Goal: Task Accomplishment & Management: Complete application form

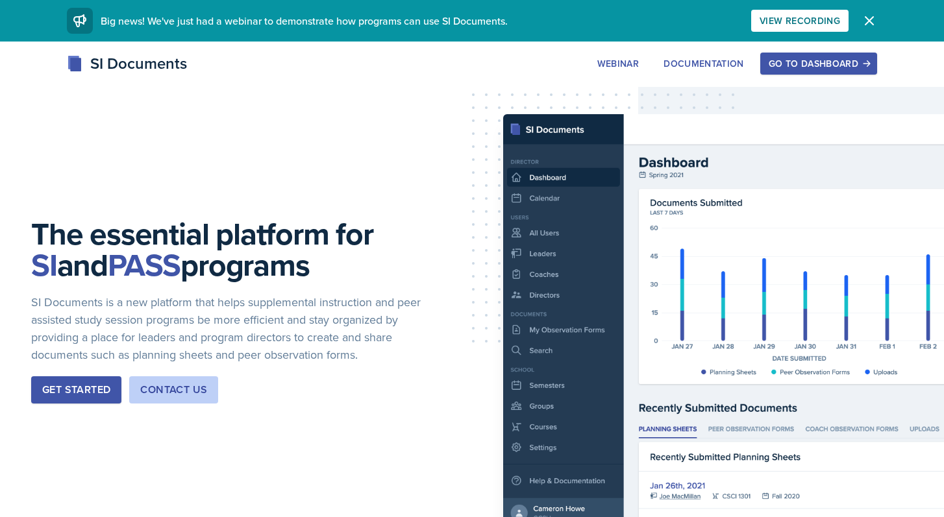
click at [818, 64] on div "Go to Dashboard" at bounding box center [818, 63] width 100 height 10
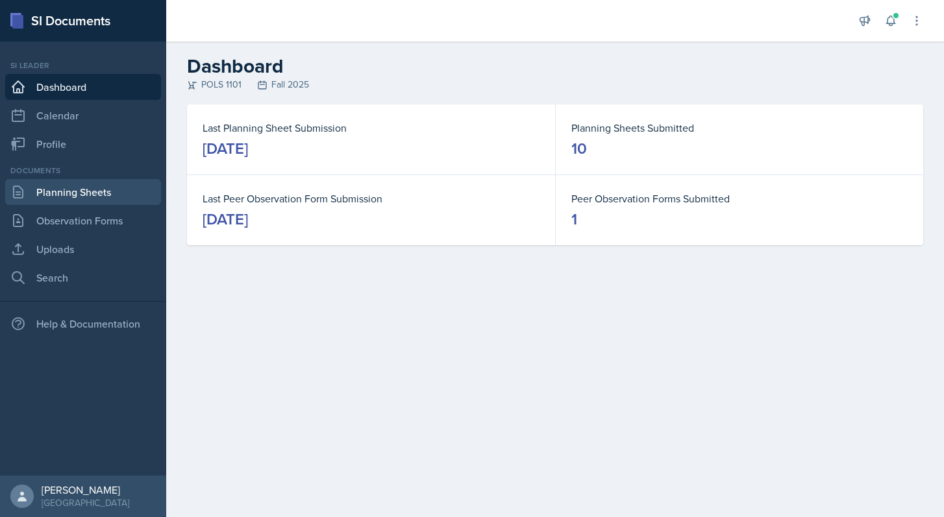
click at [104, 200] on link "Planning Sheets" at bounding box center [83, 192] width 156 height 26
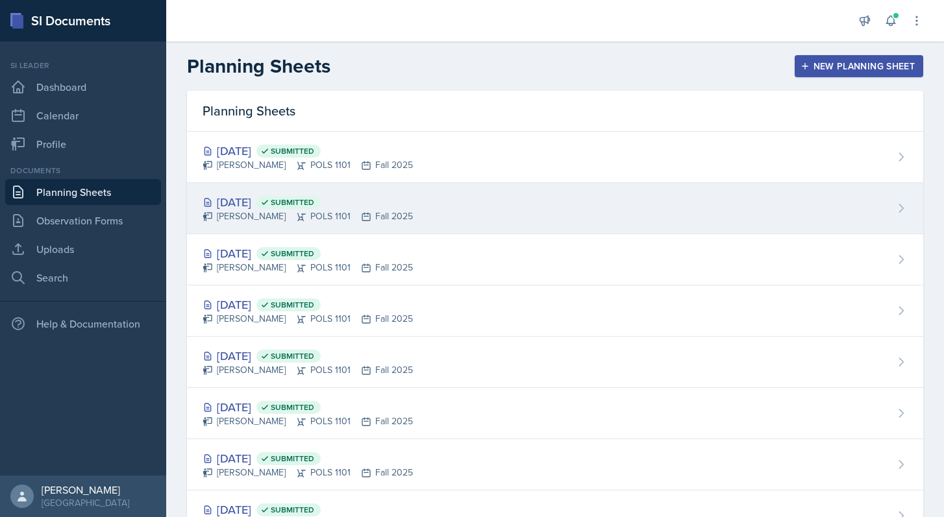
click at [463, 192] on div "[DATE] Submitted [PERSON_NAME] POLS 1101 Fall 2025" at bounding box center [555, 208] width 736 height 51
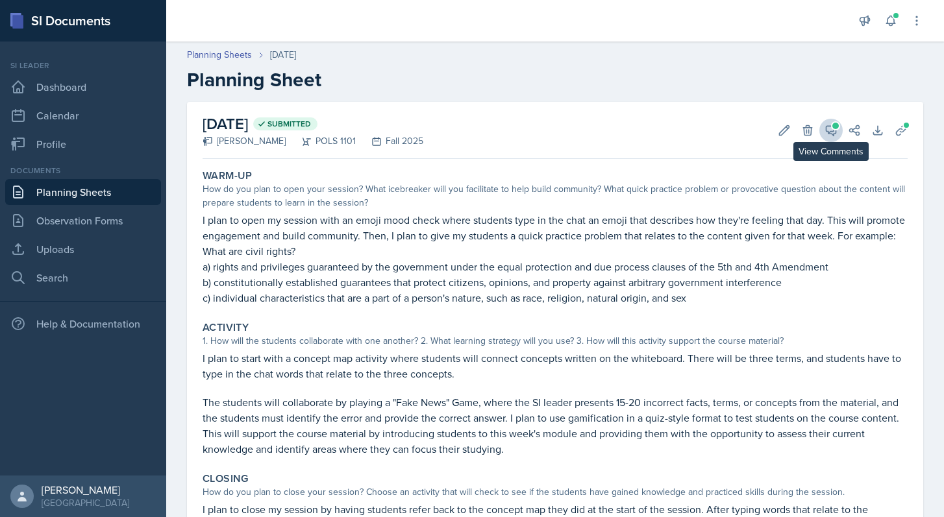
click at [837, 126] on span at bounding box center [835, 126] width 6 height 6
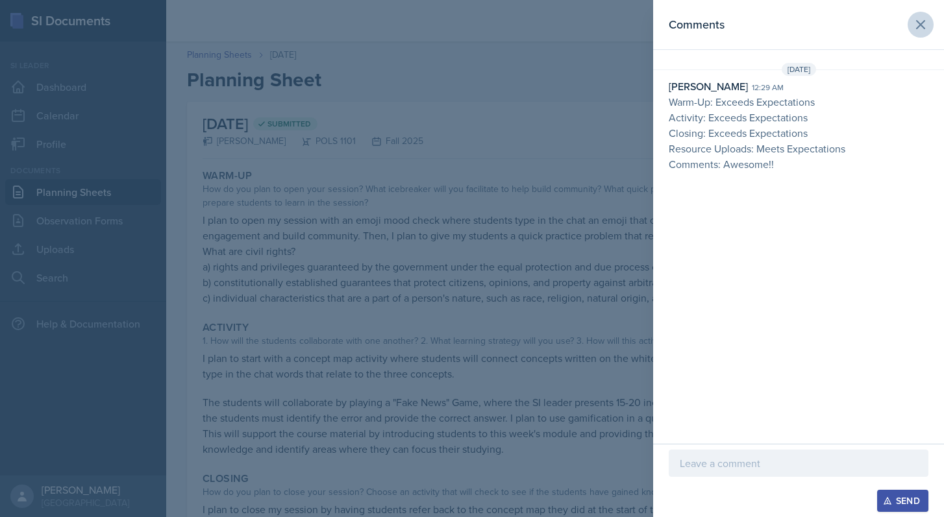
click at [918, 23] on icon at bounding box center [921, 25] width 16 height 16
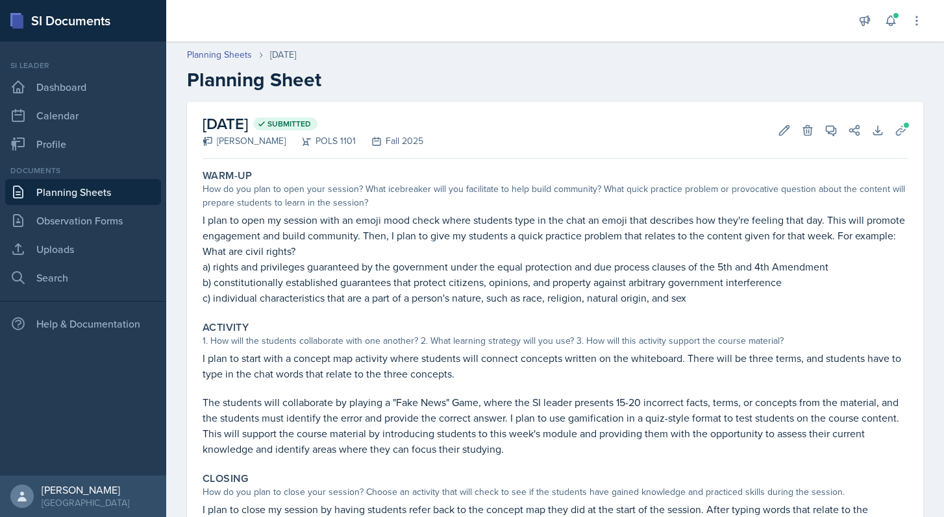
click at [100, 190] on link "Planning Sheets" at bounding box center [83, 192] width 156 height 26
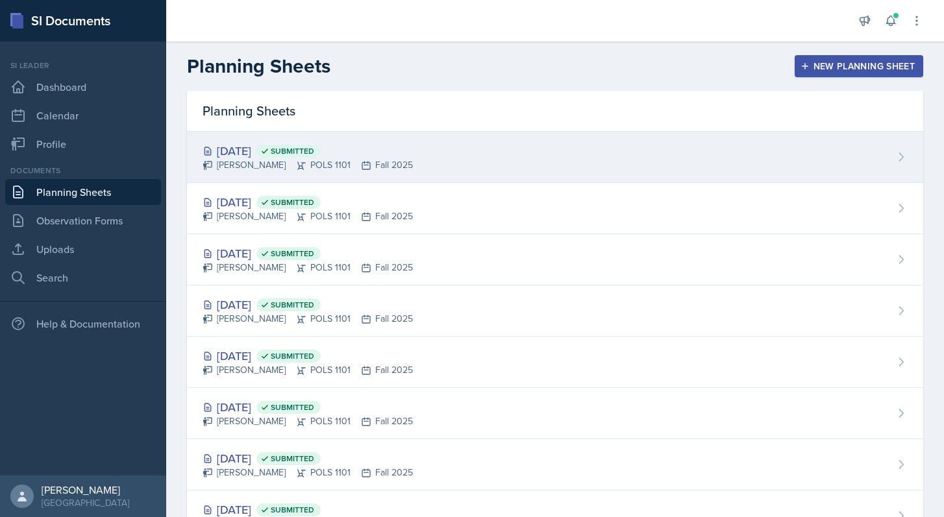
click at [271, 160] on div "[PERSON_NAME] POLS 1101 Fall 2025" at bounding box center [308, 165] width 210 height 14
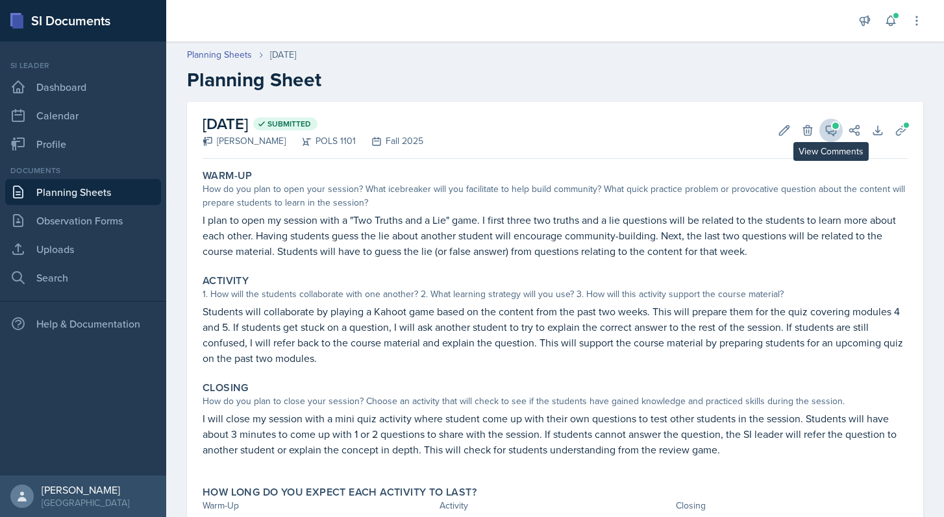
click at [834, 127] on span at bounding box center [835, 126] width 6 height 6
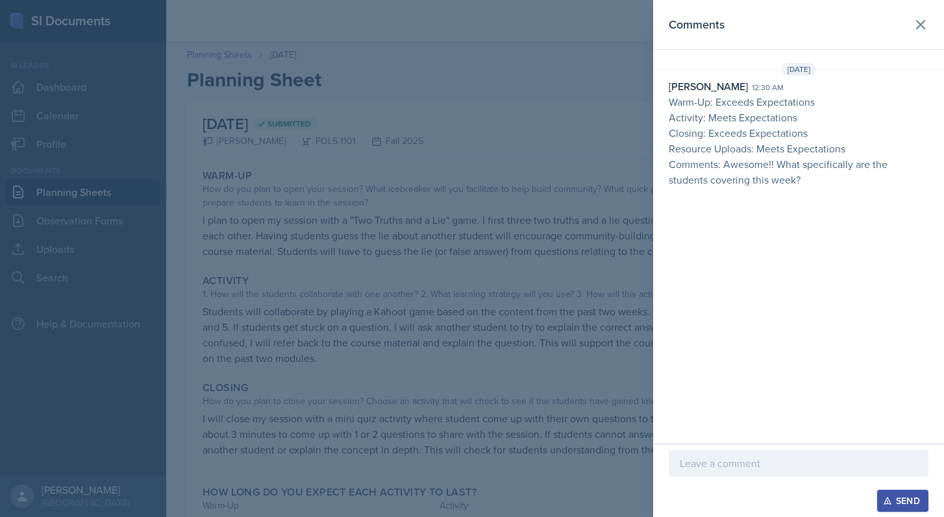
click at [785, 453] on div at bounding box center [799, 463] width 260 height 27
click at [675, 467] on div "civil rights and civil liberties" at bounding box center [799, 452] width 260 height 50
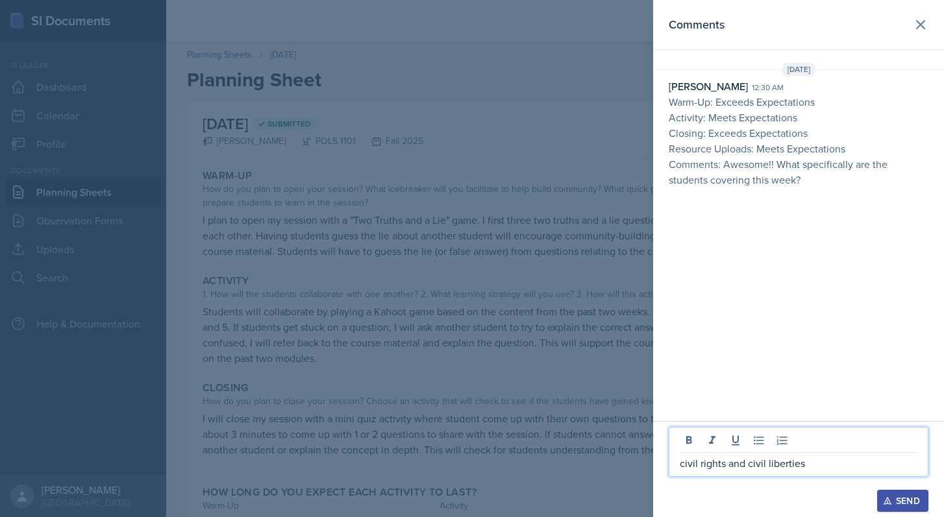
click at [682, 464] on p "civil rights and civil liberties" at bounding box center [799, 464] width 238 height 16
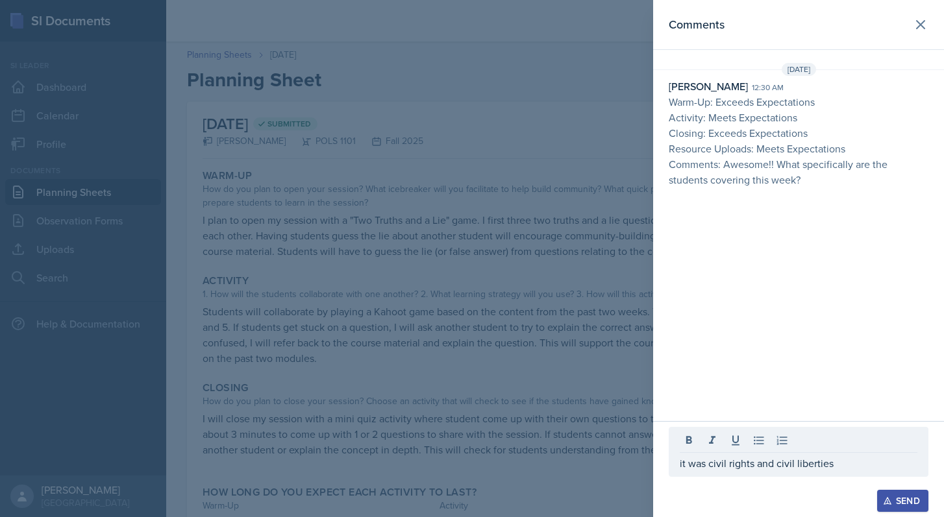
click at [915, 499] on div "Send" at bounding box center [902, 501] width 34 height 10
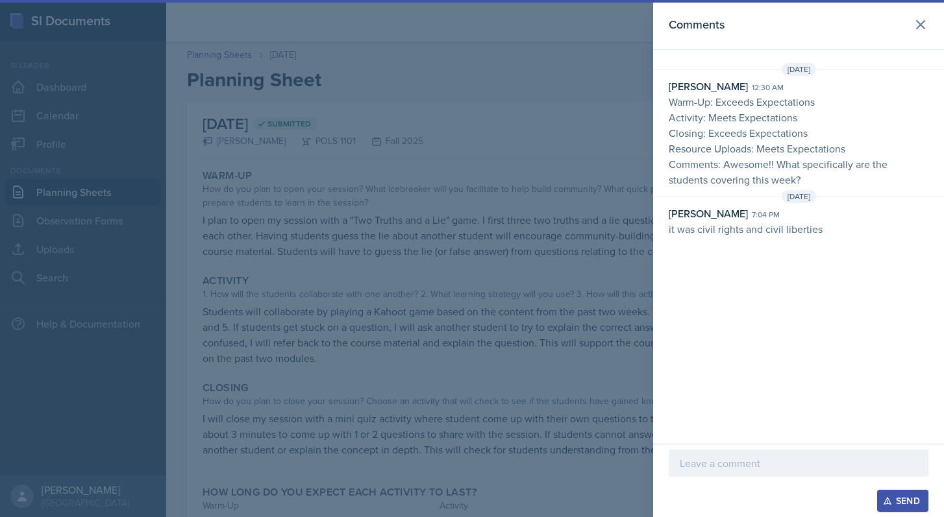
click at [565, 212] on div at bounding box center [472, 258] width 944 height 517
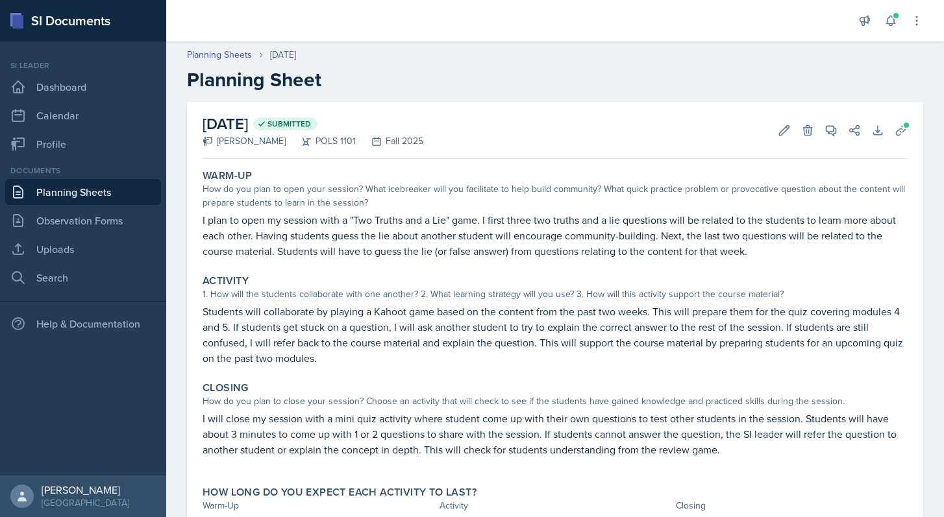
click at [132, 189] on link "Planning Sheets" at bounding box center [83, 192] width 156 height 26
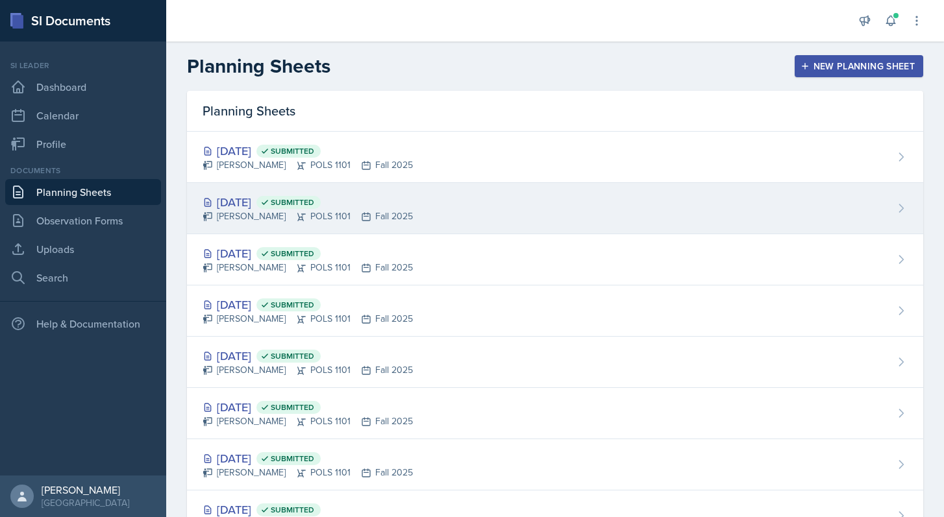
click at [421, 200] on div "[DATE] Submitted [PERSON_NAME] POLS 1101 Fall 2025" at bounding box center [555, 208] width 736 height 51
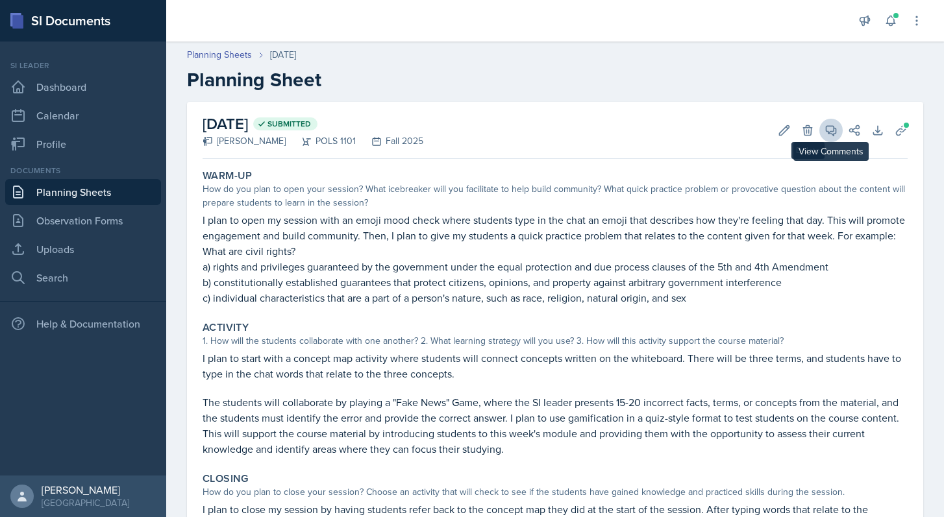
click at [830, 130] on icon at bounding box center [830, 130] width 13 height 13
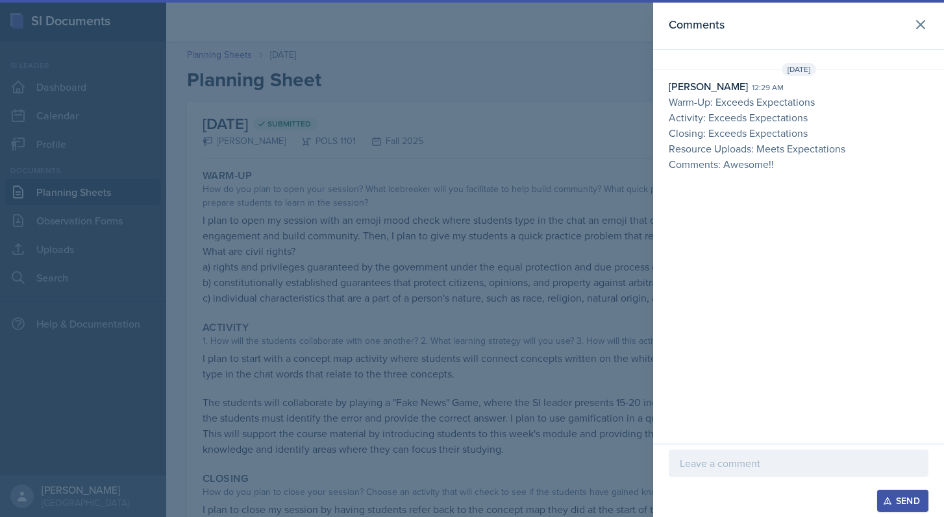
click at [784, 462] on p at bounding box center [799, 464] width 238 height 16
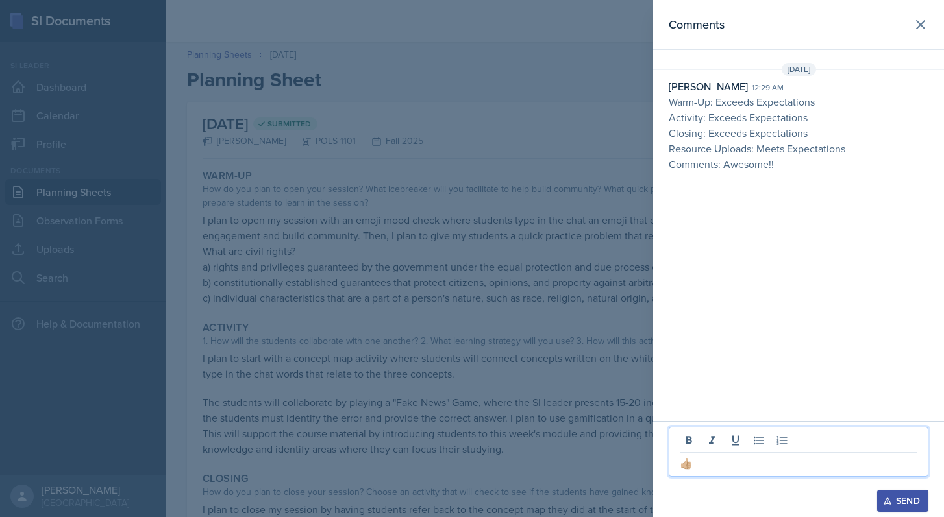
click at [902, 500] on div "Send" at bounding box center [902, 501] width 34 height 10
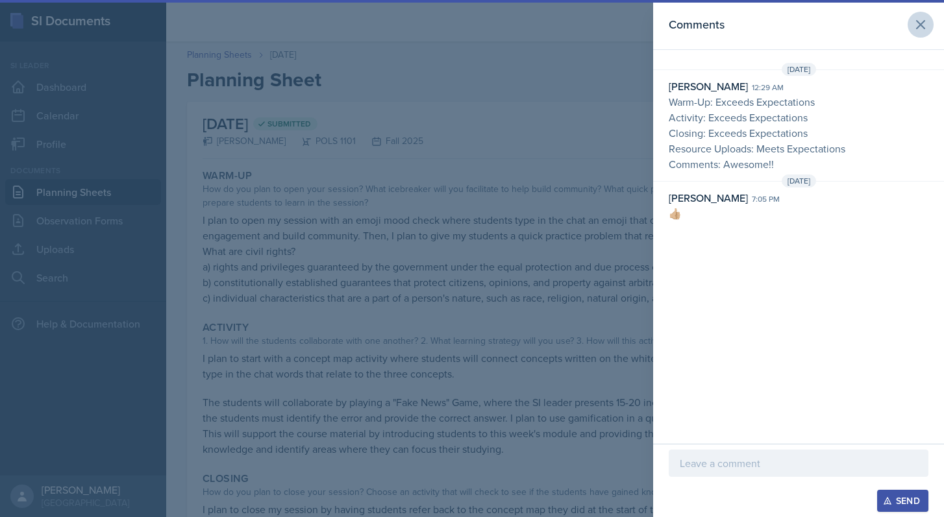
click at [922, 32] on button at bounding box center [920, 25] width 26 height 26
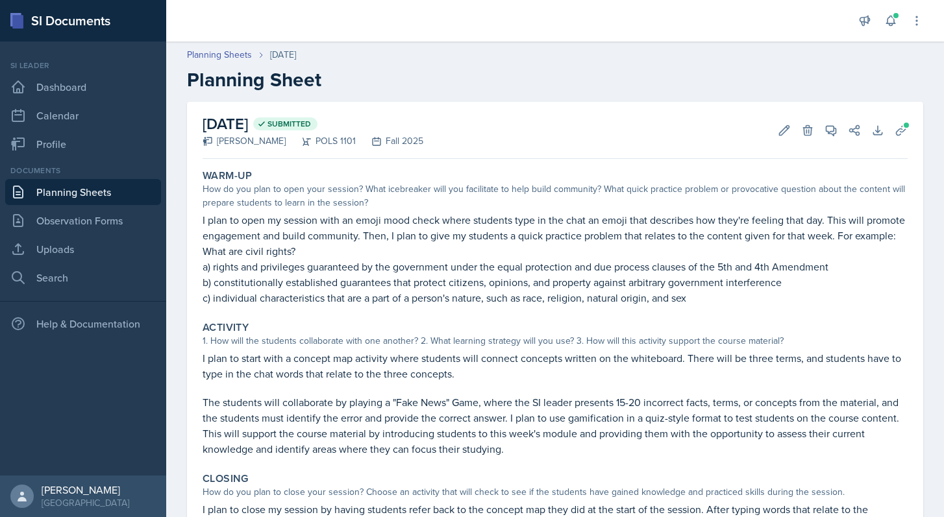
click at [101, 191] on link "Planning Sheets" at bounding box center [83, 192] width 156 height 26
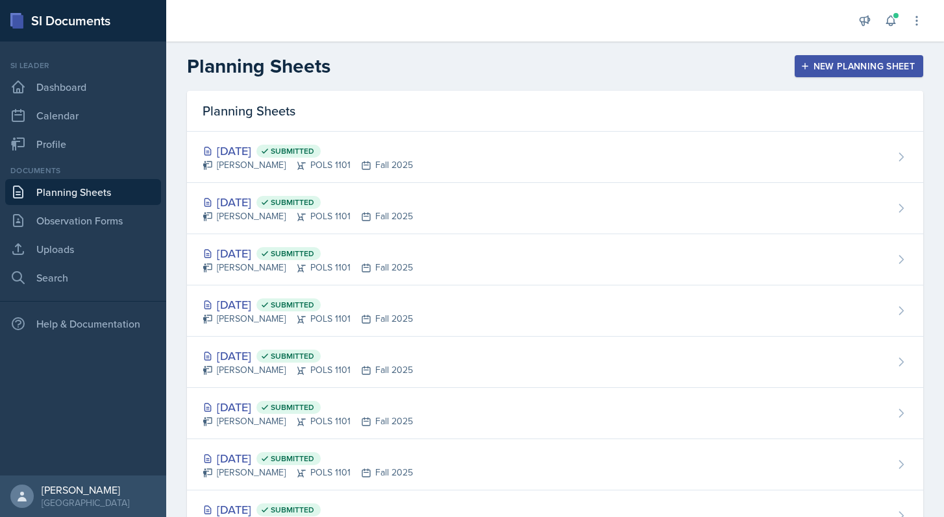
click at [832, 61] on div "New Planning Sheet" at bounding box center [859, 66] width 112 height 10
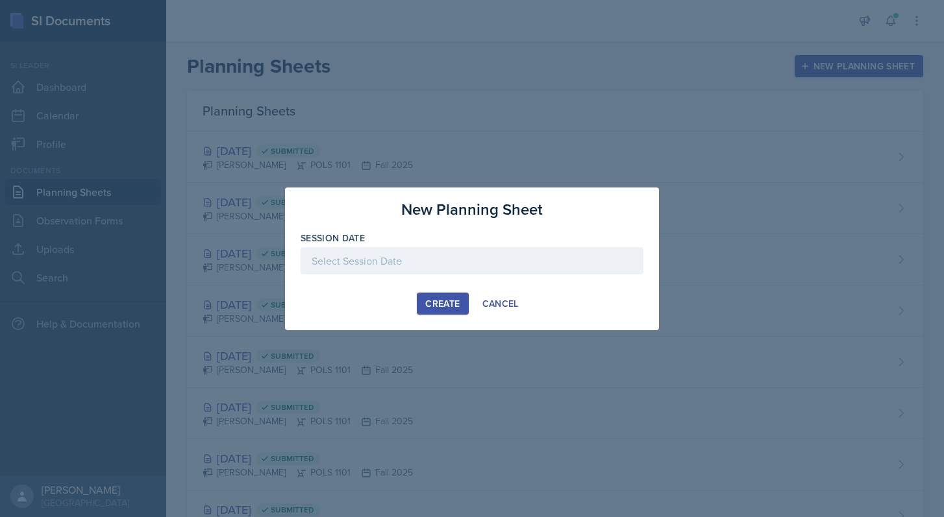
click at [455, 302] on div "Create" at bounding box center [442, 304] width 34 height 10
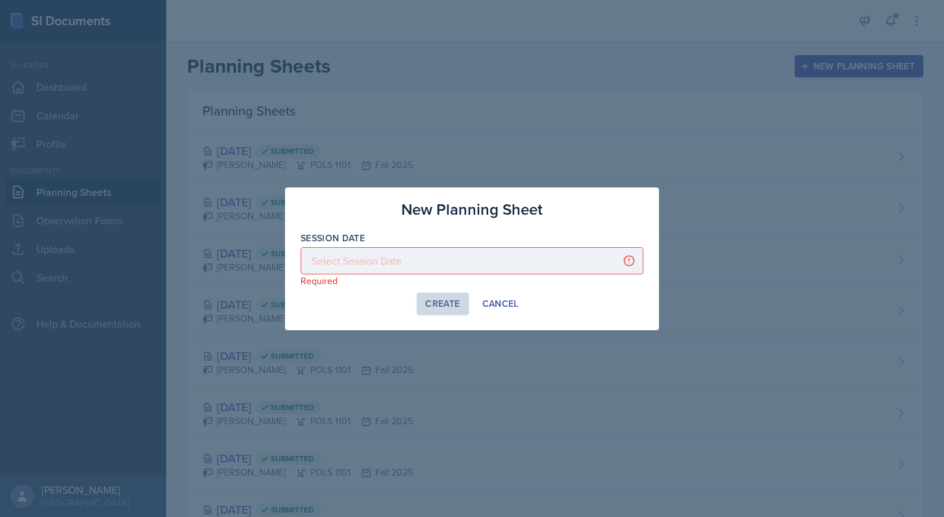
click at [448, 262] on div at bounding box center [472, 260] width 343 height 27
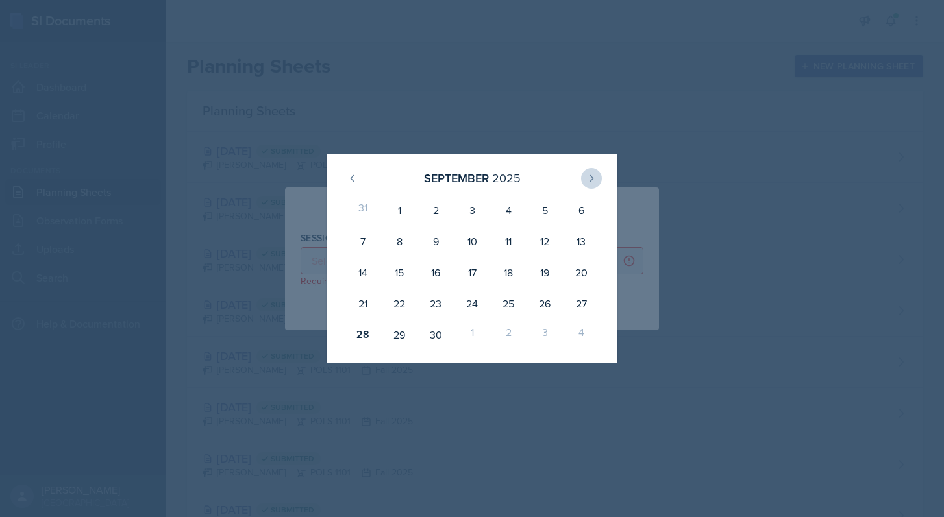
click at [595, 180] on icon at bounding box center [591, 178] width 10 height 10
click at [615, 116] on div at bounding box center [472, 258] width 944 height 517
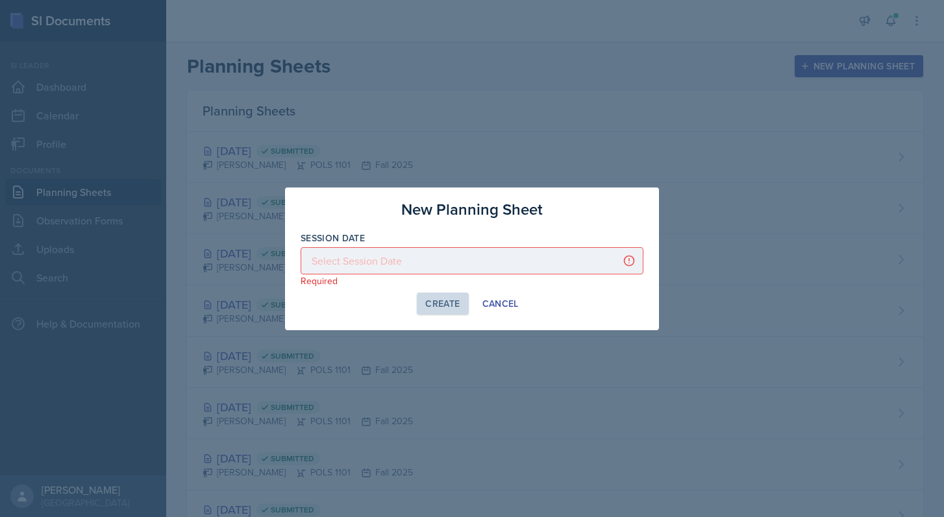
click at [460, 257] on div at bounding box center [472, 260] width 343 height 27
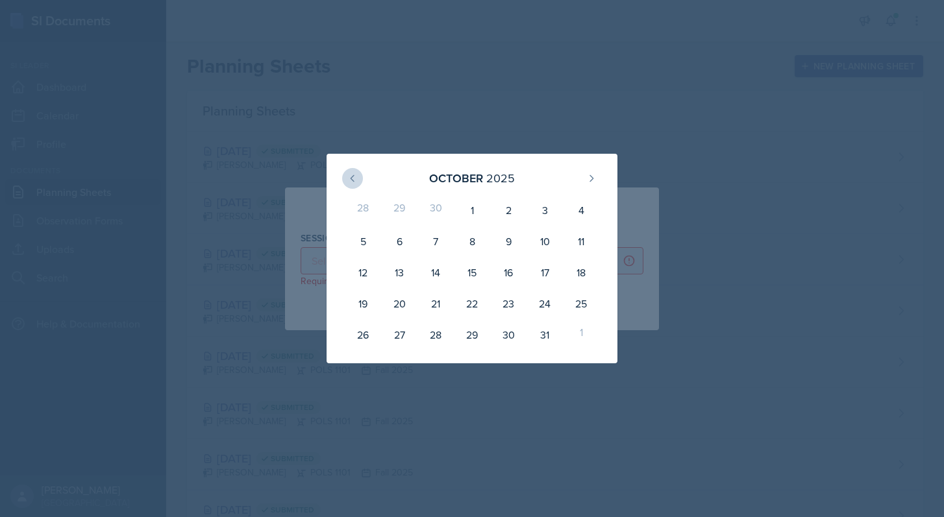
click at [355, 176] on icon at bounding box center [352, 178] width 10 height 10
click at [595, 179] on icon at bounding box center [591, 178] width 10 height 10
click at [469, 215] on div "1" at bounding box center [472, 210] width 36 height 31
type input "[DATE]"
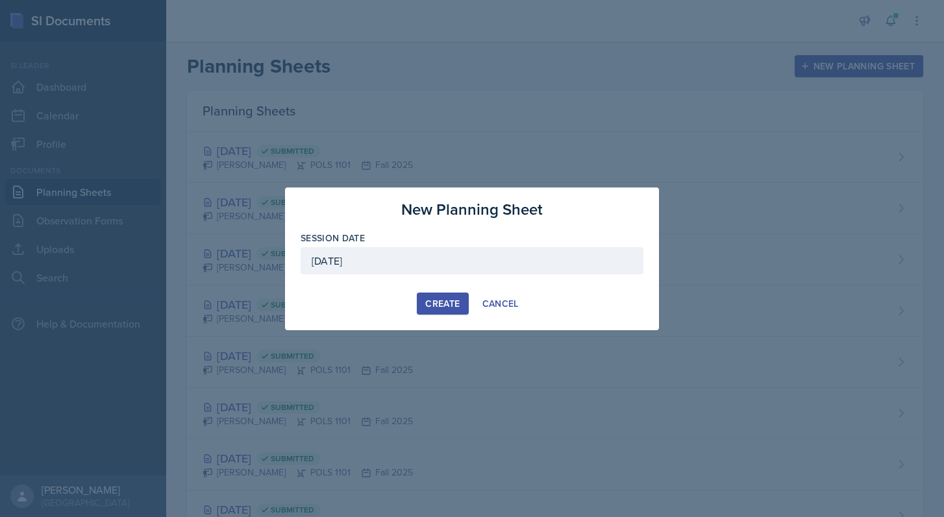
click at [437, 310] on button "Create" at bounding box center [442, 304] width 51 height 22
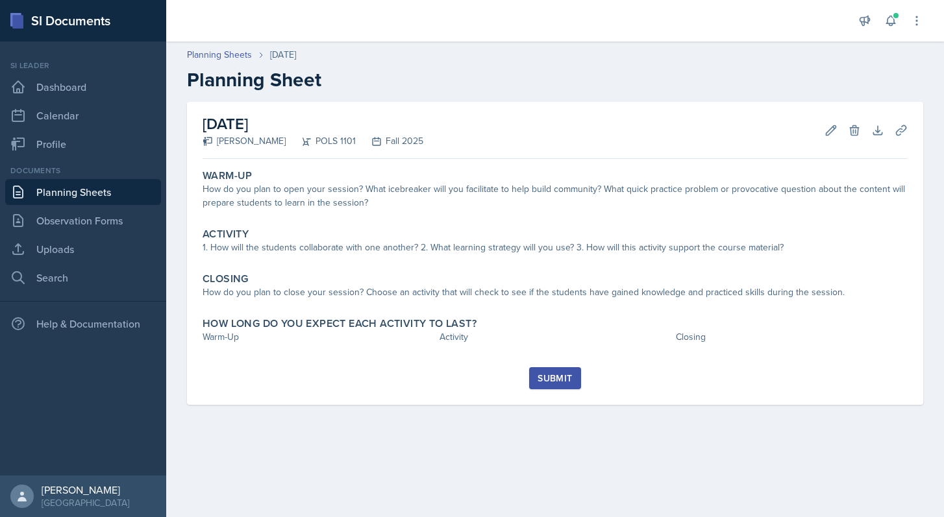
click at [89, 186] on link "Planning Sheets" at bounding box center [83, 192] width 156 height 26
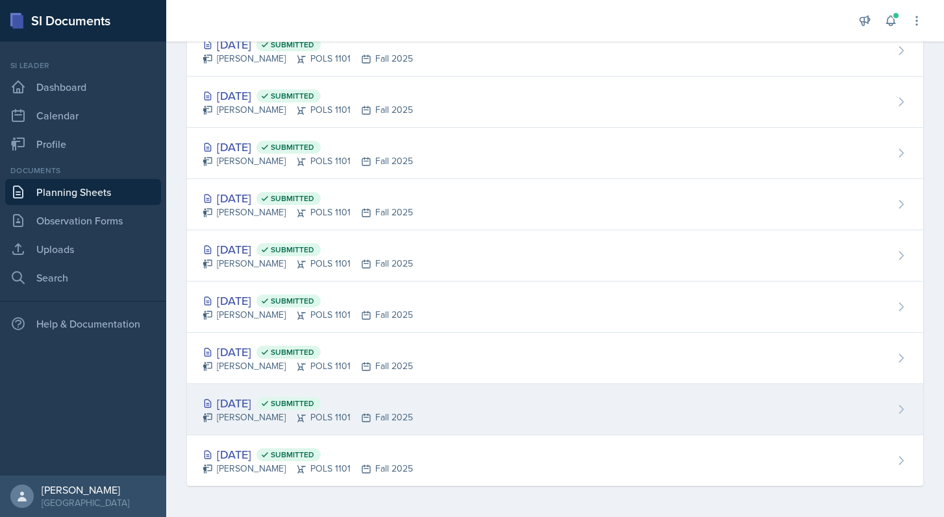
scroll to position [209, 0]
click at [402, 408] on div "[DATE] Submitted" at bounding box center [308, 404] width 210 height 18
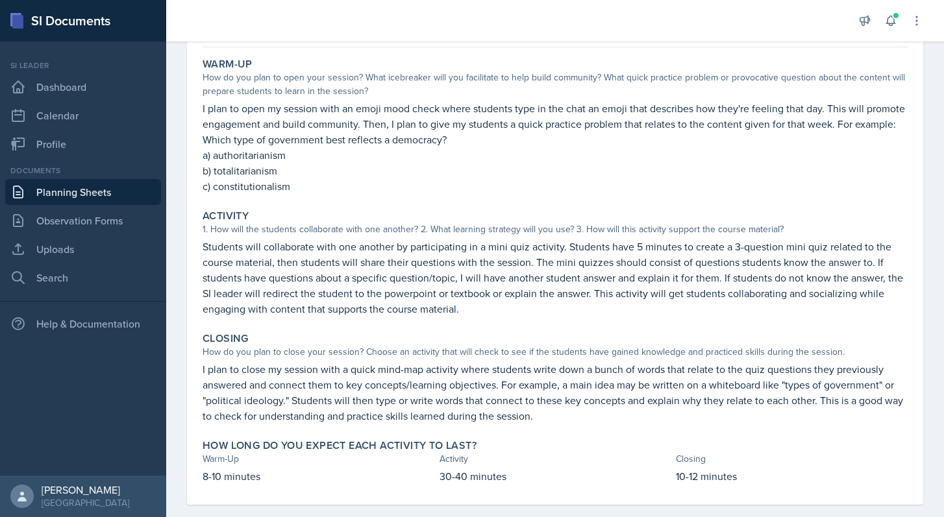
scroll to position [114, 0]
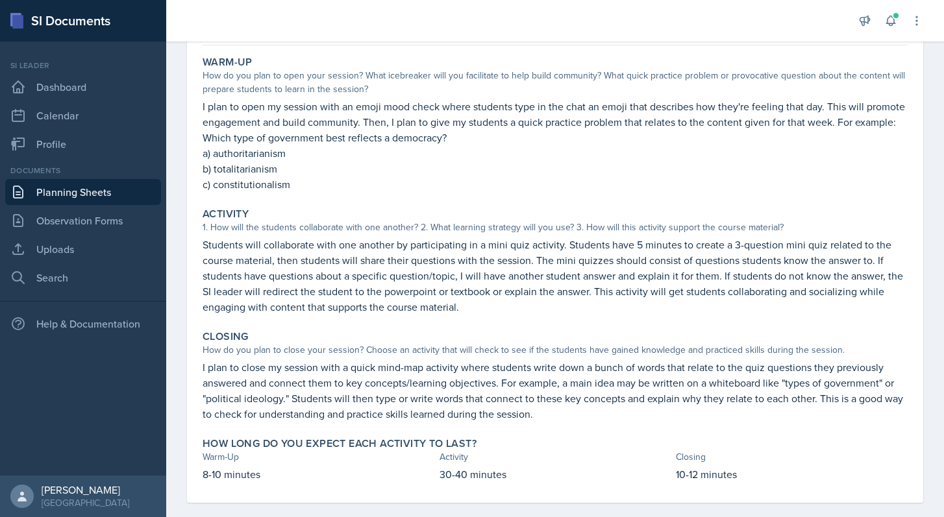
click at [114, 195] on link "Planning Sheets" at bounding box center [83, 192] width 156 height 26
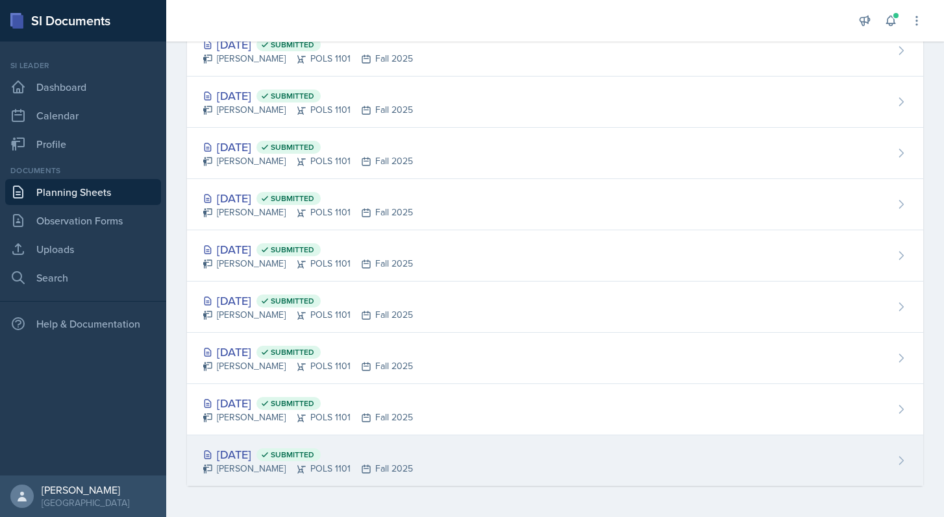
scroll to position [209, 0]
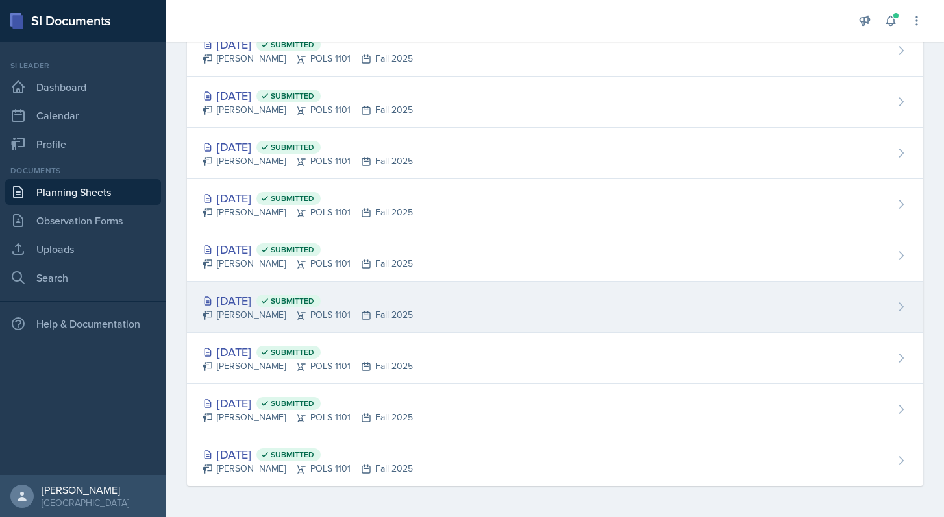
click at [265, 317] on div "[PERSON_NAME] POLS 1101 Fall 2025" at bounding box center [308, 315] width 210 height 14
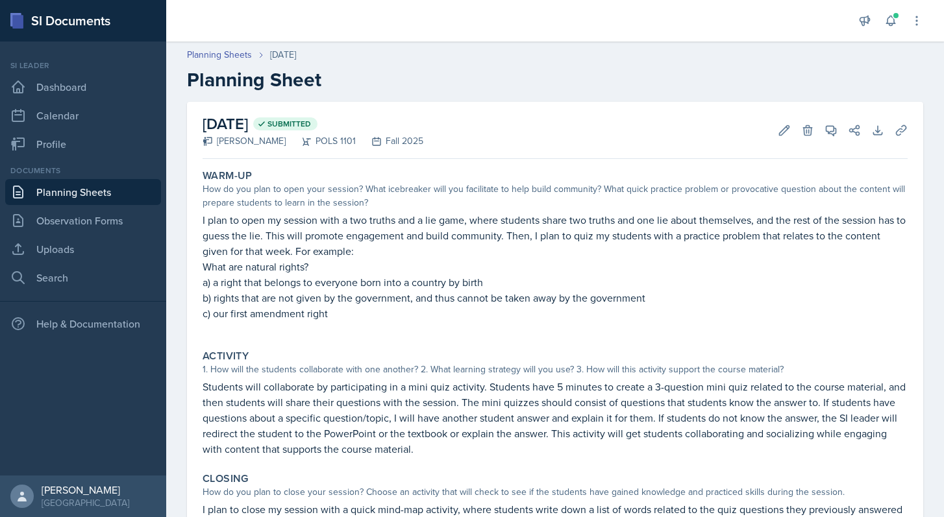
scroll to position [25, 0]
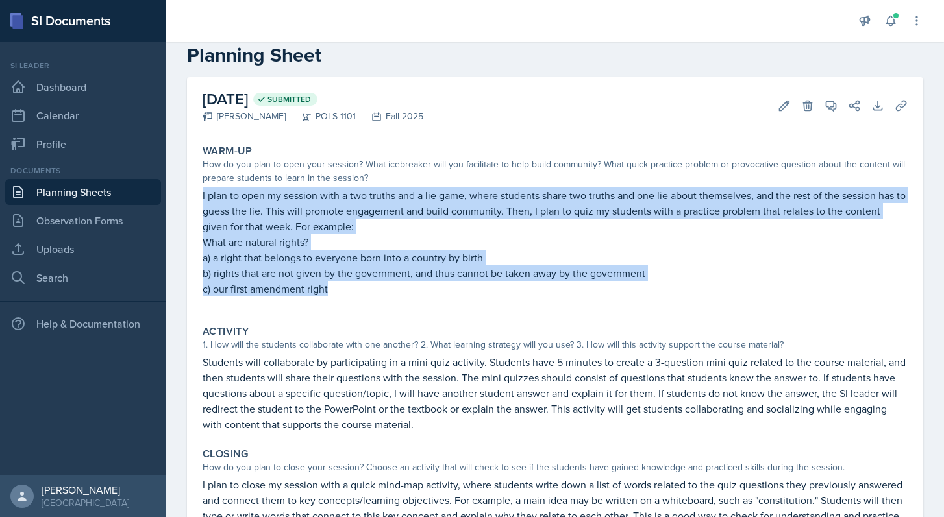
drag, startPoint x: 200, startPoint y: 194, endPoint x: 375, endPoint y: 295, distance: 201.8
click at [375, 297] on div "Warm-Up How do you plan to open your session? What icebreaker will you facilita…" at bounding box center [554, 227] width 715 height 175
copy div "I plan to open my session with a two truths and a lie game, where students shar…"
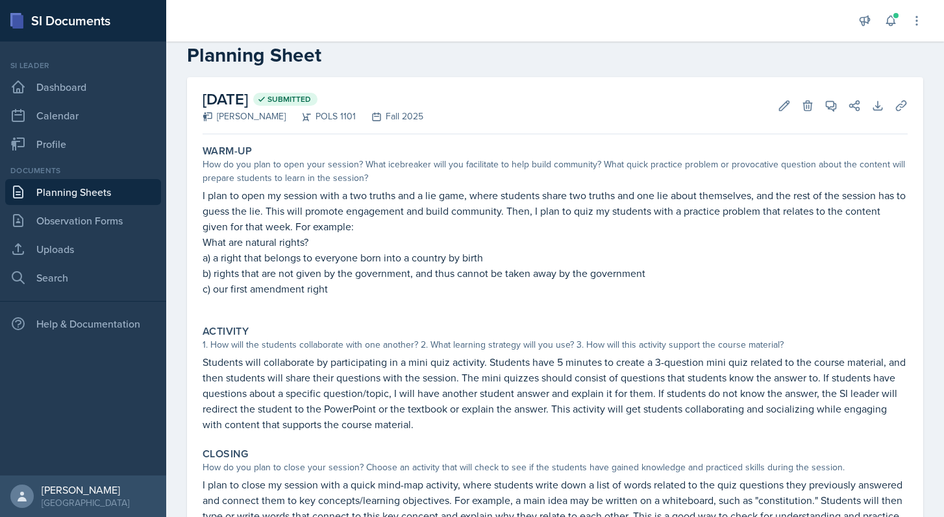
click at [103, 206] on div "Documents Planning Sheets Observation Forms Uploads Search" at bounding box center [83, 228] width 156 height 126
click at [103, 199] on link "Planning Sheets" at bounding box center [83, 192] width 156 height 26
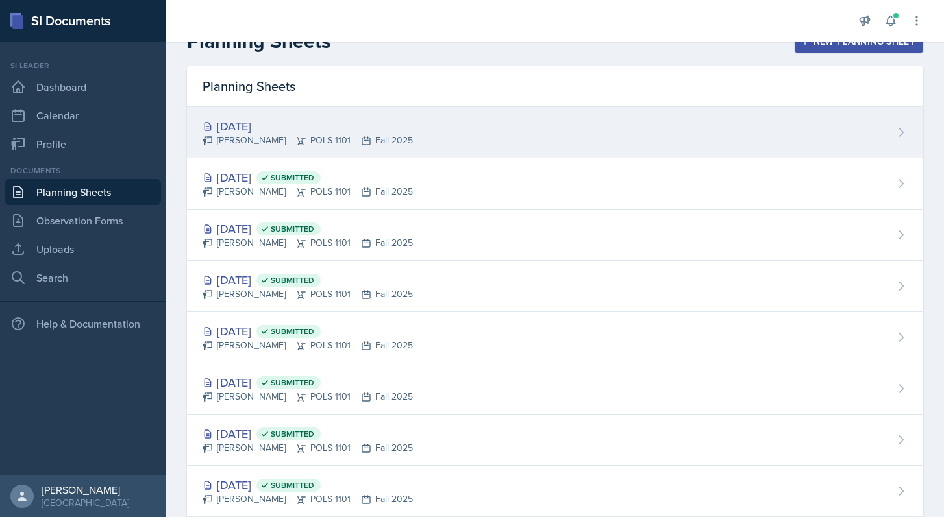
click at [317, 137] on div "[PERSON_NAME] POLS 1101 Fall 2025" at bounding box center [308, 141] width 210 height 14
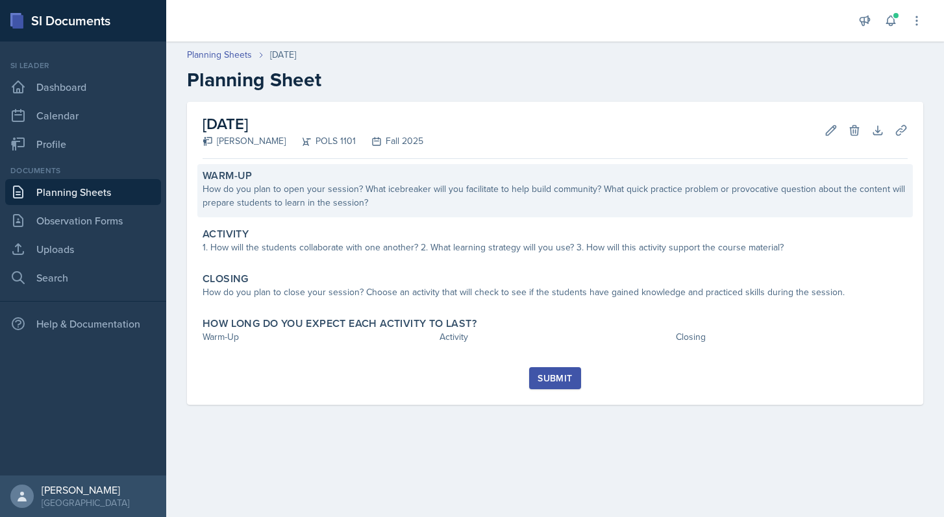
click at [330, 191] on div "How do you plan to open your session? What icebreaker will you facilitate to he…" at bounding box center [555, 195] width 705 height 27
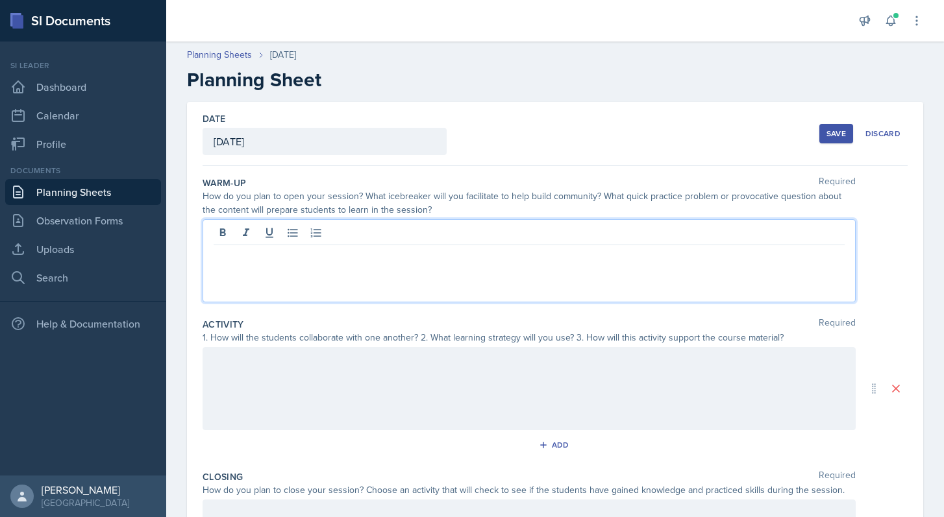
click at [331, 234] on div at bounding box center [529, 260] width 653 height 83
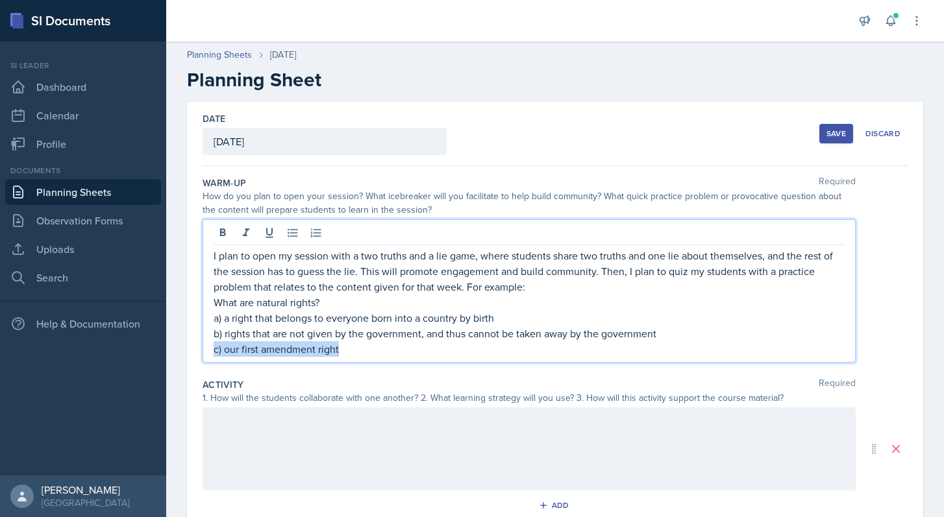
drag, startPoint x: 353, startPoint y: 355, endPoint x: 225, endPoint y: 341, distance: 128.7
click at [225, 341] on div "I plan to open my session with a two truths and a lie game, where students shar…" at bounding box center [529, 302] width 631 height 109
click at [375, 340] on p "b) rights that are not given by the government, and thus cannot be taken away b…" at bounding box center [529, 334] width 631 height 16
drag, startPoint x: 356, startPoint y: 348, endPoint x: 227, endPoint y: 349, distance: 129.2
click at [227, 349] on p "c) our first amendment right" at bounding box center [529, 349] width 631 height 16
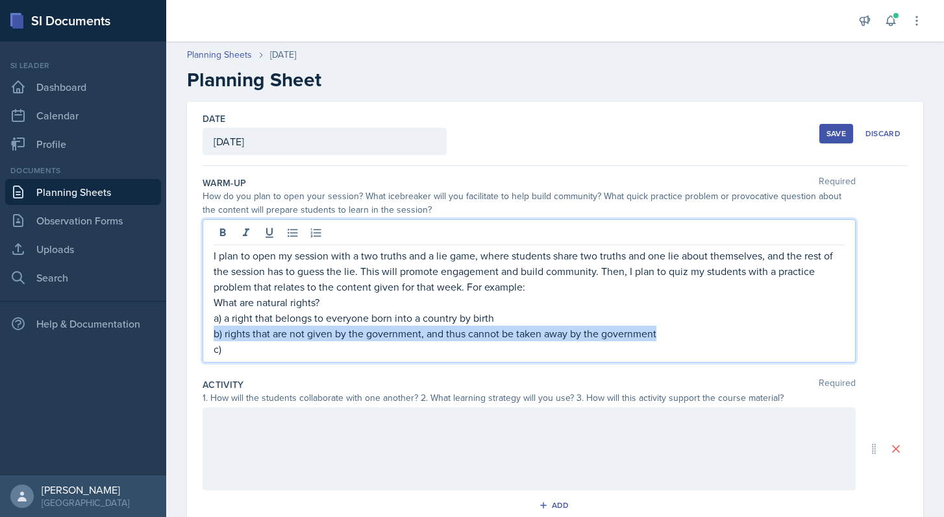
drag, startPoint x: 663, startPoint y: 330, endPoint x: 229, endPoint y: 325, distance: 433.6
click at [229, 325] on div "I plan to open my session with a two truths and a lie game, where students shar…" at bounding box center [529, 302] width 631 height 109
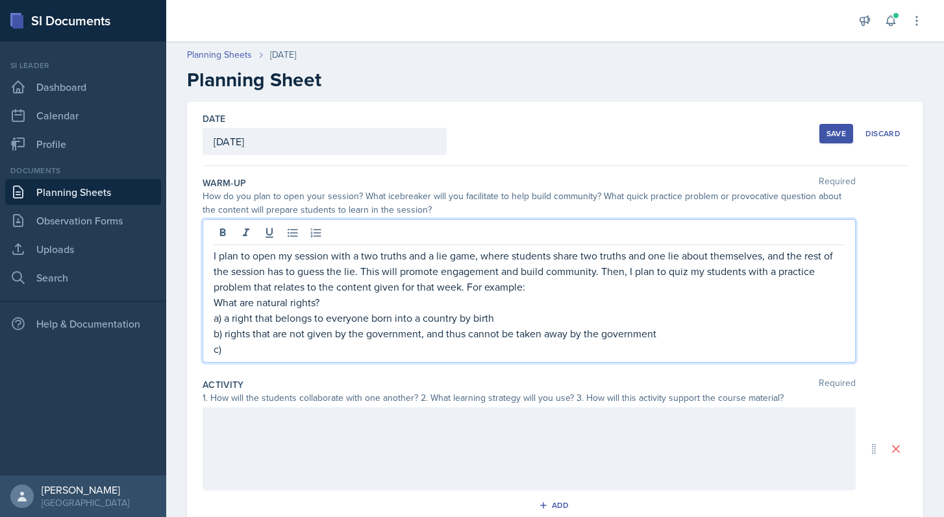
click at [687, 332] on p "b) rights that are not given by the government, and thus cannot be taken away b…" at bounding box center [529, 334] width 631 height 16
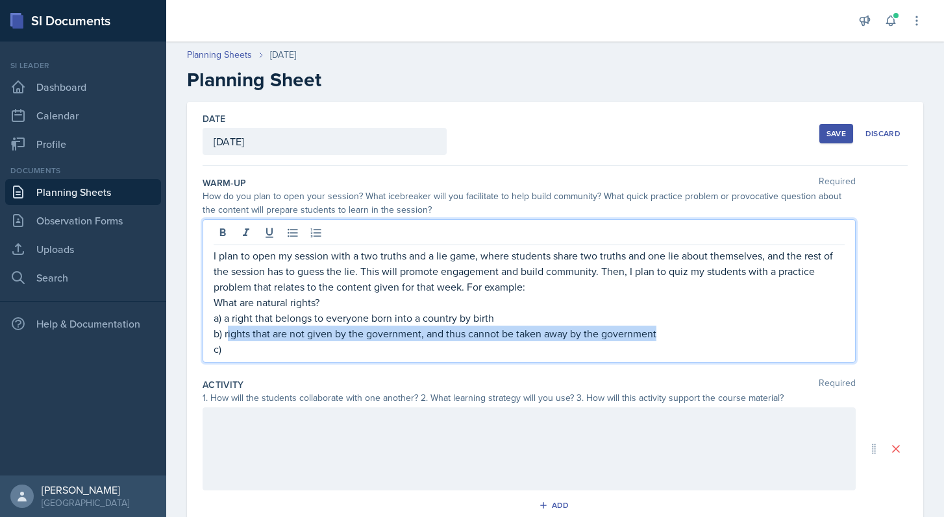
drag, startPoint x: 665, startPoint y: 333, endPoint x: 227, endPoint y: 336, distance: 438.1
click at [227, 336] on p "b) rights that are not given by the government, and thus cannot be taken away b…" at bounding box center [529, 334] width 631 height 16
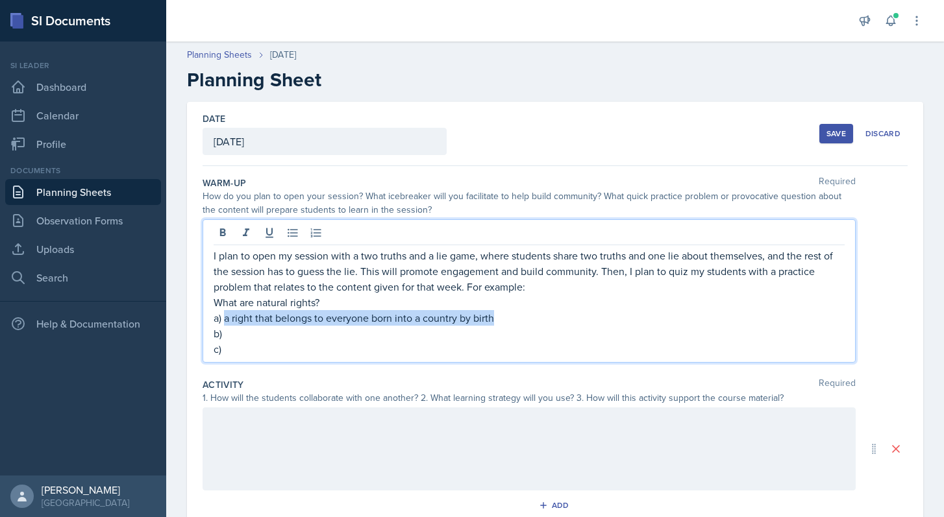
drag, startPoint x: 495, startPoint y: 317, endPoint x: 226, endPoint y: 315, distance: 269.4
click at [226, 315] on p "a) a right that belongs to everyone born into a country by birth" at bounding box center [529, 318] width 631 height 16
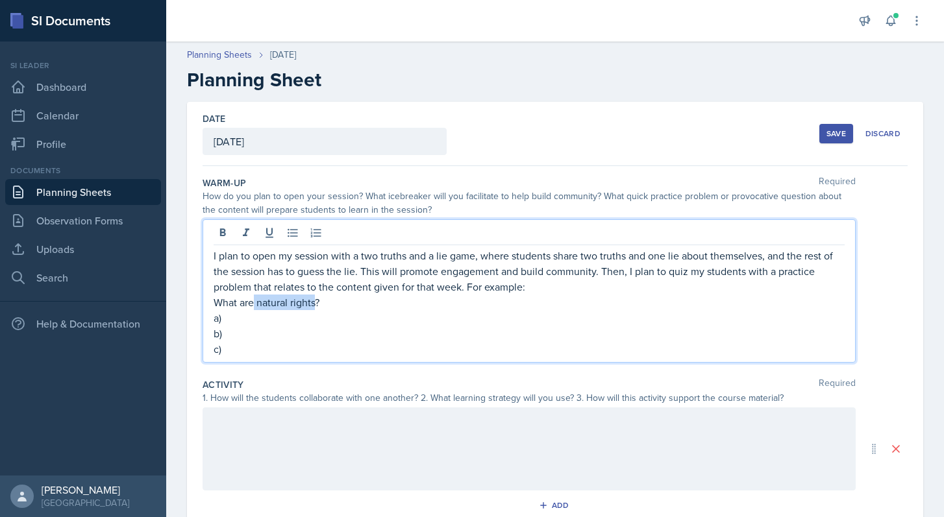
drag, startPoint x: 314, startPoint y: 305, endPoint x: 253, endPoint y: 305, distance: 61.0
click at [253, 305] on p "What are natural rights?" at bounding box center [529, 303] width 631 height 16
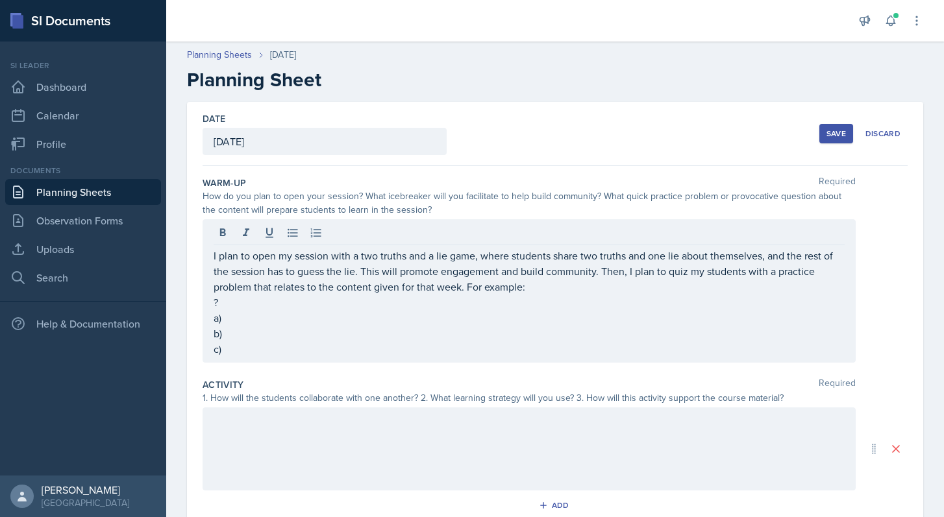
click at [101, 202] on link "Planning Sheets" at bounding box center [83, 192] width 156 height 26
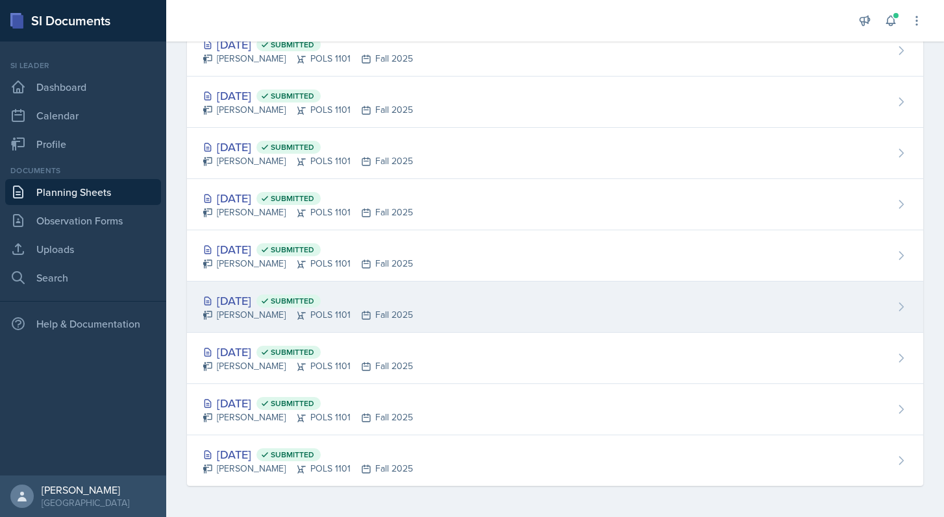
scroll to position [209, 0]
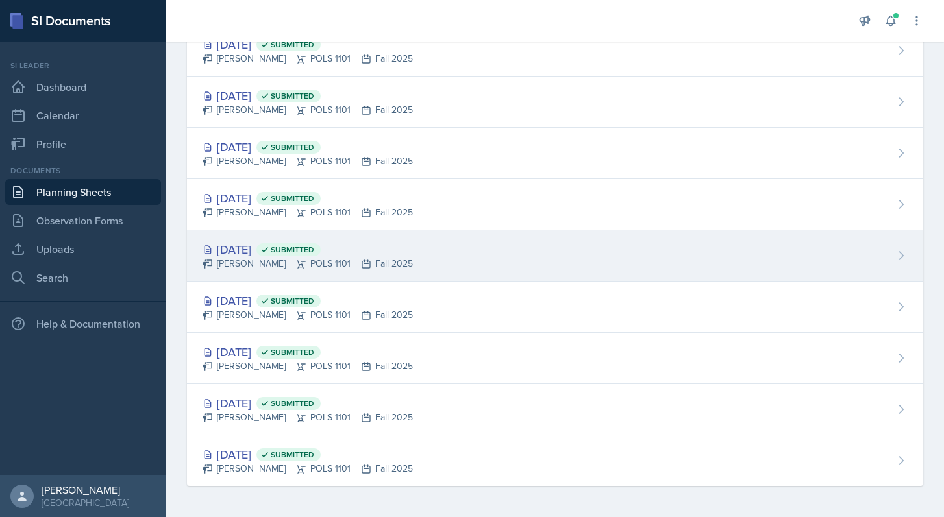
click at [259, 241] on div "[DATE] Submitted" at bounding box center [308, 250] width 210 height 18
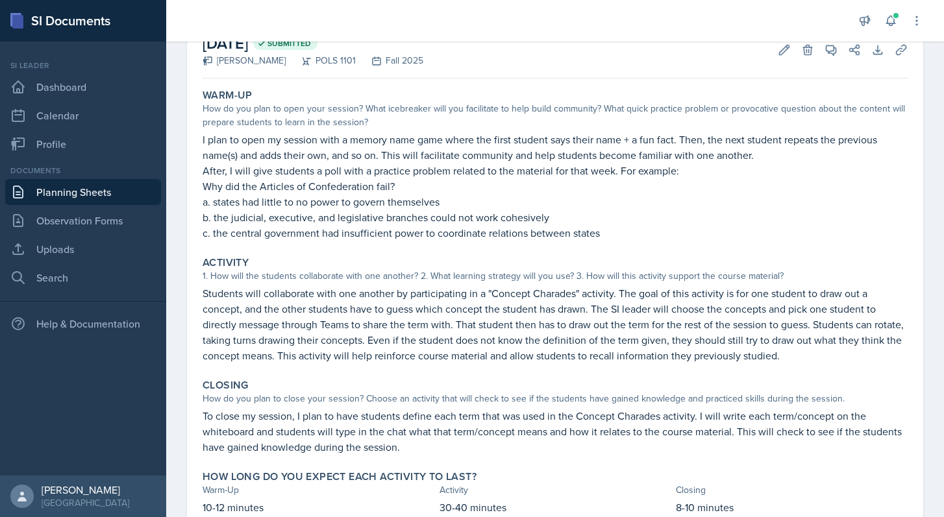
scroll to position [76, 0]
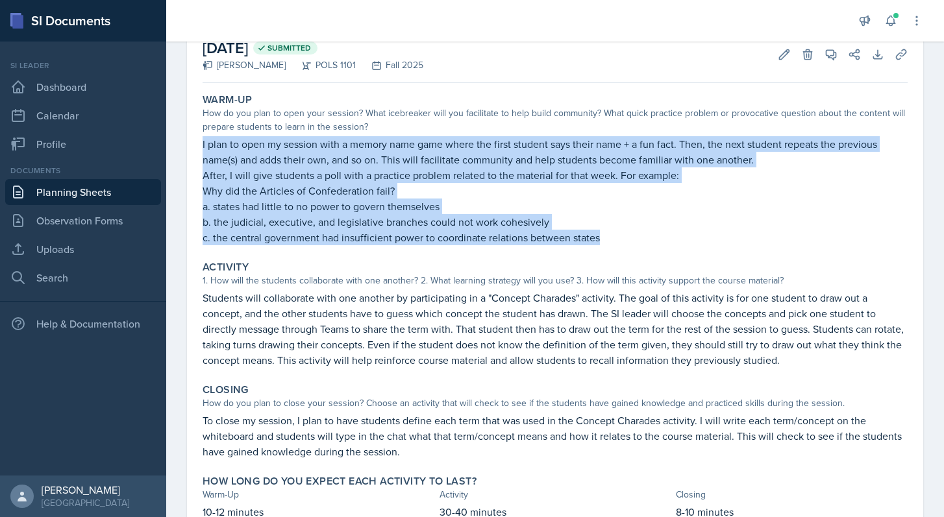
drag, startPoint x: 604, startPoint y: 234, endPoint x: 197, endPoint y: 143, distance: 417.6
click at [197, 143] on div "[DATE] Submitted [PERSON_NAME] POLS 1101 Fall 2025 Edit Delete View Comments Co…" at bounding box center [555, 283] width 736 height 515
copy div "I plan to open my session with a memory name game where the first student says …"
click at [76, 195] on link "Planning Sheets" at bounding box center [83, 192] width 156 height 26
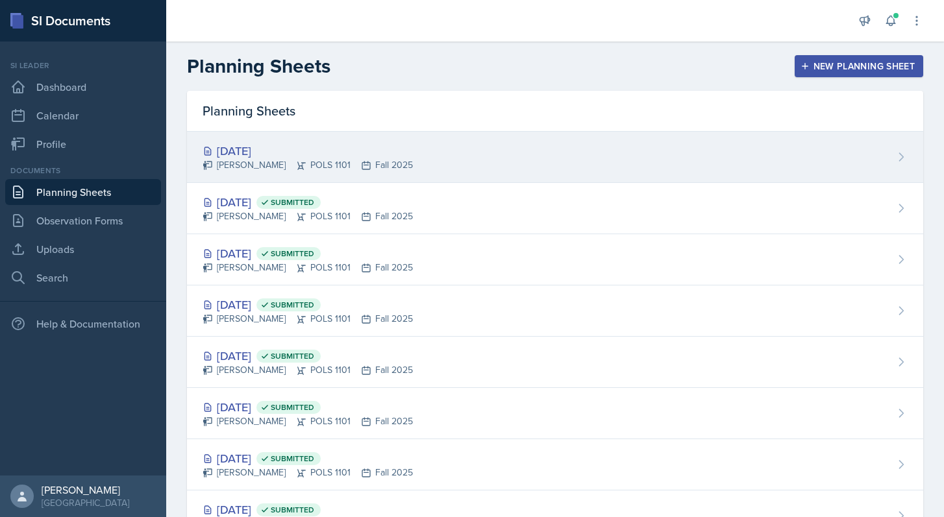
scroll to position [-1, 0]
click at [349, 166] on div "[PERSON_NAME] POLS 1101 Fall 2025" at bounding box center [308, 165] width 210 height 14
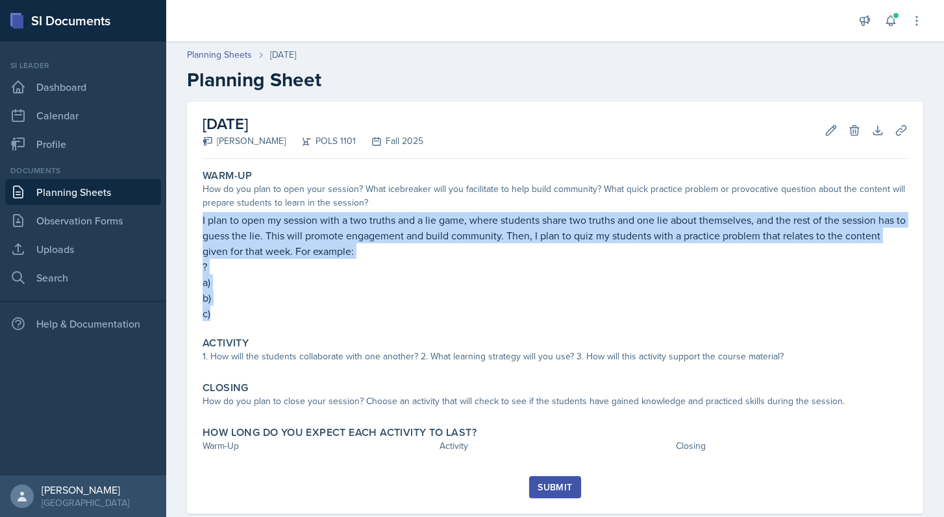
drag, startPoint x: 230, startPoint y: 316, endPoint x: 196, endPoint y: 213, distance: 108.8
click at [196, 213] on div "[DATE] [PERSON_NAME] POLS 1101 Fall 2025 Edit Delete Download Uploads Autosavin…" at bounding box center [555, 308] width 736 height 412
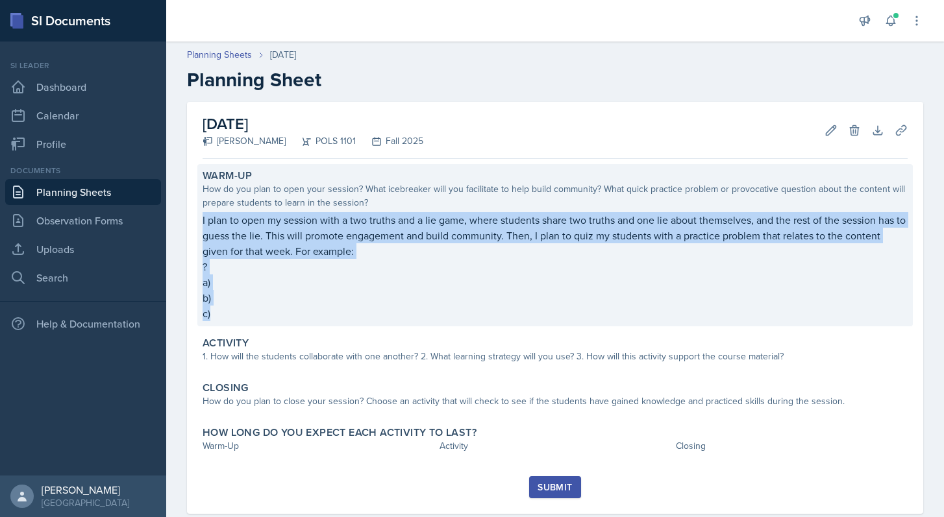
click at [241, 310] on p "c)" at bounding box center [555, 314] width 705 height 16
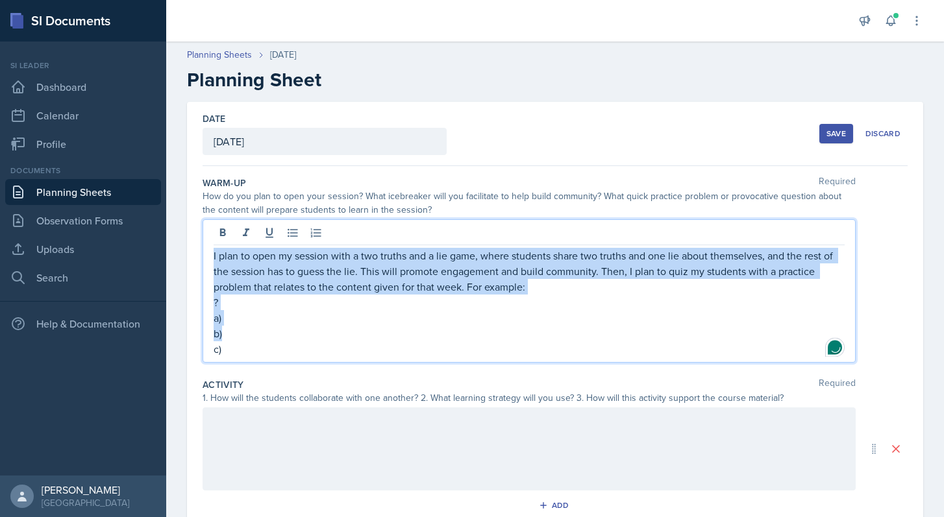
drag, startPoint x: 238, startPoint y: 327, endPoint x: 204, endPoint y: 289, distance: 50.6
click at [204, 285] on div "I plan to open my session with a two truths and a lie game, where students shar…" at bounding box center [529, 290] width 653 height 143
drag, startPoint x: 237, startPoint y: 350, endPoint x: 200, endPoint y: 251, distance: 106.0
click at [200, 251] on div "Date [DATE] [DATE] 31 1 2 3 4 5 6 7 8 9 10 11 12 13 14 15 16 17 18 19 20 21 22 …" at bounding box center [555, 419] width 736 height 634
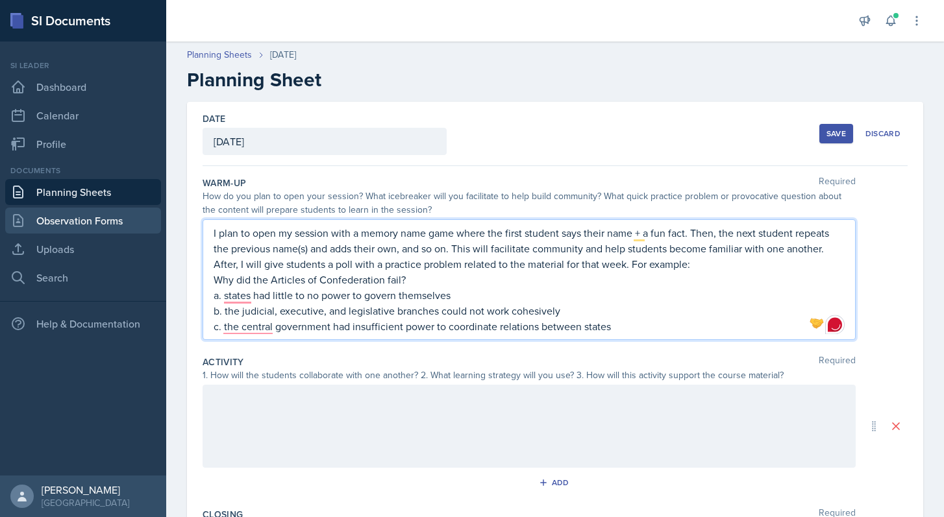
click at [88, 219] on link "Observation Forms" at bounding box center [83, 221] width 156 height 26
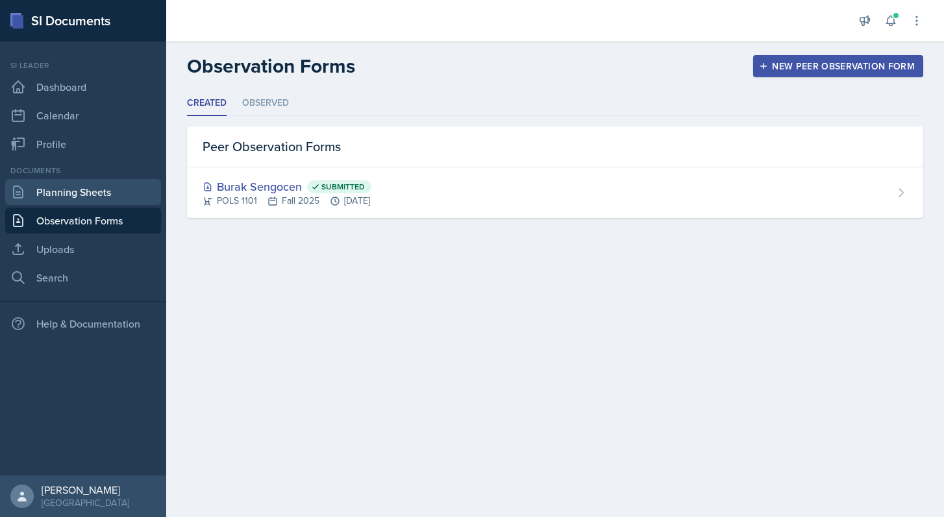
click at [88, 180] on link "Planning Sheets" at bounding box center [83, 192] width 156 height 26
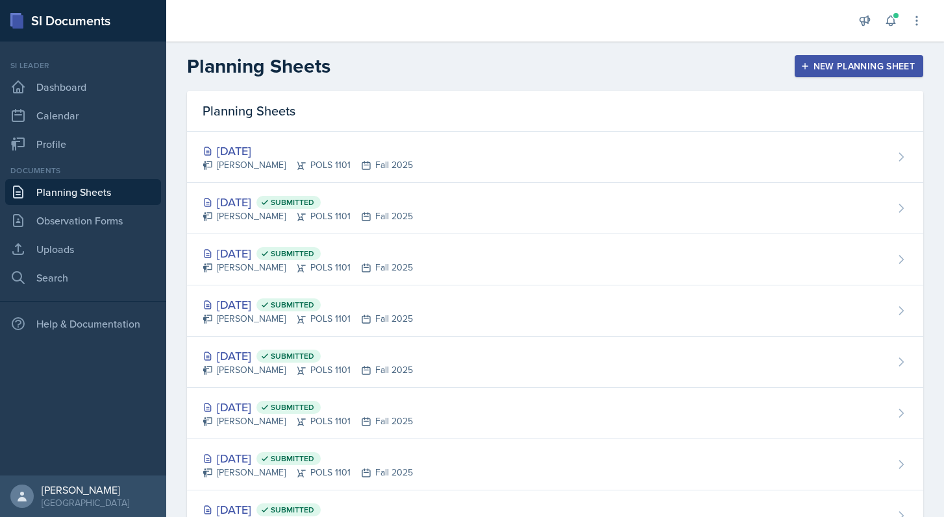
click at [95, 194] on link "Planning Sheets" at bounding box center [83, 192] width 156 height 26
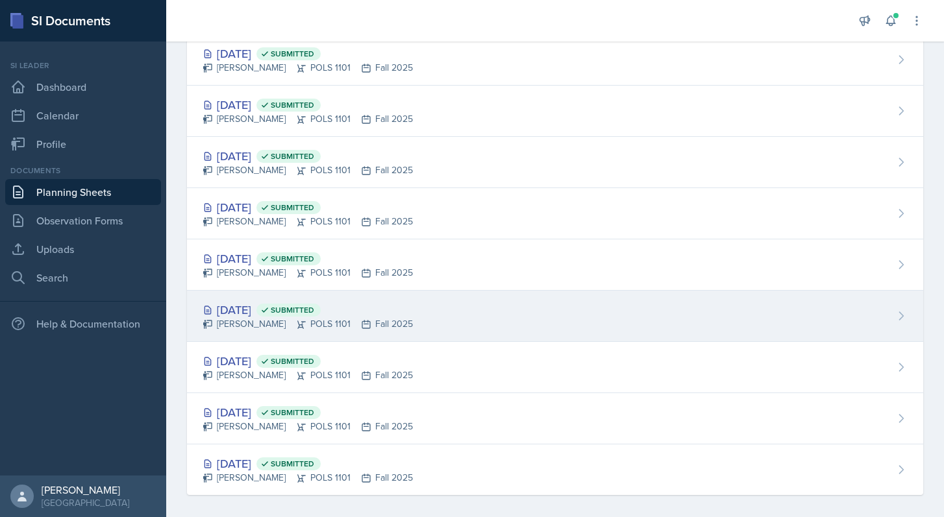
scroll to position [155, 0]
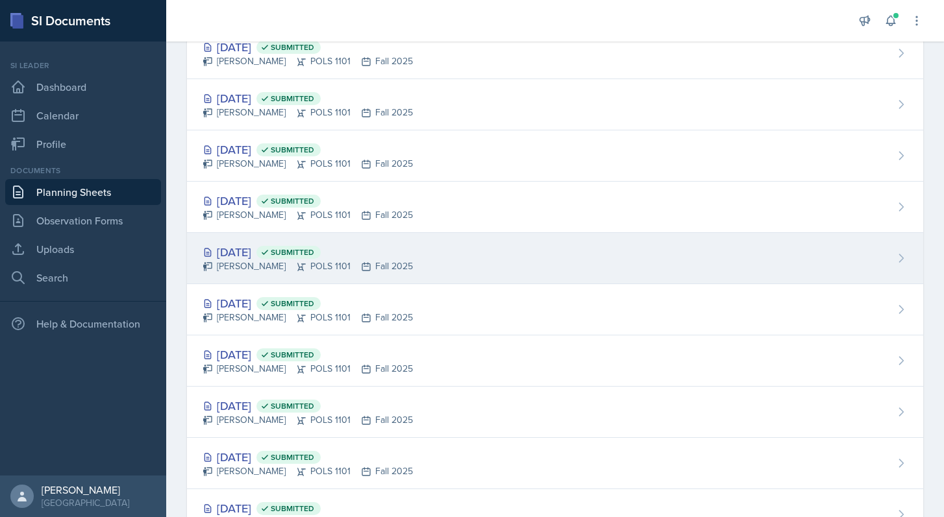
click at [278, 257] on div "[DATE] Submitted" at bounding box center [308, 252] width 210 height 18
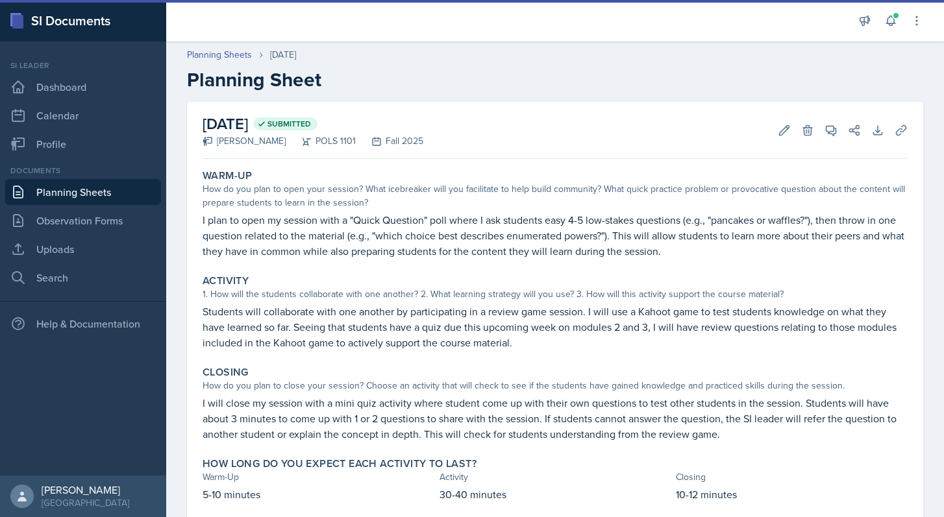
click at [112, 191] on link "Planning Sheets" at bounding box center [83, 192] width 156 height 26
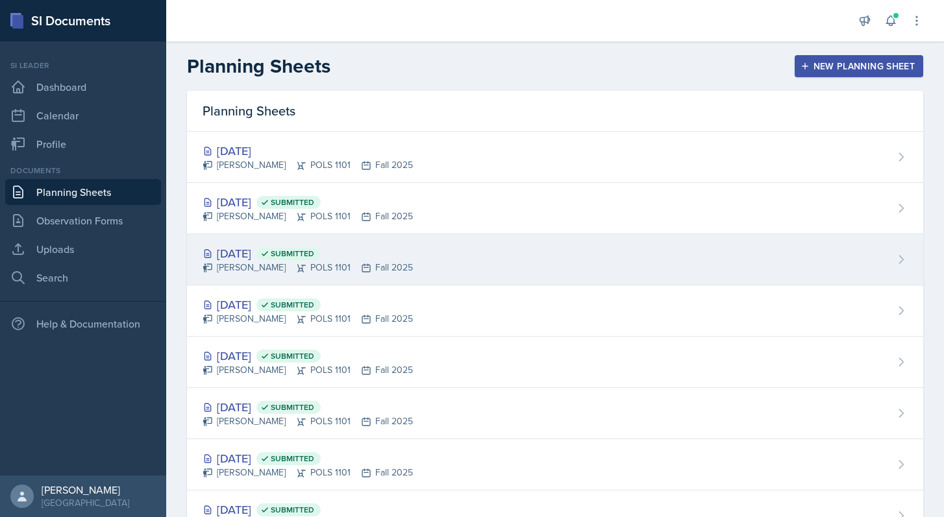
click at [297, 257] on div "[DATE] Submitted" at bounding box center [308, 254] width 210 height 18
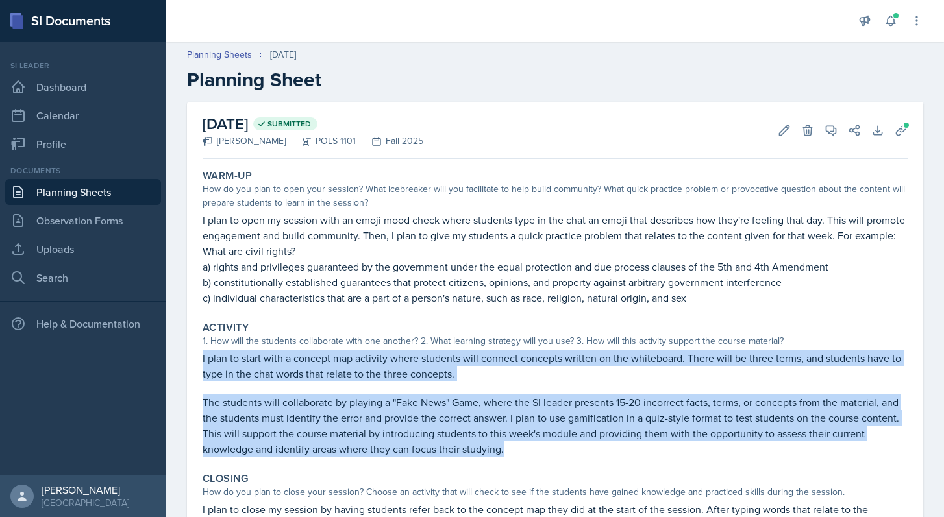
drag, startPoint x: 198, startPoint y: 353, endPoint x: 515, endPoint y: 448, distance: 331.2
click at [515, 448] on div "Activity 1. How will the students collaborate with one another? 2. What learnin…" at bounding box center [554, 389] width 715 height 146
copy div "I plan to start with a concept map activity where students will connect concept…"
click at [116, 198] on link "Planning Sheets" at bounding box center [83, 192] width 156 height 26
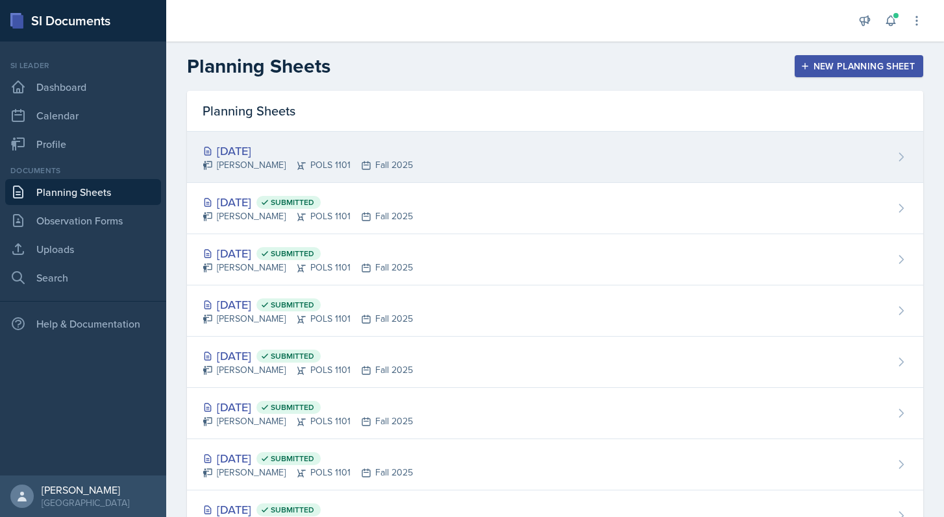
click at [299, 159] on div "[PERSON_NAME] POLS 1101 Fall 2025" at bounding box center [308, 165] width 210 height 14
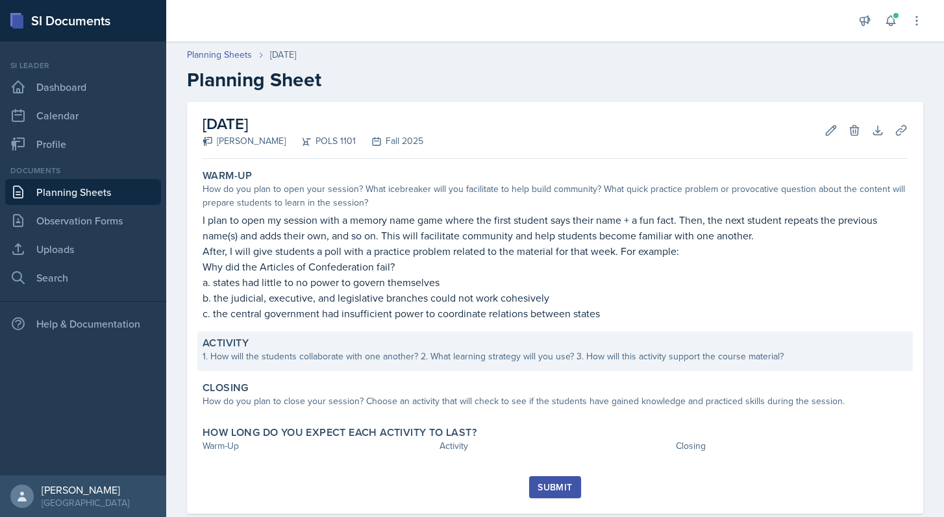
click at [371, 341] on div "Activity" at bounding box center [555, 343] width 705 height 13
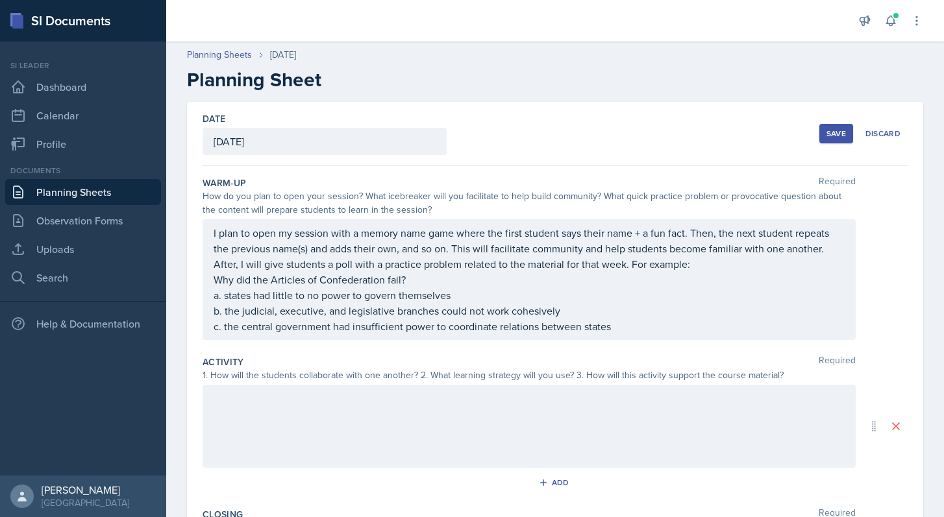
click at [299, 395] on div at bounding box center [529, 426] width 653 height 83
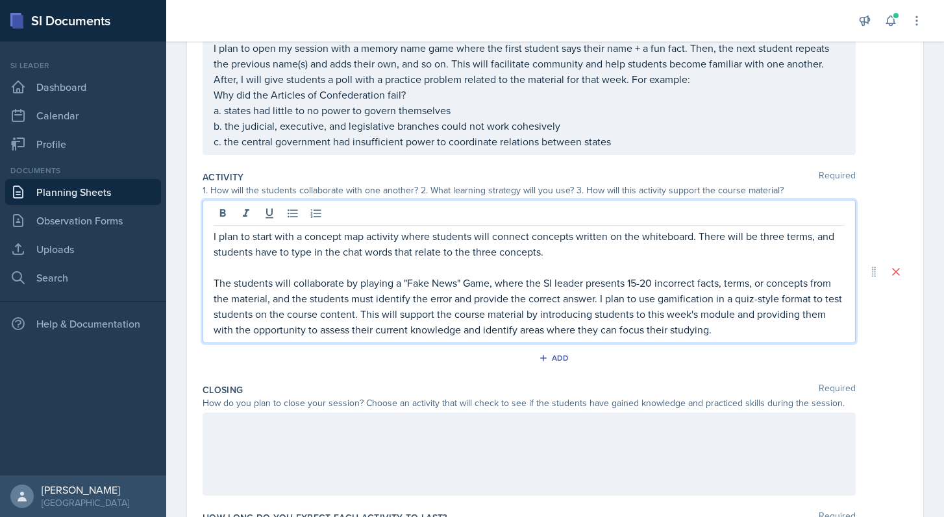
scroll to position [190, 0]
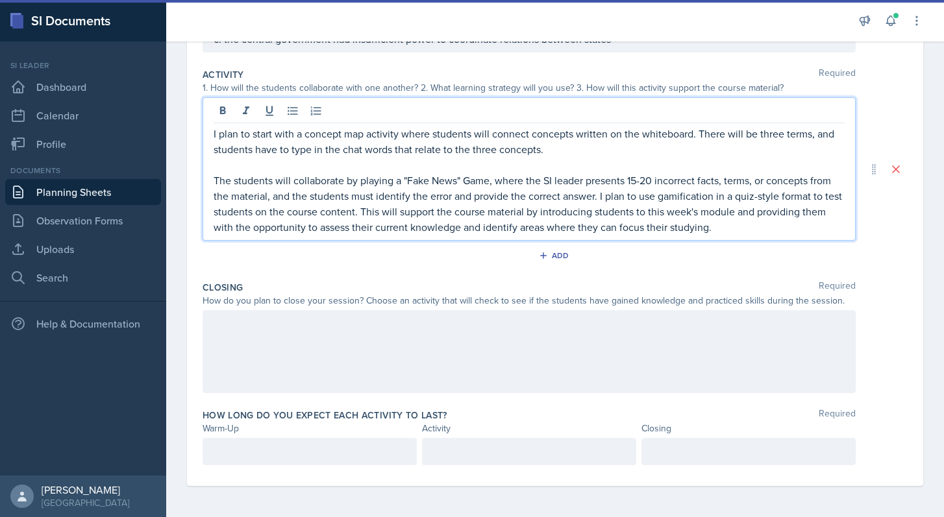
click at [524, 341] on div at bounding box center [529, 351] width 653 height 83
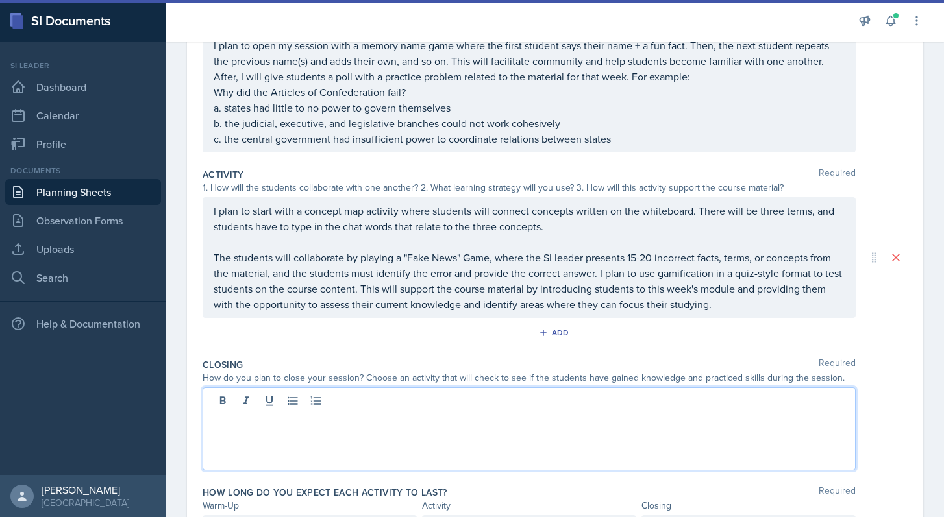
click at [129, 197] on link "Planning Sheets" at bounding box center [83, 192] width 156 height 26
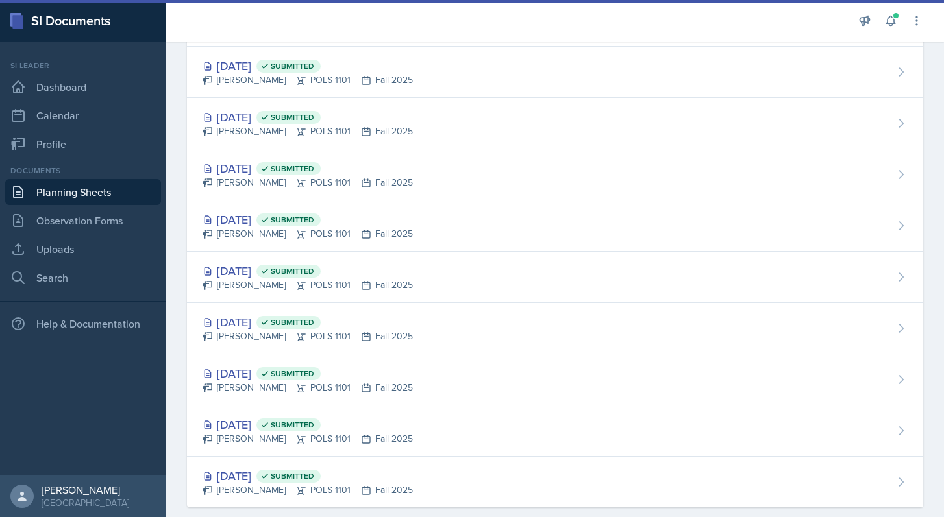
scroll to position [175, 0]
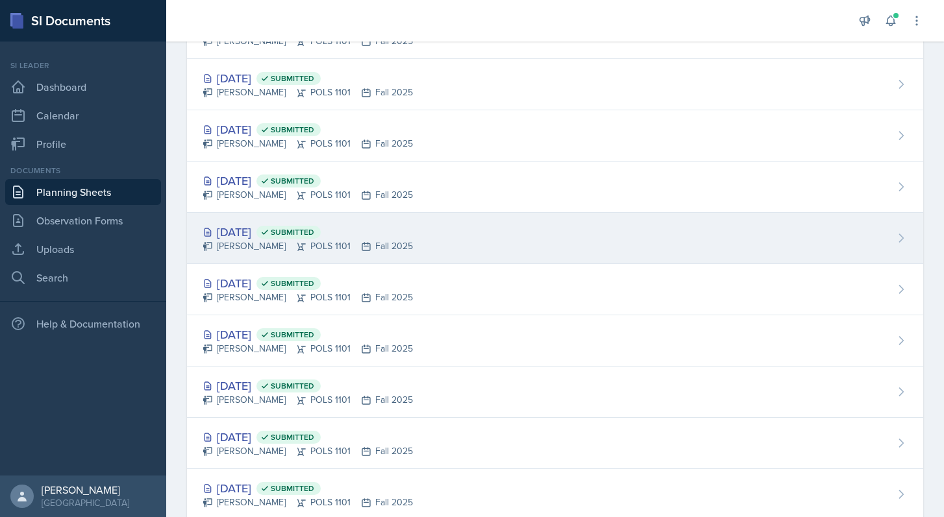
click at [285, 243] on div "[PERSON_NAME] POLS 1101 Fall 2025" at bounding box center [308, 247] width 210 height 14
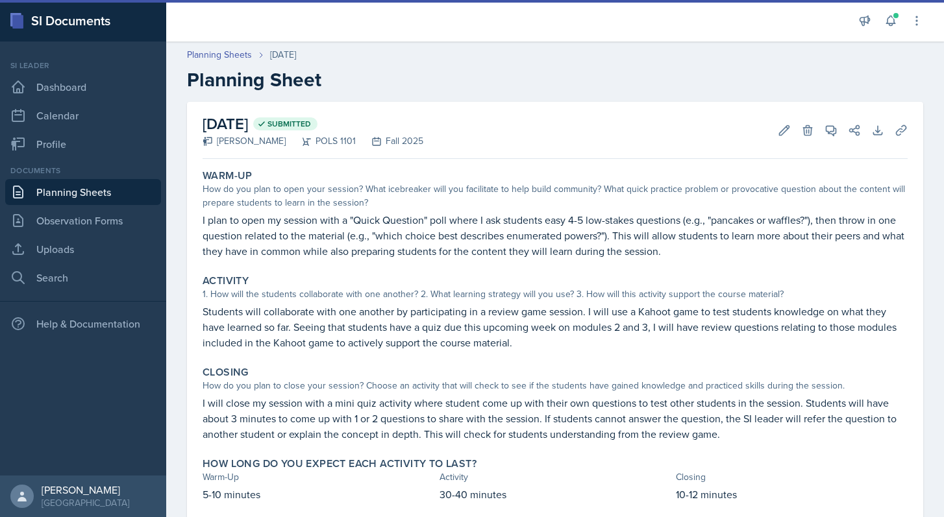
click at [104, 197] on link "Planning Sheets" at bounding box center [83, 192] width 156 height 26
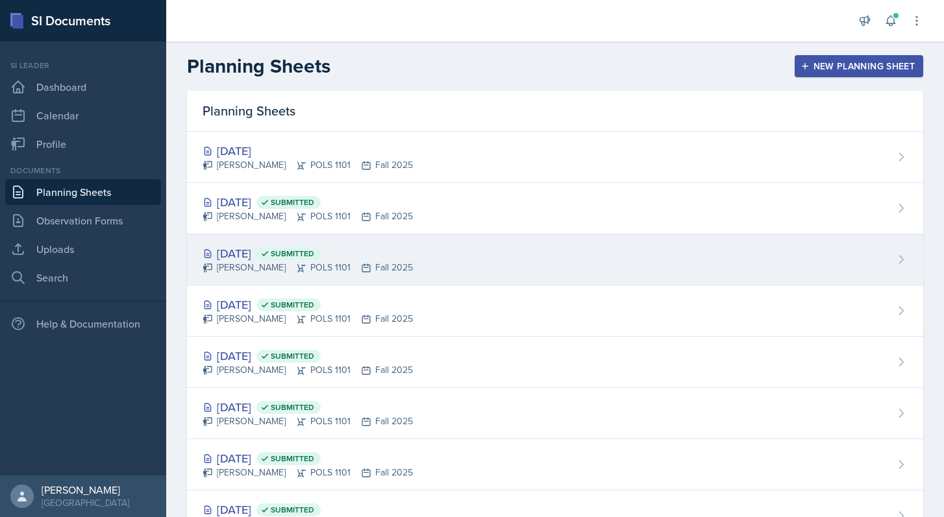
click at [262, 269] on div "[PERSON_NAME] POLS 1101 Fall 2025" at bounding box center [308, 268] width 210 height 14
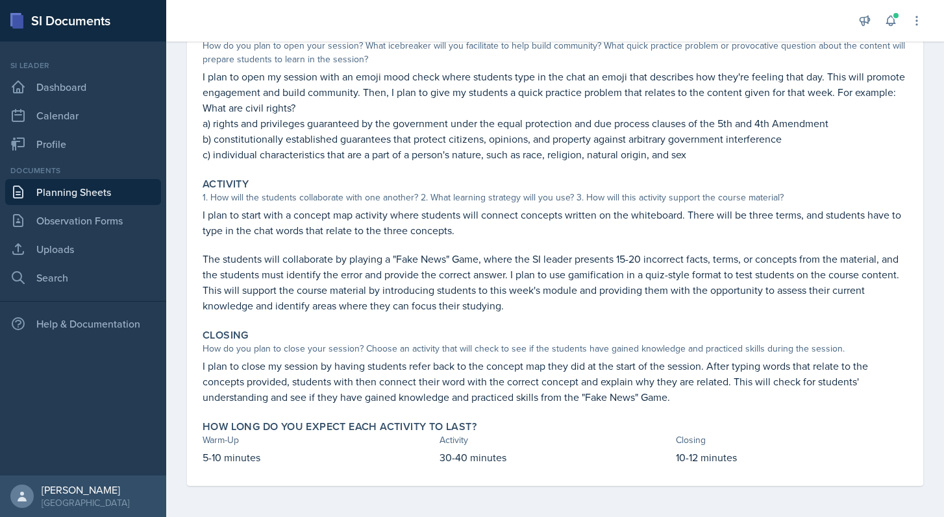
scroll to position [143, 0]
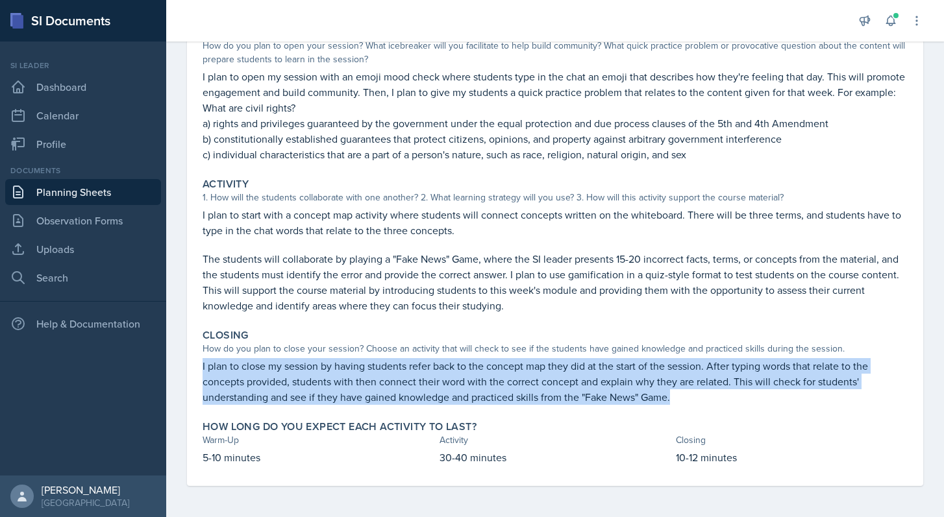
drag, startPoint x: 199, startPoint y: 366, endPoint x: 683, endPoint y: 396, distance: 485.1
click at [683, 397] on div "Closing How do you plan to close your session? Choose an activity that will che…" at bounding box center [554, 367] width 715 height 86
copy p "I plan to close my session by having students refer back to the concept map the…"
click at [118, 189] on link "Planning Sheets" at bounding box center [83, 192] width 156 height 26
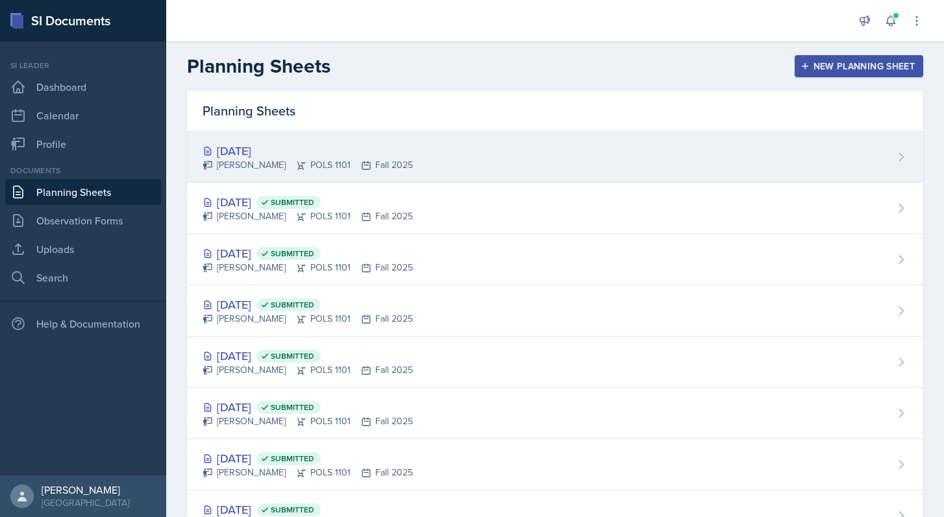
scroll to position [-1, 0]
click at [343, 145] on div "[DATE]" at bounding box center [308, 151] width 210 height 18
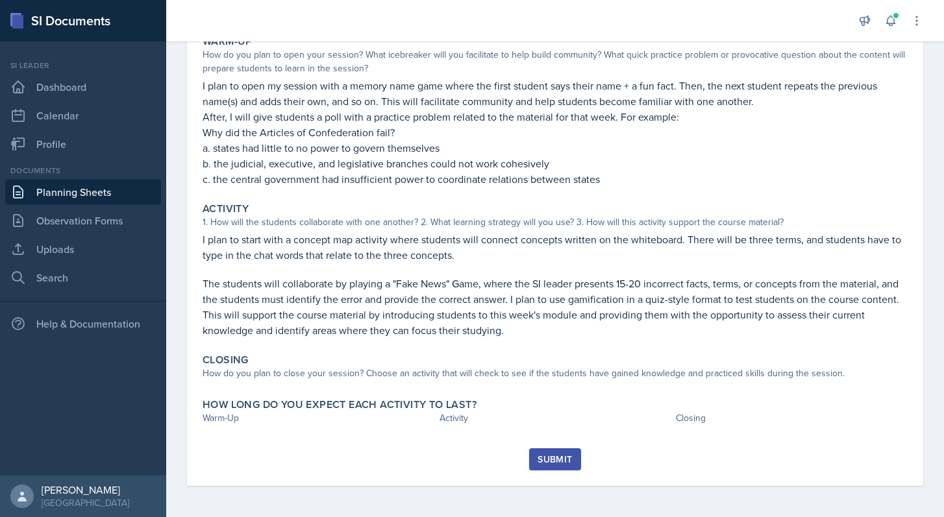
scroll to position [134, 0]
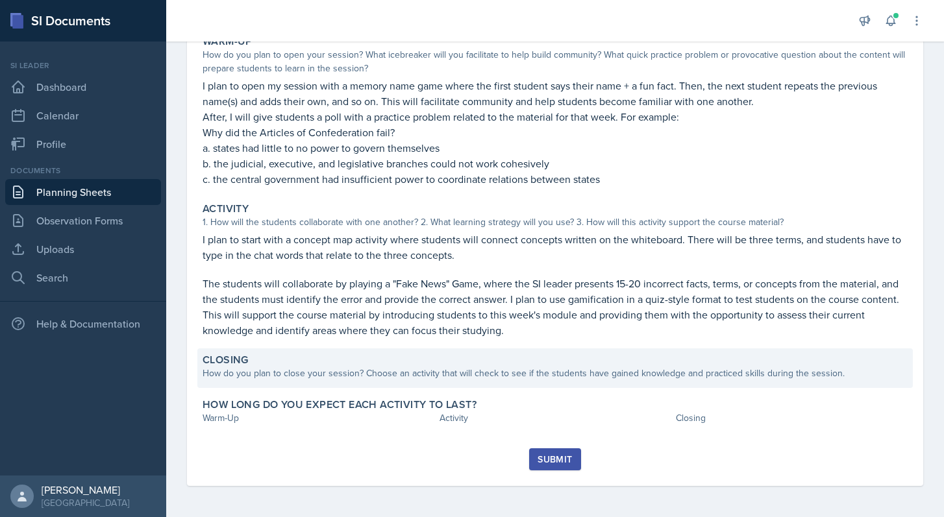
click at [445, 367] on div "How do you plan to close your session? Choose an activity that will check to se…" at bounding box center [555, 374] width 705 height 14
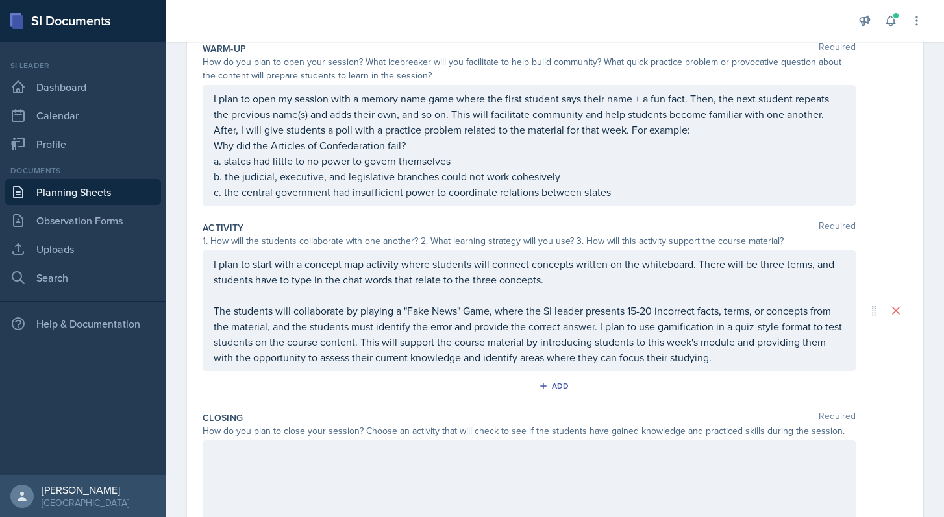
click at [308, 465] on div at bounding box center [529, 482] width 653 height 83
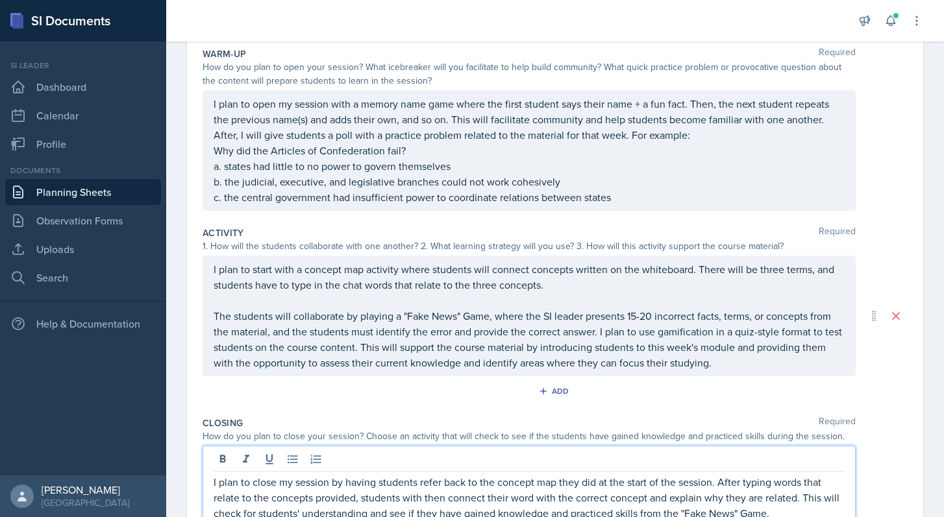
scroll to position [123, 0]
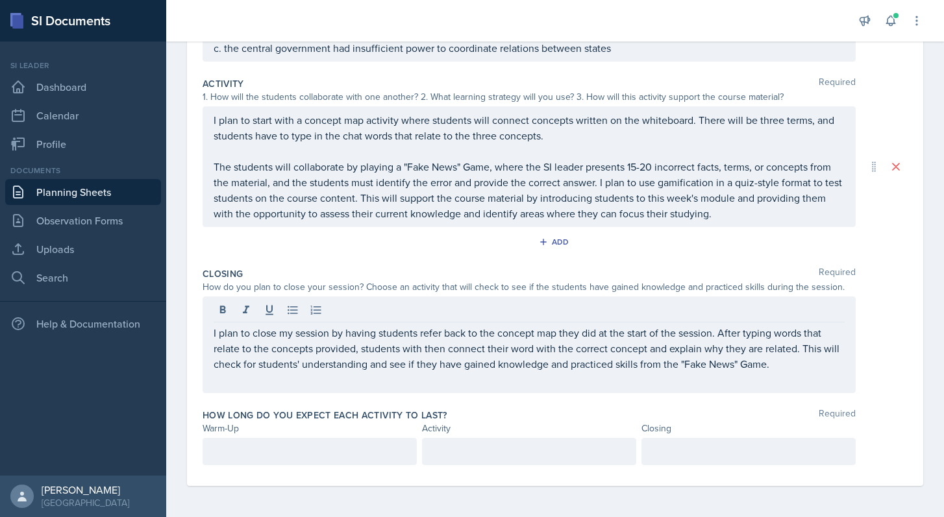
click at [366, 443] on div at bounding box center [310, 451] width 214 height 27
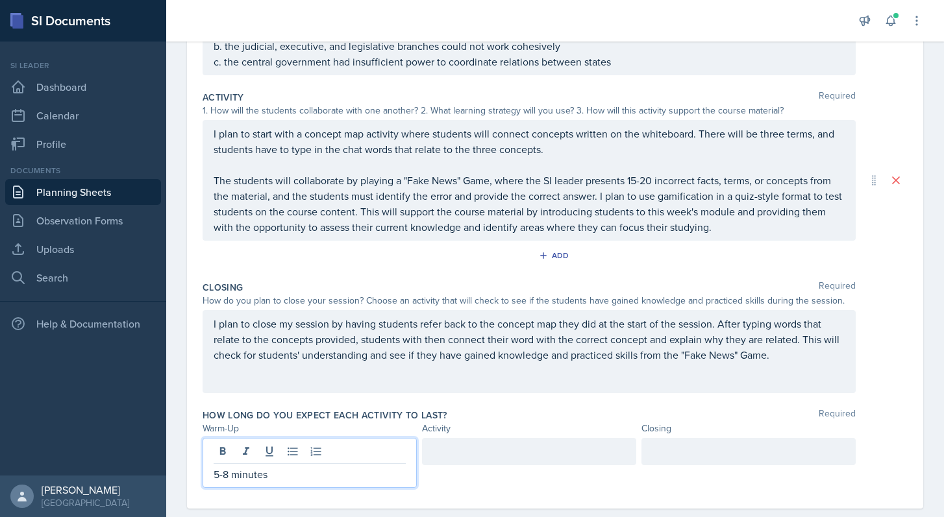
click at [491, 455] on div at bounding box center [529, 451] width 214 height 27
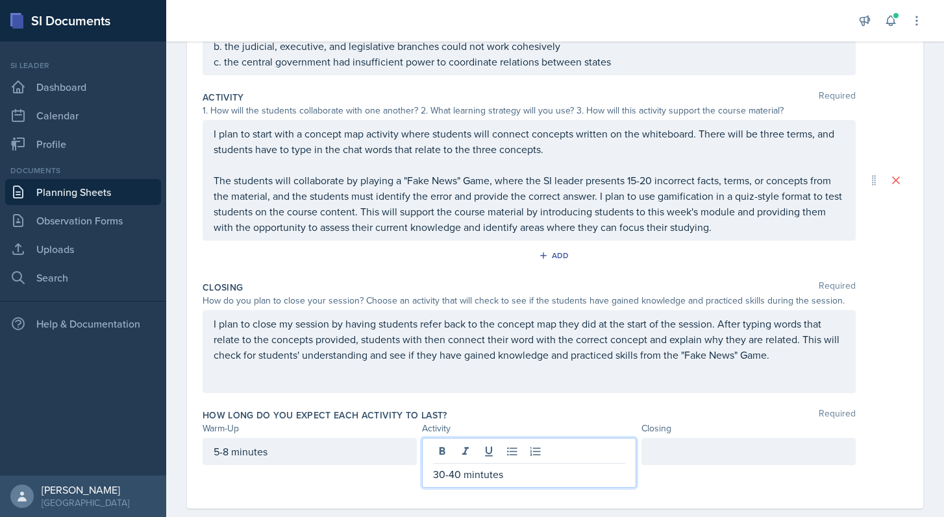
drag, startPoint x: 491, startPoint y: 455, endPoint x: 690, endPoint y: 467, distance: 199.0
click at [690, 467] on div at bounding box center [748, 463] width 214 height 50
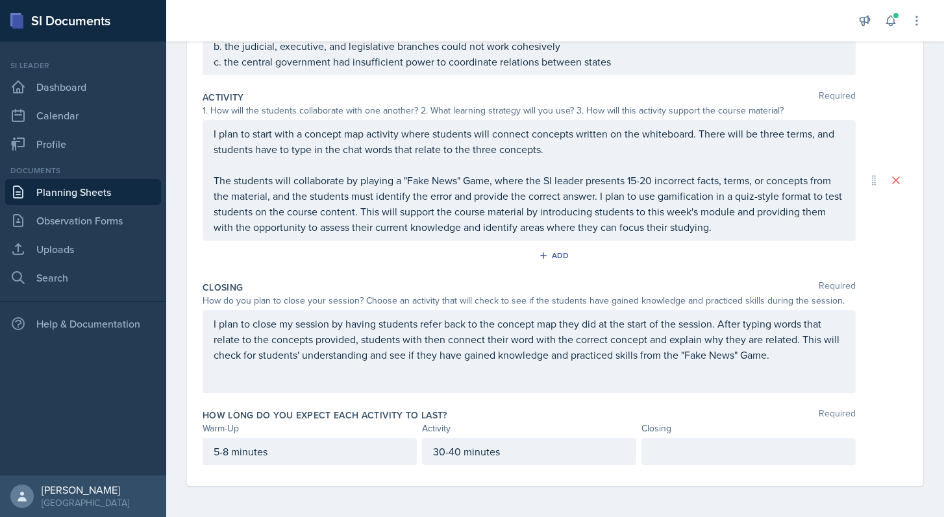
click at [686, 457] on div at bounding box center [748, 451] width 214 height 27
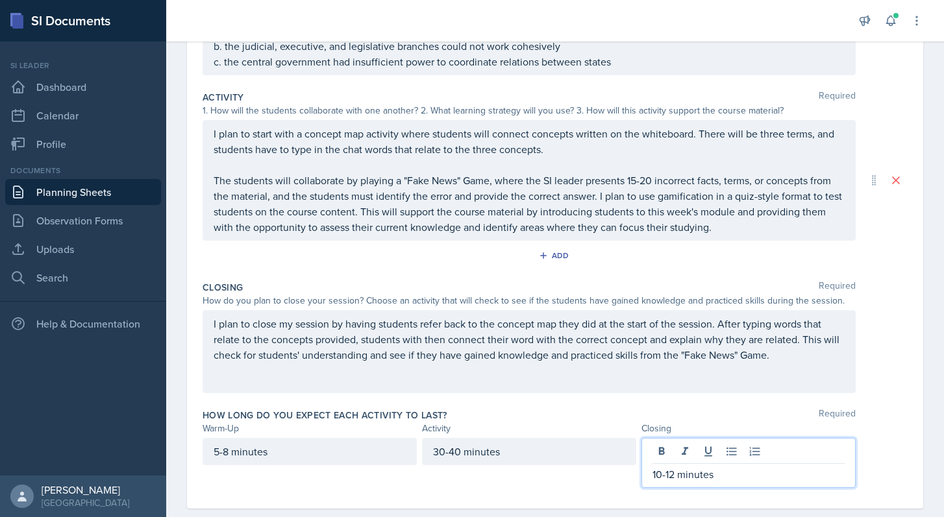
click at [748, 424] on div "Closing" at bounding box center [748, 429] width 214 height 14
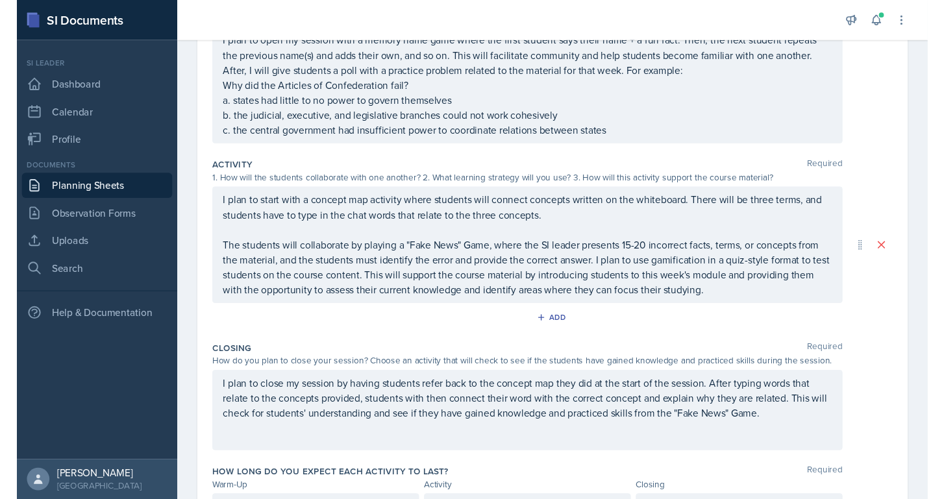
scroll to position [117, 0]
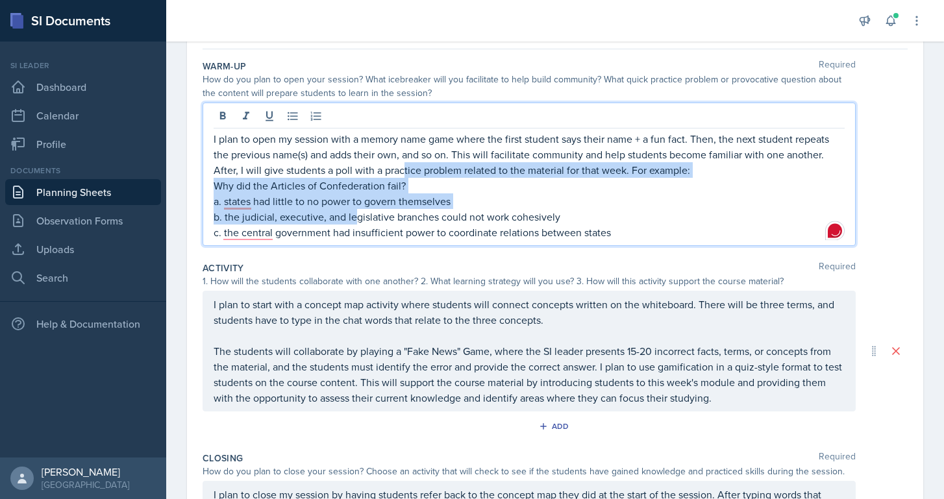
drag, startPoint x: 400, startPoint y: 164, endPoint x: 357, endPoint y: 212, distance: 64.8
click at [357, 212] on div "I plan to open my session with a memory name game where the first student says …" at bounding box center [529, 185] width 631 height 109
click at [391, 210] on p "b. the judicial, executive, and legislative branches could not work cohesively" at bounding box center [529, 217] width 631 height 16
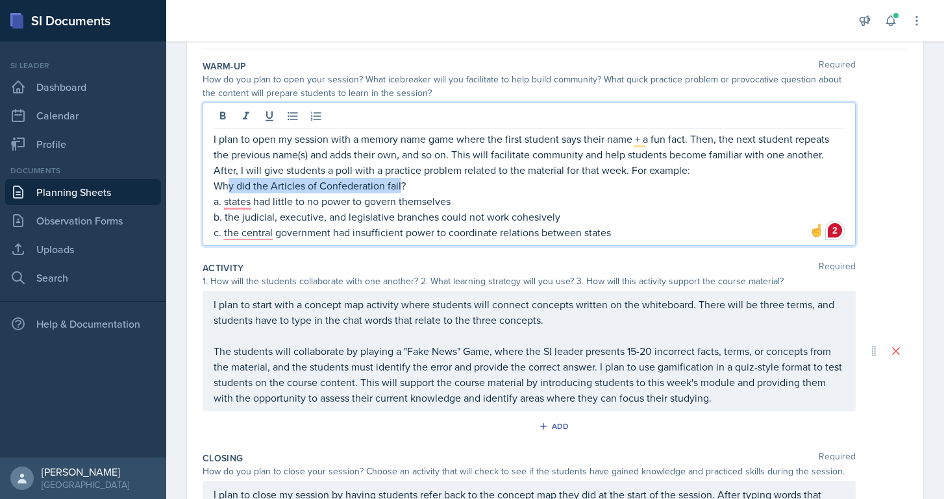
drag, startPoint x: 401, startPoint y: 185, endPoint x: 227, endPoint y: 191, distance: 174.1
click at [227, 191] on p "Why did the Articles of Confederation fail?" at bounding box center [529, 186] width 631 height 16
click at [469, 203] on p "a. states had little to no power to govern themselves" at bounding box center [529, 201] width 631 height 16
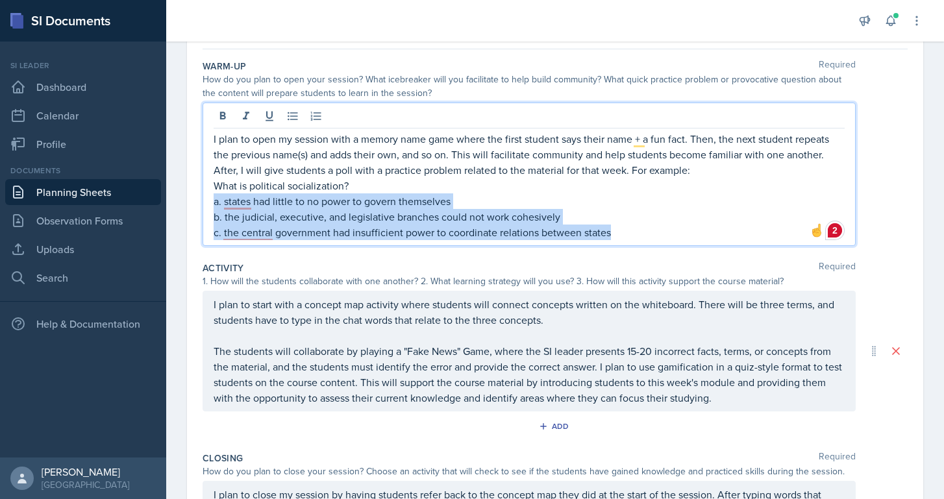
drag, startPoint x: 619, startPoint y: 234, endPoint x: 206, endPoint y: 204, distance: 413.3
click at [206, 204] on div "I plan to open my session with a memory name game where the first student says …" at bounding box center [529, 174] width 653 height 143
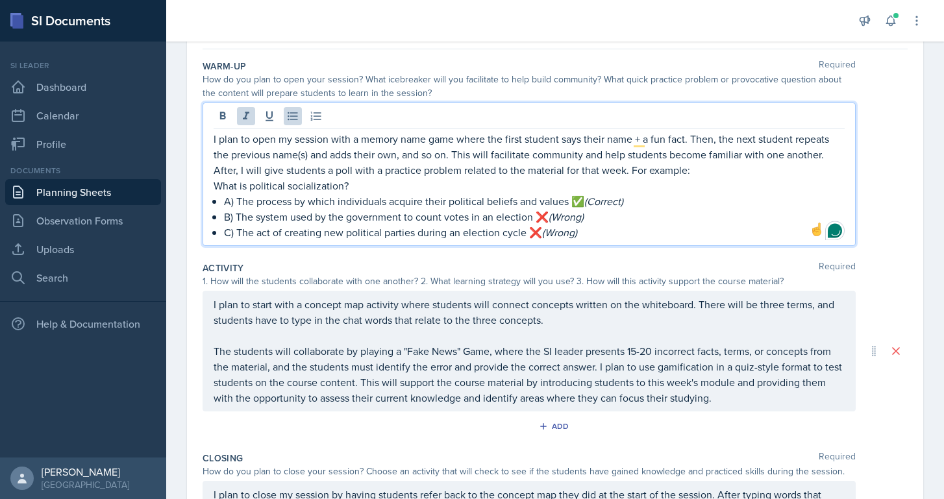
click at [222, 197] on div "I plan to open my session with a memory name game where the first student says …" at bounding box center [529, 185] width 631 height 109
click at [224, 217] on p "B) The system used by the government to count votes in an election ❌ (Wrong)" at bounding box center [534, 217] width 620 height 16
click at [223, 233] on div "I plan to open my session with a memory name game where the first student says …" at bounding box center [529, 185] width 631 height 109
drag, startPoint x: 637, startPoint y: 206, endPoint x: 562, endPoint y: 203, distance: 75.3
click at [562, 204] on p "A) The process by which individuals acquire their political beliefs and values …" at bounding box center [529, 201] width 631 height 16
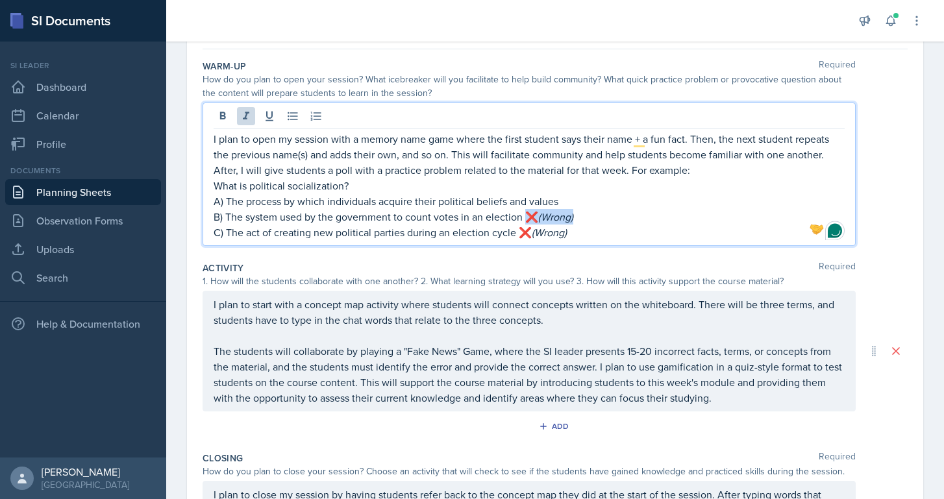
drag, startPoint x: 586, startPoint y: 219, endPoint x: 526, endPoint y: 218, distance: 60.4
click at [526, 219] on p "B) The system used by the government to count votes in an election ❌ (Wrong)" at bounding box center [529, 217] width 631 height 16
drag, startPoint x: 577, startPoint y: 232, endPoint x: 524, endPoint y: 233, distance: 52.6
click at [524, 233] on p "C) The act of creating new political parties during an election cycle ❌ (Wrong)" at bounding box center [529, 233] width 631 height 16
click at [577, 200] on p "A) The process by which individuals acquire their political beliefs and values" at bounding box center [529, 201] width 631 height 16
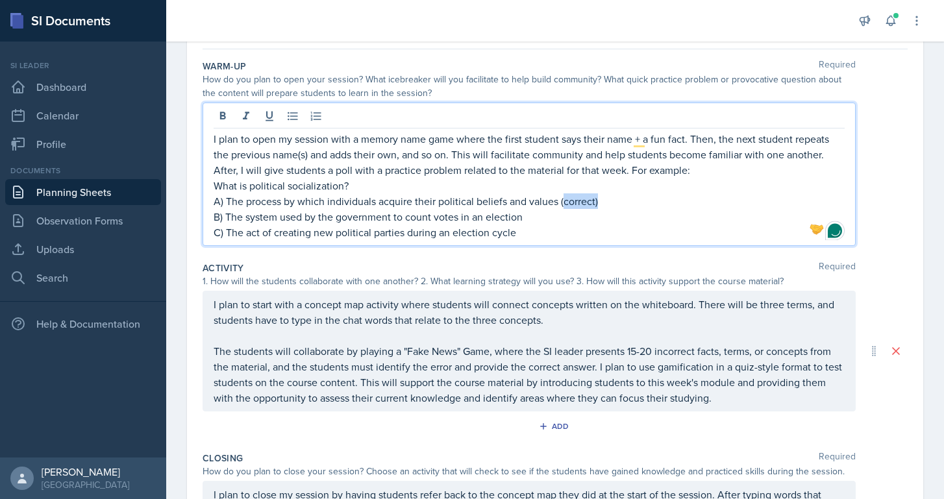
drag, startPoint x: 604, startPoint y: 200, endPoint x: 561, endPoint y: 204, distance: 42.4
click at [561, 204] on p "A) The process by which individuals acquire their political beliefs and values …" at bounding box center [529, 201] width 631 height 16
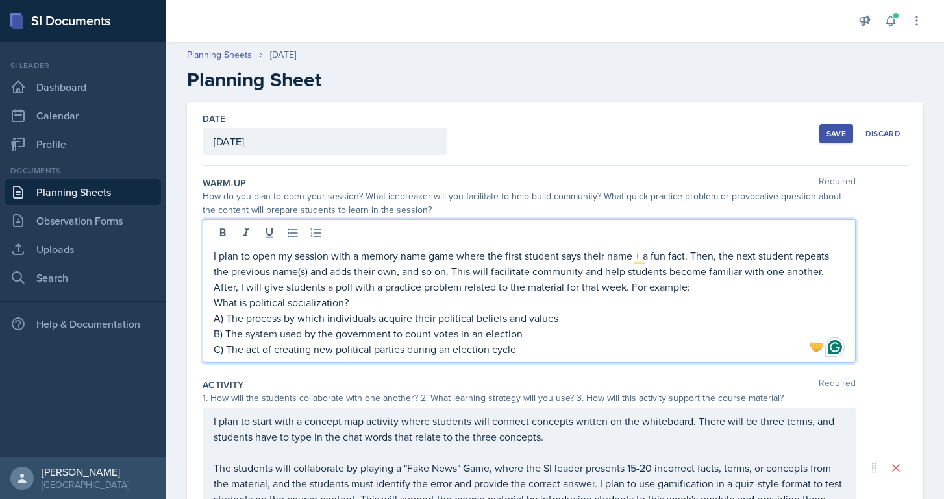
scroll to position [0, 0]
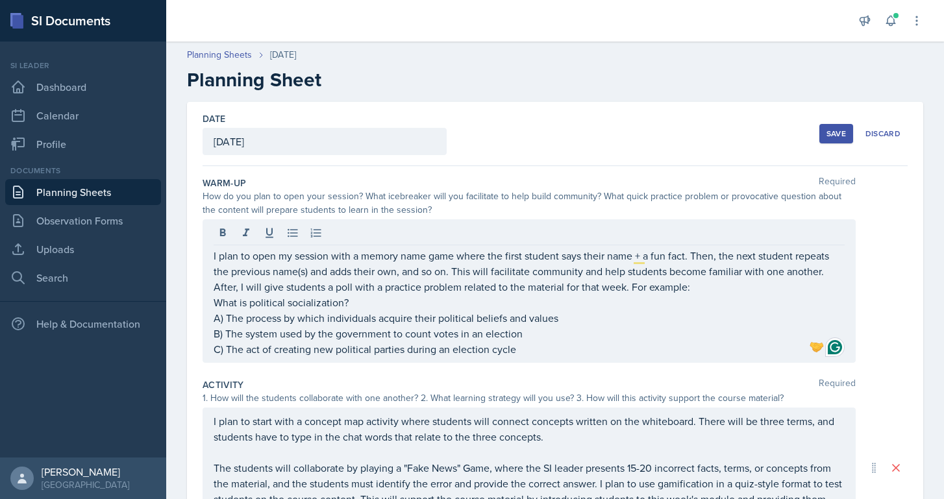
click at [841, 139] on button "Save" at bounding box center [836, 133] width 34 height 19
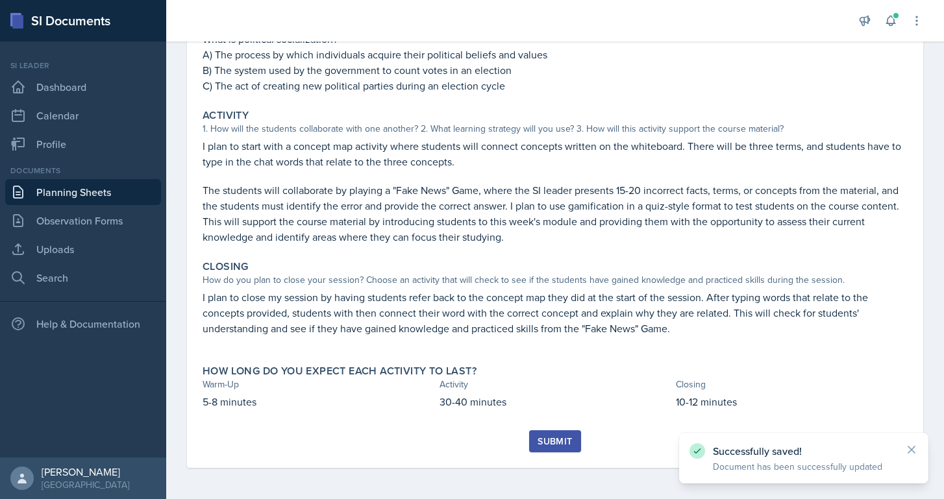
scroll to position [228, 0]
click at [550, 441] on div "Submit" at bounding box center [554, 441] width 34 height 10
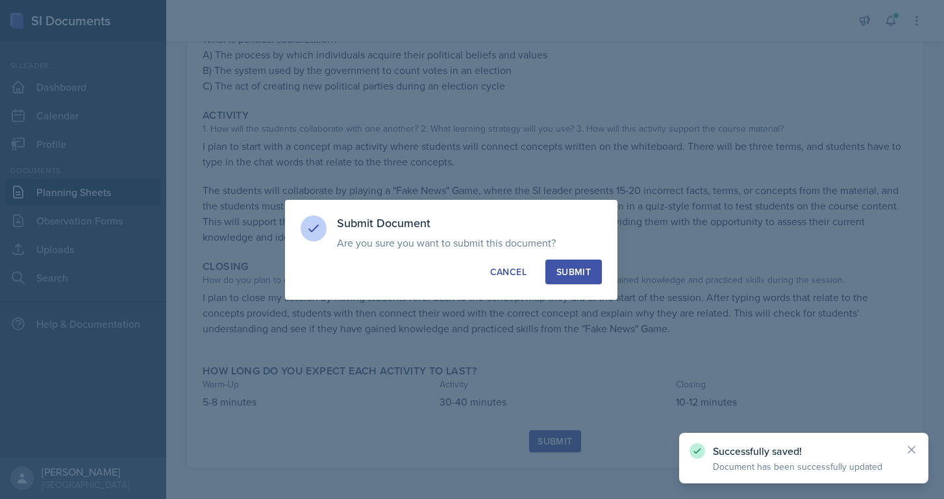
click at [570, 272] on div "Submit" at bounding box center [573, 271] width 34 height 13
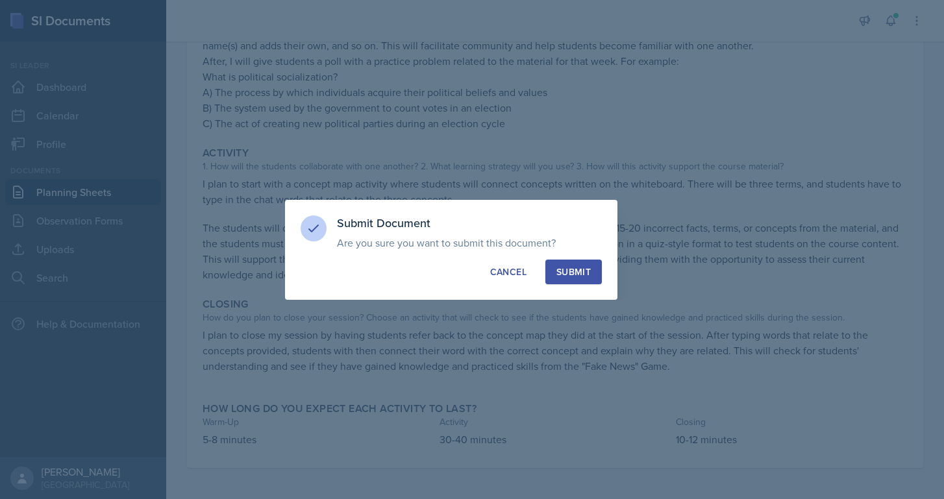
scroll to position [190, 0]
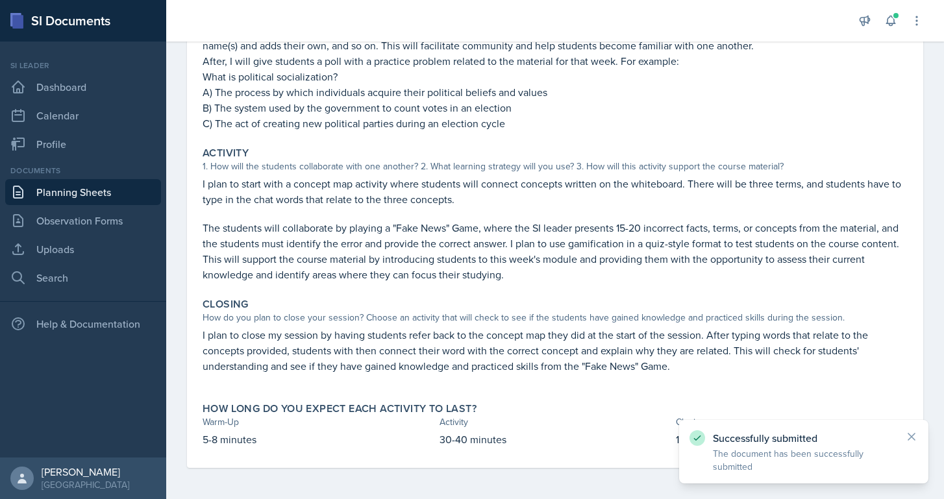
click at [89, 190] on link "Planning Sheets" at bounding box center [83, 192] width 156 height 26
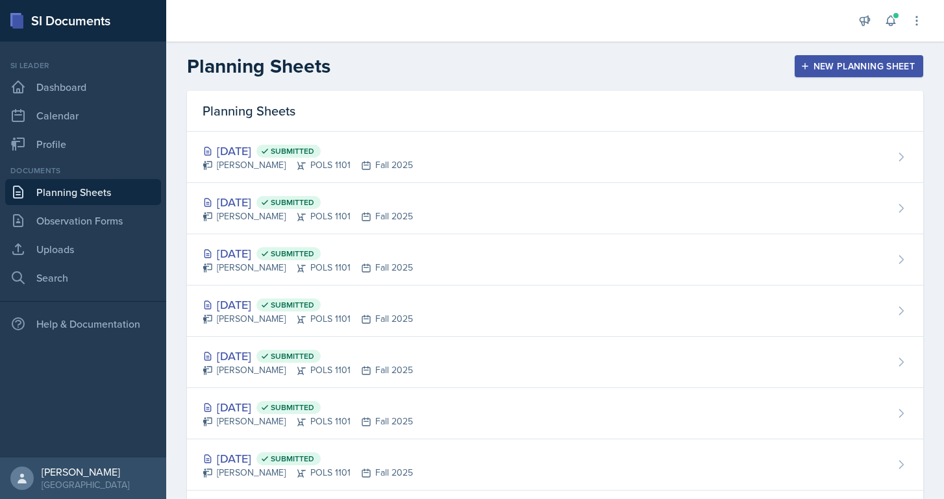
click at [902, 63] on div "New Planning Sheet" at bounding box center [859, 66] width 112 height 10
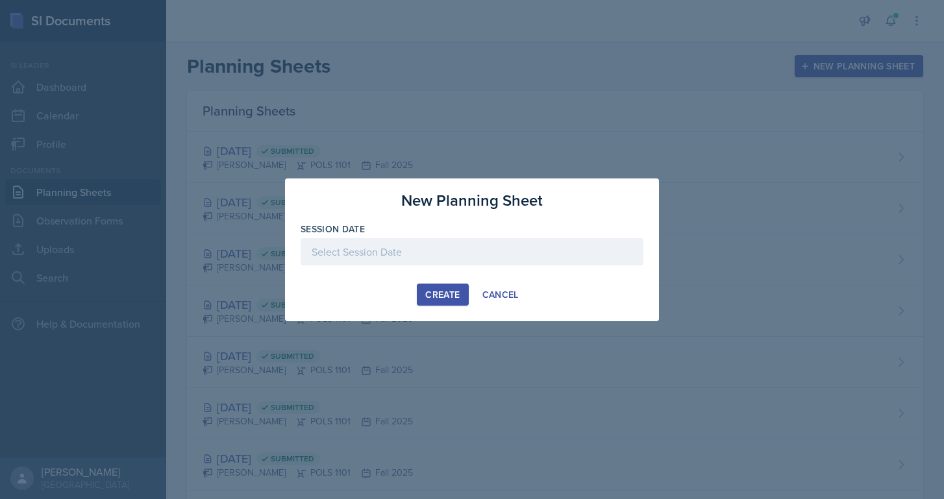
click at [450, 265] on div at bounding box center [472, 271] width 343 height 13
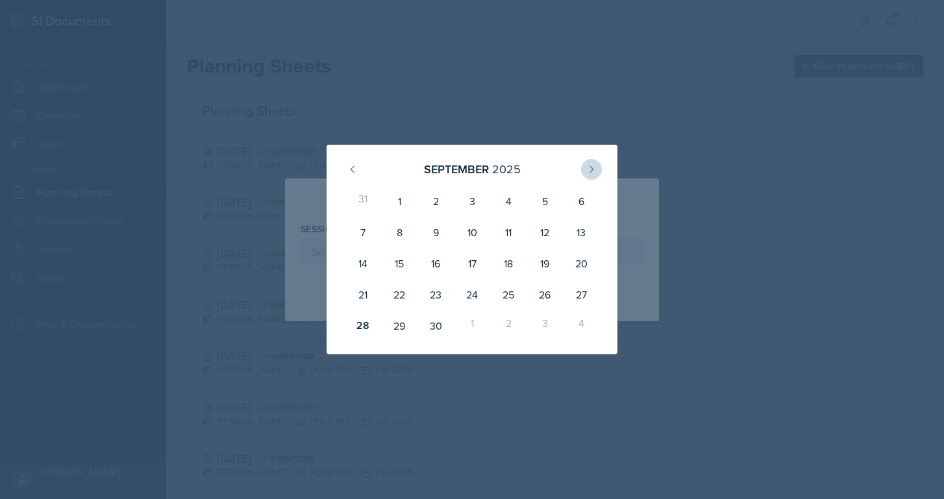
click at [589, 167] on icon at bounding box center [591, 169] width 10 height 10
click at [550, 204] on div "3" at bounding box center [544, 201] width 36 height 31
type input "[DATE]"
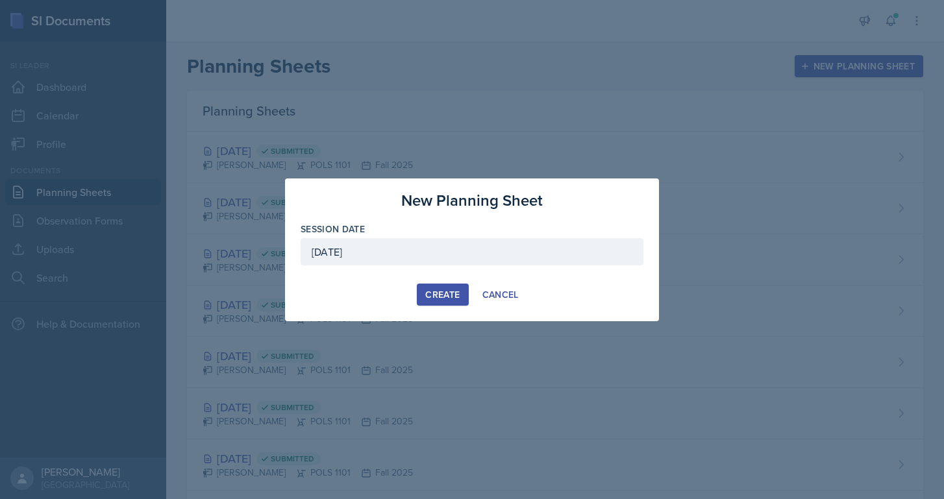
click at [455, 296] on div "Create" at bounding box center [442, 294] width 34 height 10
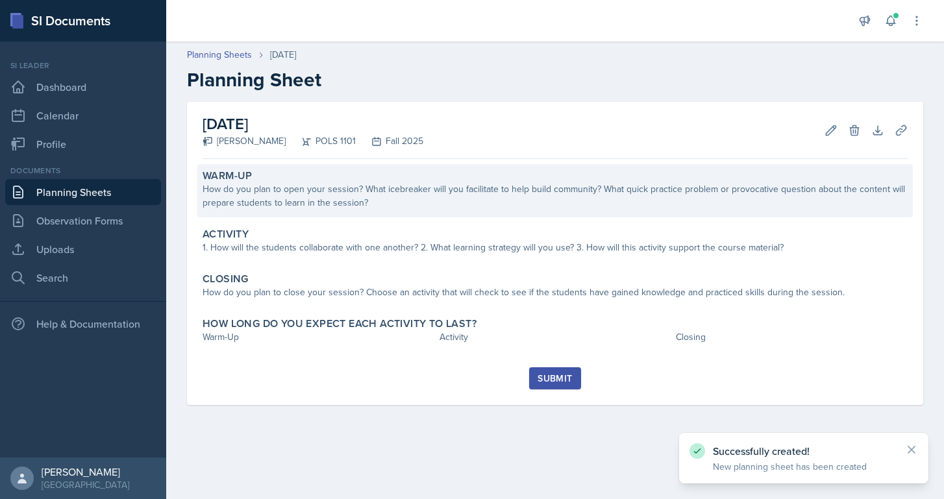
click at [487, 193] on div "How do you plan to open your session? What icebreaker will you facilitate to he…" at bounding box center [555, 195] width 705 height 27
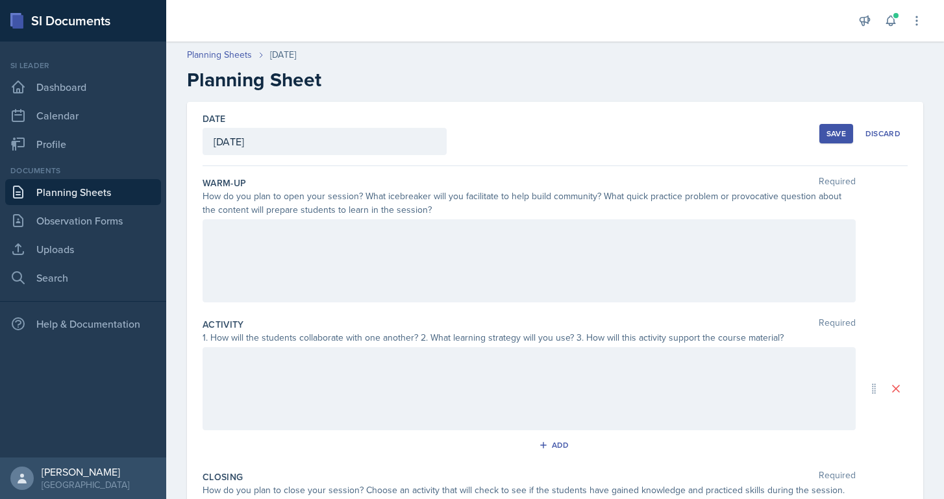
click at [85, 188] on link "Planning Sheets" at bounding box center [83, 192] width 156 height 26
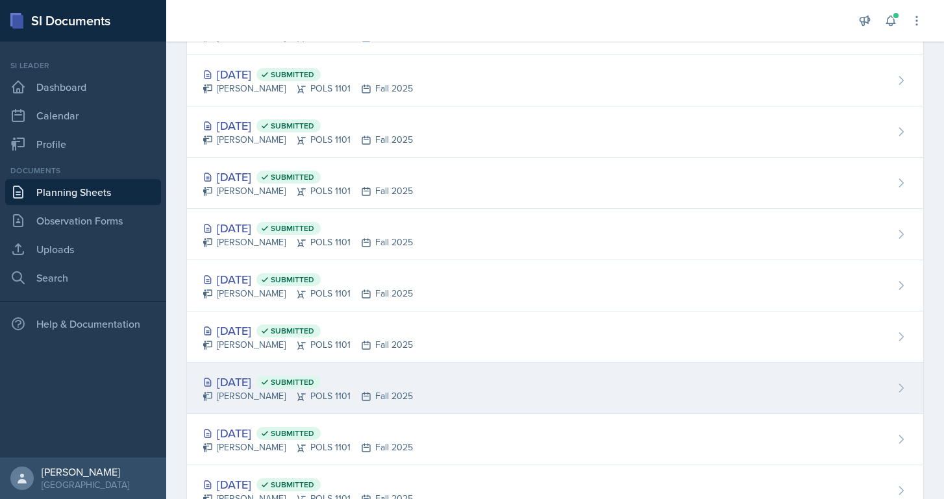
scroll to position [129, 0]
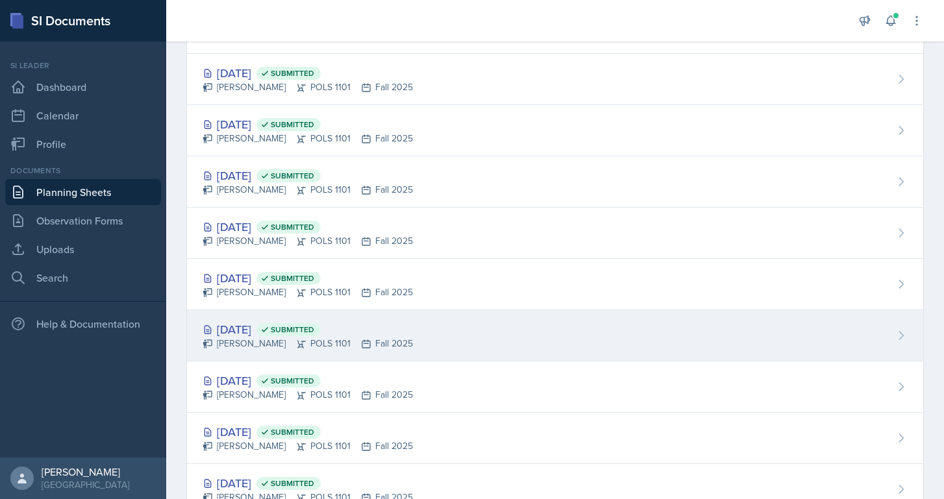
click at [404, 351] on div "[DATE] Submitted [PERSON_NAME] POLS 1101 Fall 2025" at bounding box center [555, 335] width 736 height 51
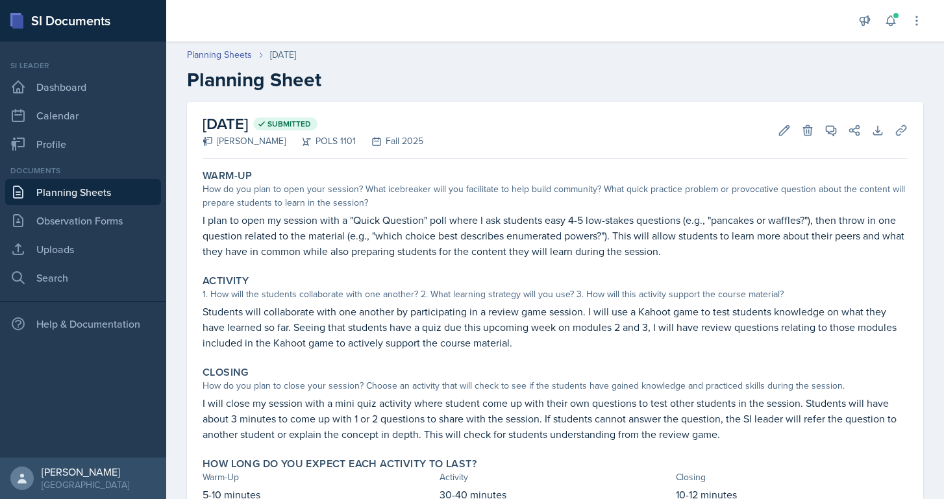
click at [99, 195] on link "Planning Sheets" at bounding box center [83, 192] width 156 height 26
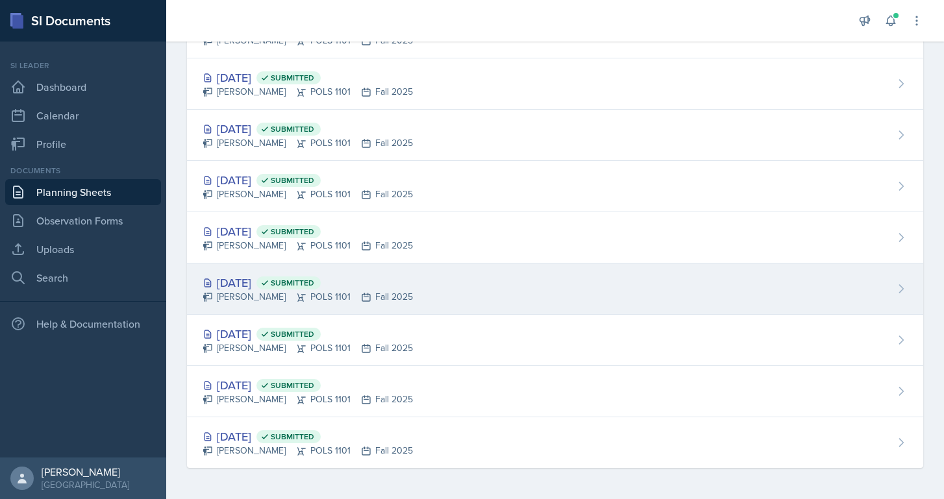
scroll to position [278, 0]
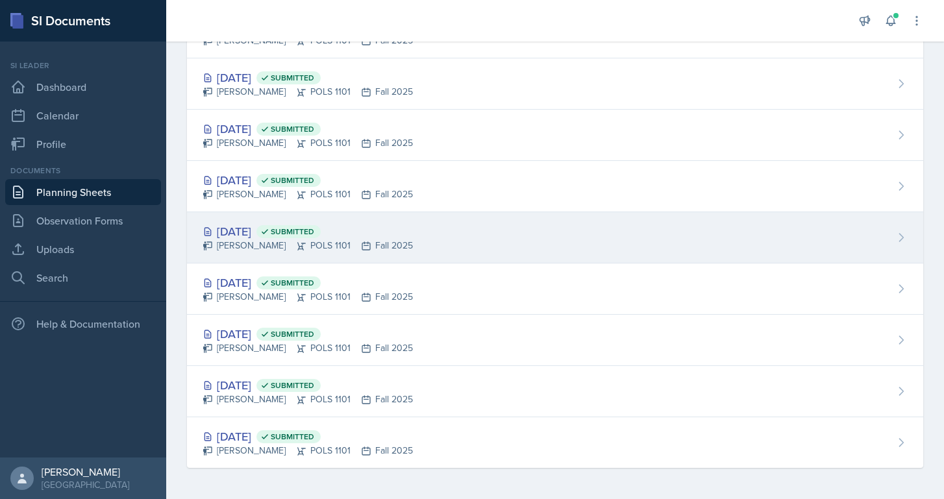
click at [301, 236] on span "Submitted" at bounding box center [288, 231] width 64 height 13
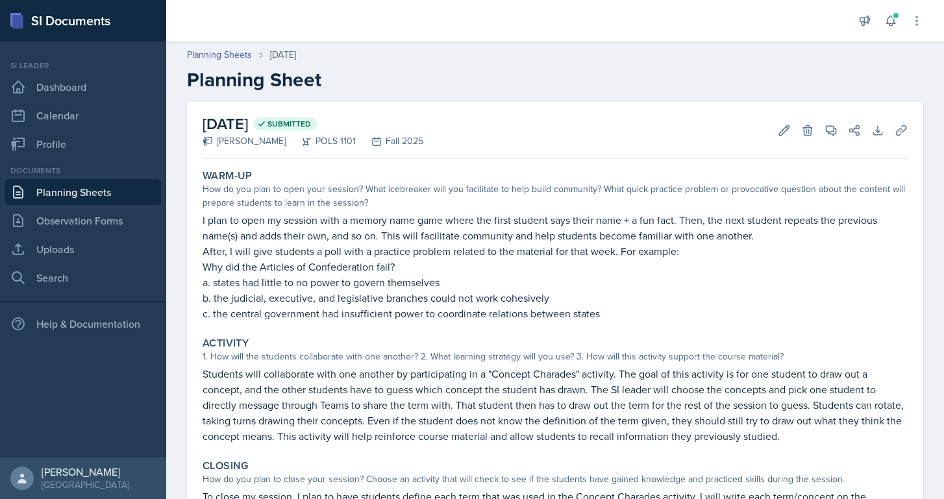
click at [103, 185] on link "Planning Sheets" at bounding box center [83, 192] width 156 height 26
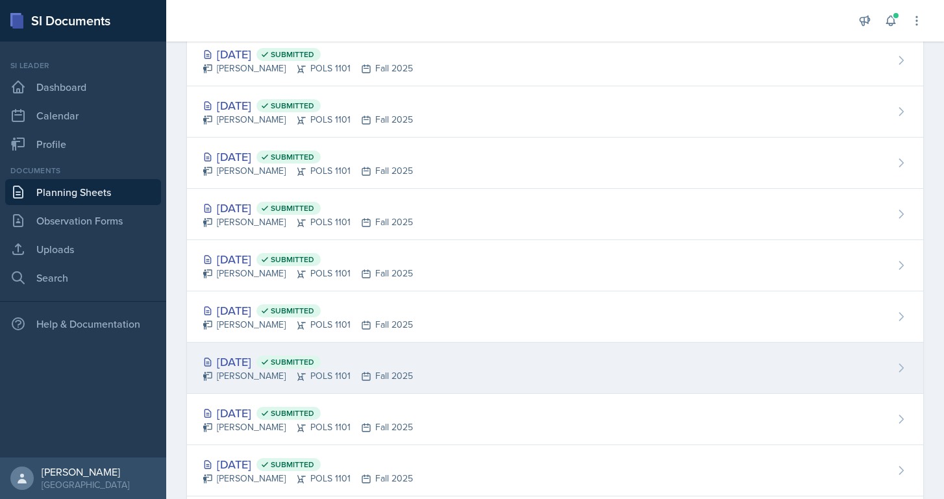
scroll to position [201, 0]
click at [264, 378] on div "[PERSON_NAME] POLS 1101 Fall 2025" at bounding box center [308, 374] width 210 height 14
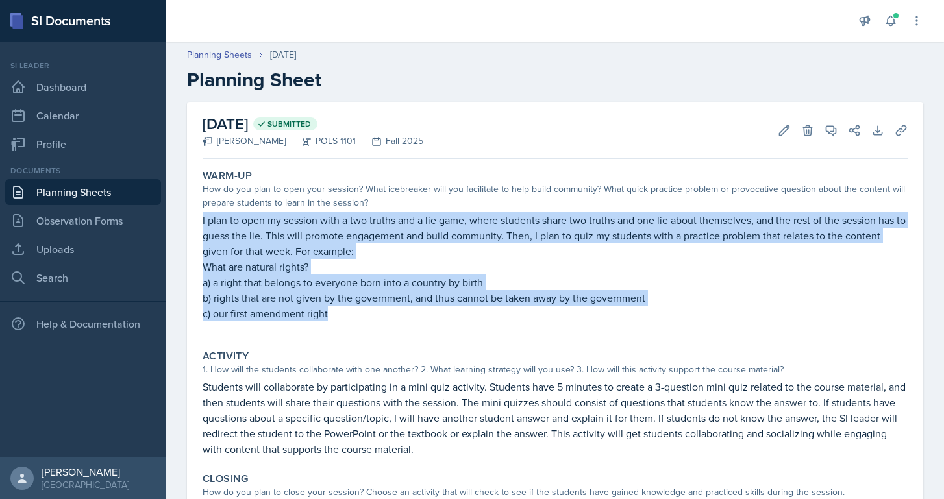
drag, startPoint x: 201, startPoint y: 220, endPoint x: 383, endPoint y: 312, distance: 203.8
click at [383, 312] on div "Warm-Up How do you plan to open your session? What icebreaker will you facilita…" at bounding box center [554, 251] width 715 height 175
copy div "I plan to open my session with a two truths and a lie game, where students shar…"
click at [88, 193] on link "Planning Sheets" at bounding box center [83, 192] width 156 height 26
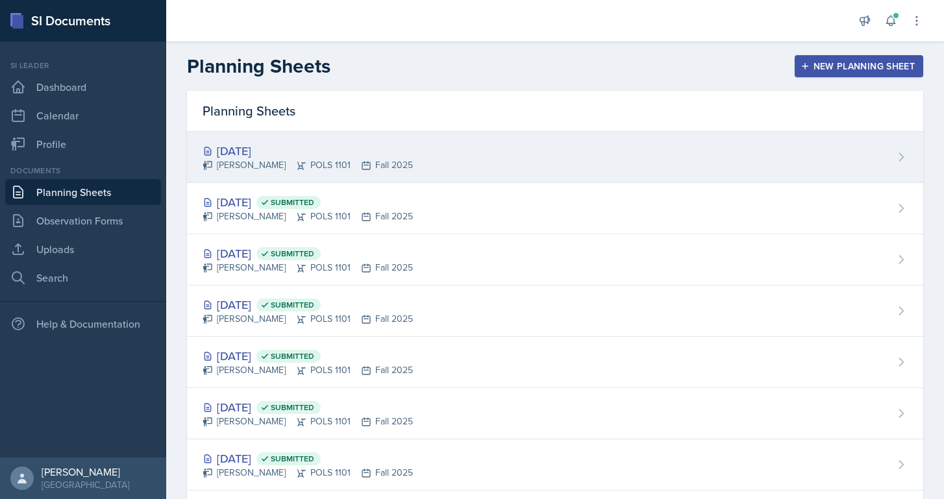
click at [278, 166] on div "[PERSON_NAME] POLS 1101 Fall 2025" at bounding box center [308, 165] width 210 height 14
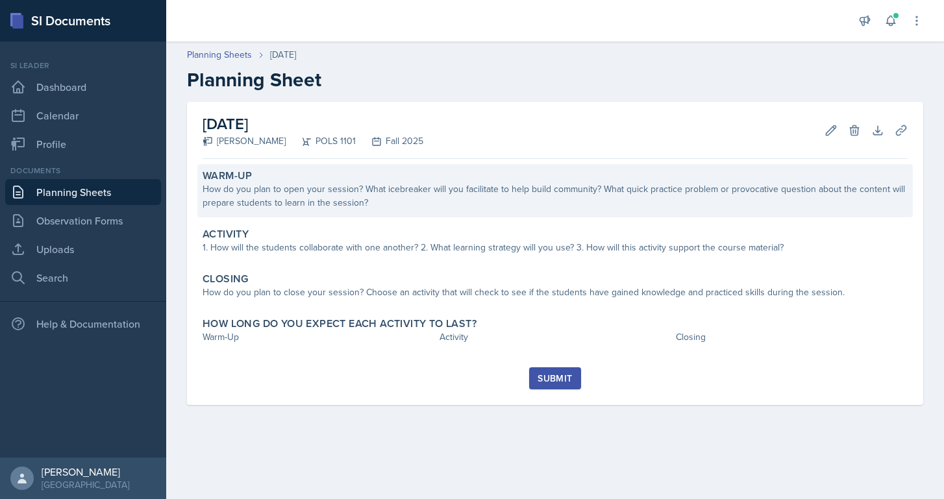
click at [299, 190] on div "How do you plan to open your session? What icebreaker will you facilitate to he…" at bounding box center [555, 195] width 705 height 27
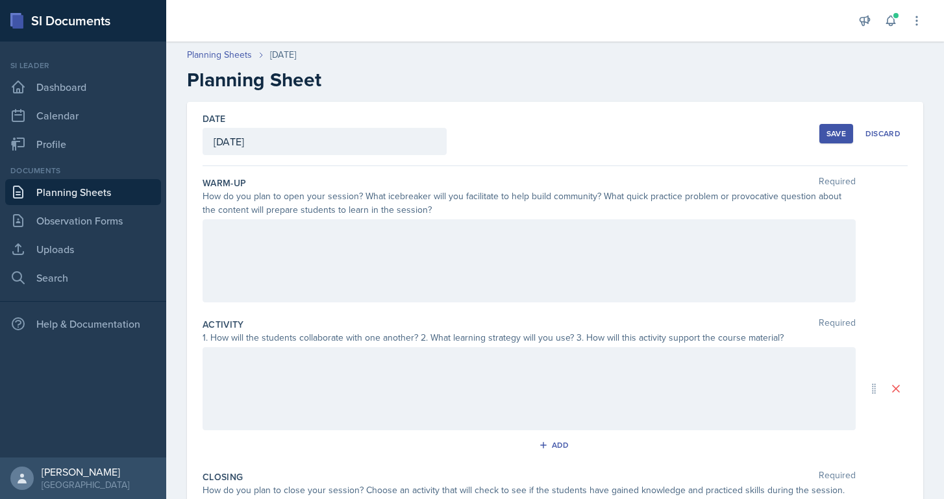
click at [305, 232] on div at bounding box center [529, 260] width 653 height 83
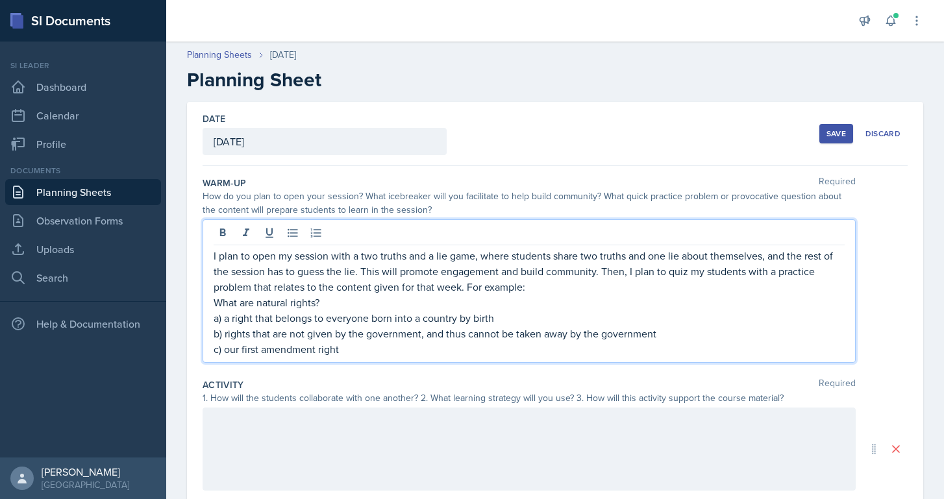
click at [67, 203] on link "Planning Sheets" at bounding box center [83, 192] width 156 height 26
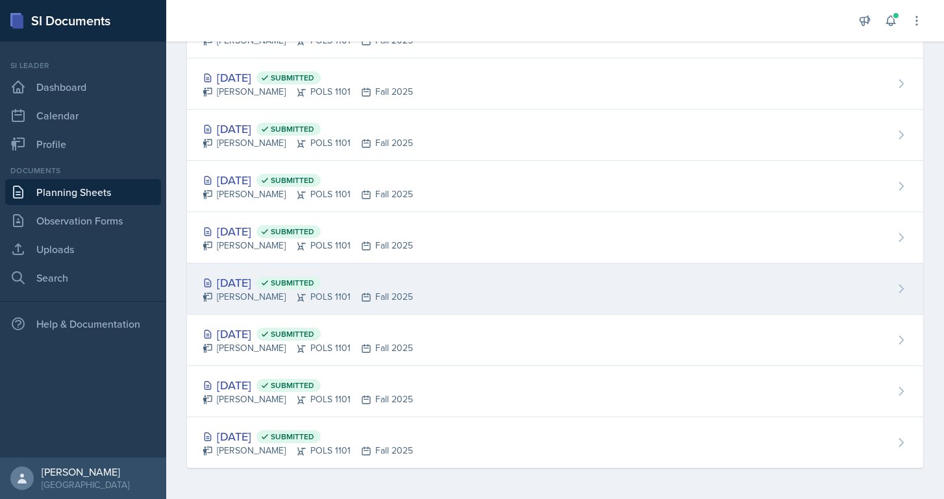
scroll to position [278, 0]
click at [267, 280] on div "[DATE] Submitted" at bounding box center [308, 283] width 210 height 18
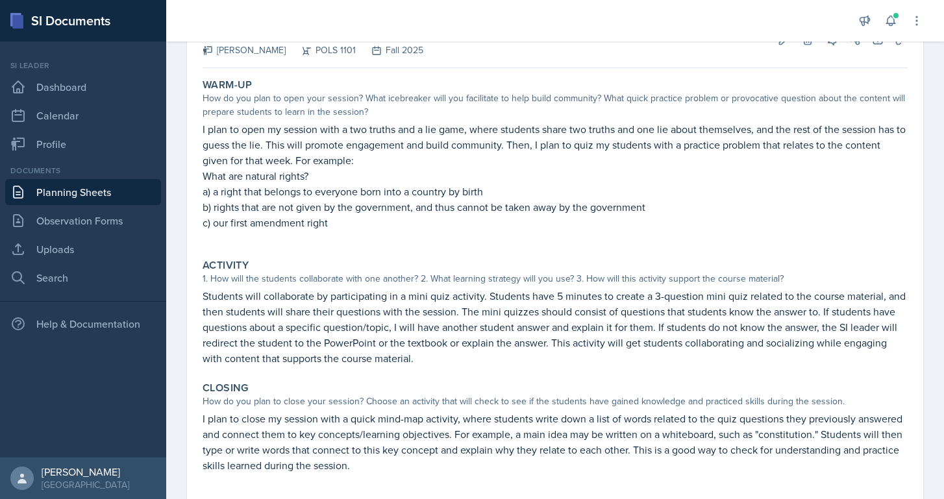
scroll to position [92, 0]
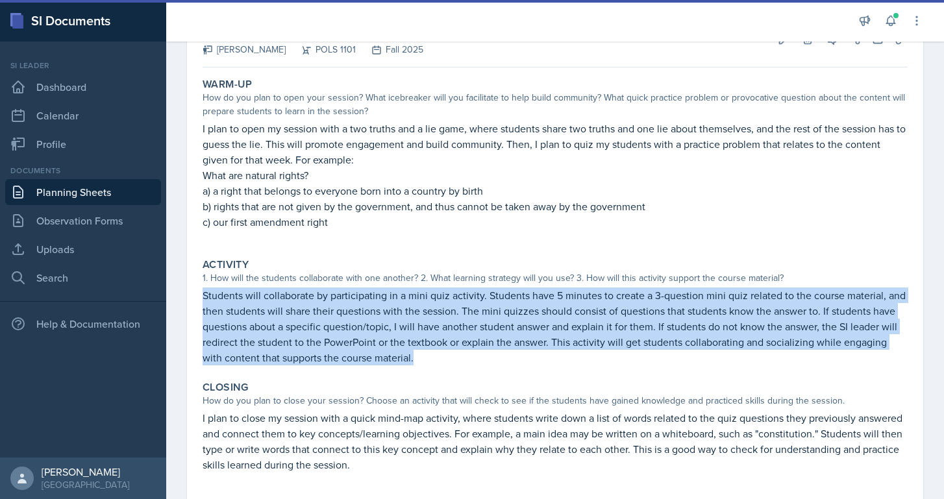
drag, startPoint x: 202, startPoint y: 294, endPoint x: 410, endPoint y: 363, distance: 218.8
click at [410, 363] on div "Activity 1. How will the students collaborate with one another? 2. What learnin…" at bounding box center [554, 311] width 715 height 117
copy p "Students will collaborate by participating in a mini quiz activity. Students ha…"
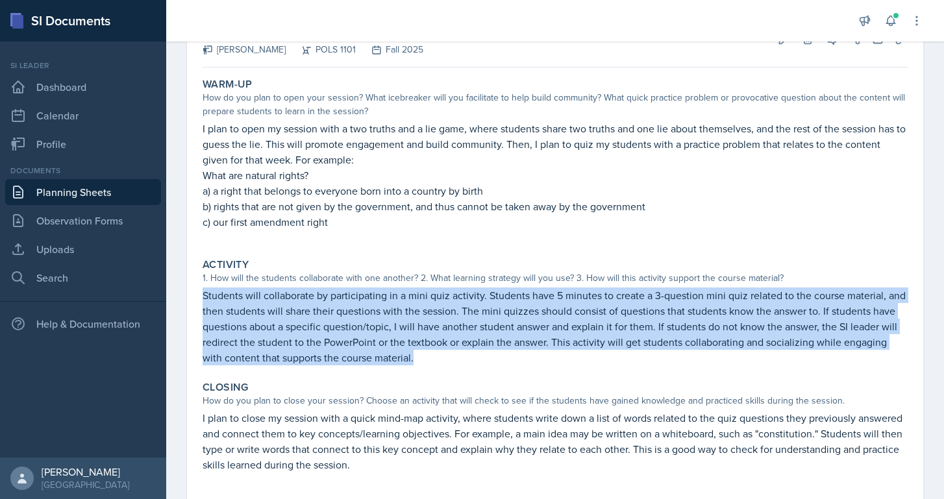
click at [125, 195] on link "Planning Sheets" at bounding box center [83, 192] width 156 height 26
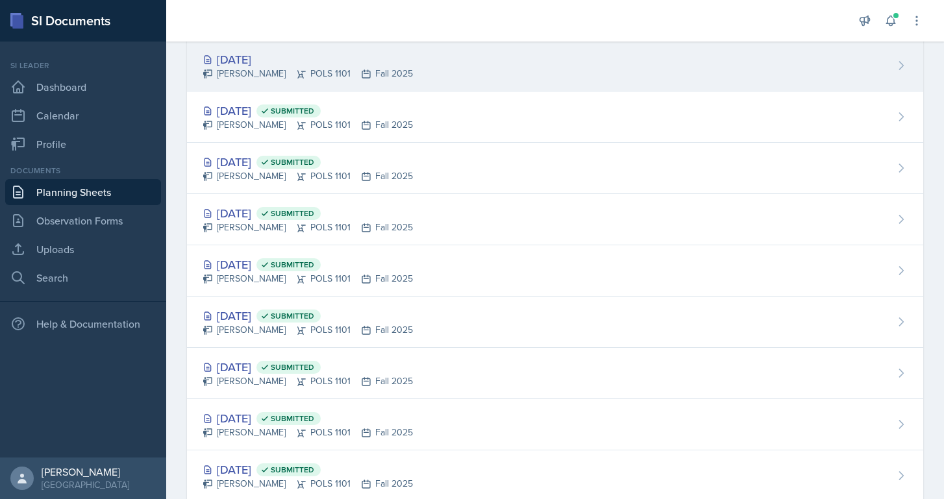
click at [299, 64] on div "[DATE]" at bounding box center [308, 60] width 210 height 18
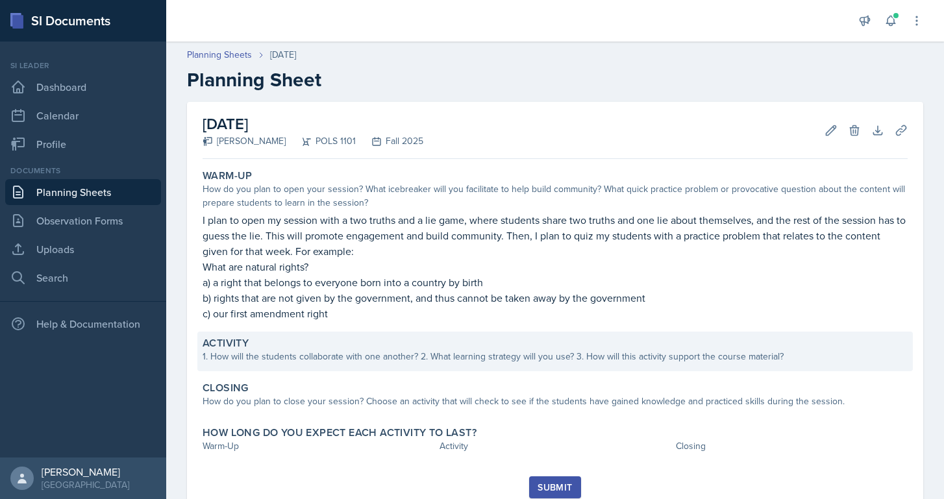
click at [284, 343] on div "Activity" at bounding box center [555, 343] width 705 height 13
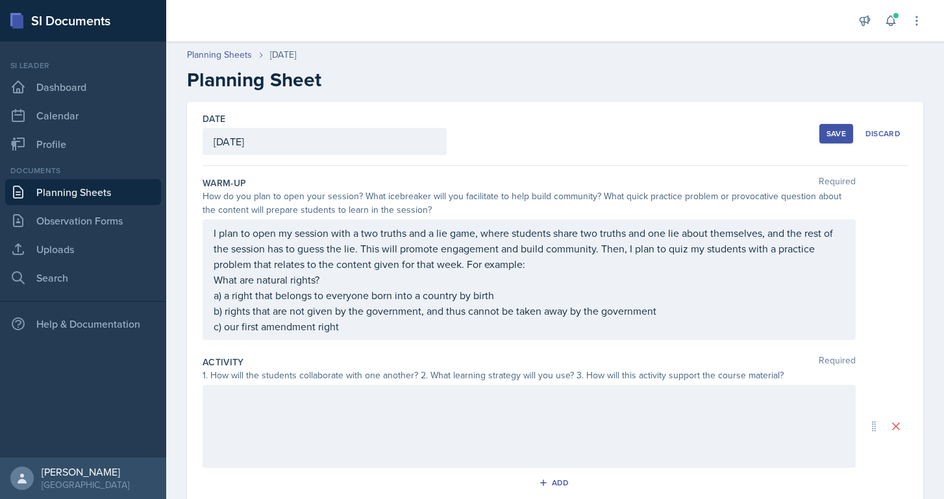
click at [293, 389] on div at bounding box center [529, 426] width 653 height 83
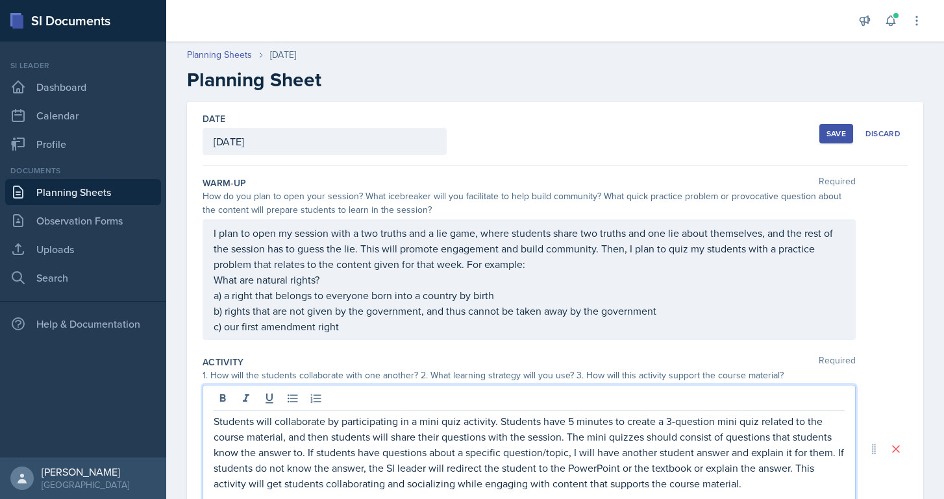
click at [91, 192] on link "Planning Sheets" at bounding box center [83, 192] width 156 height 26
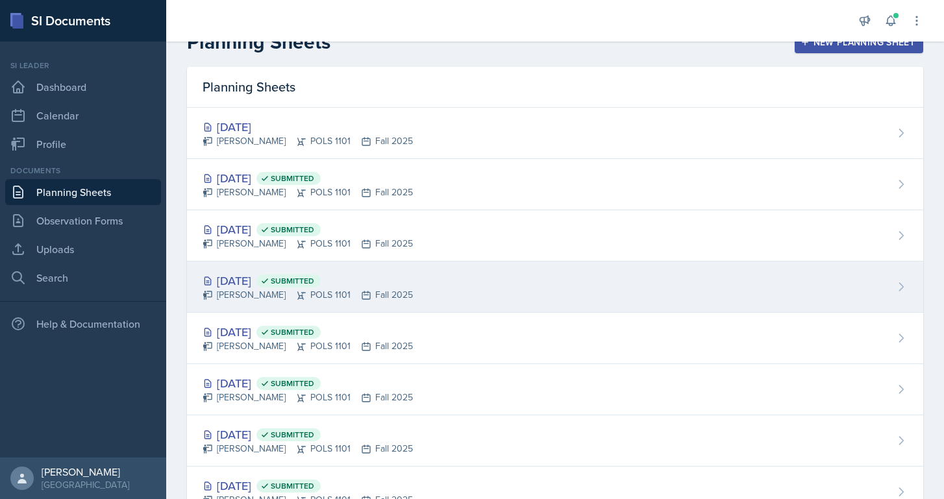
scroll to position [23, 0]
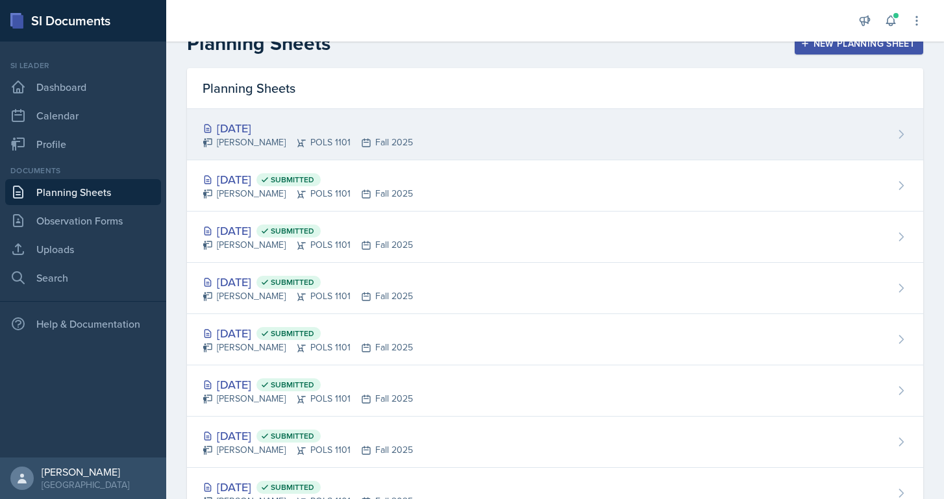
click at [268, 131] on div "[DATE]" at bounding box center [308, 128] width 210 height 18
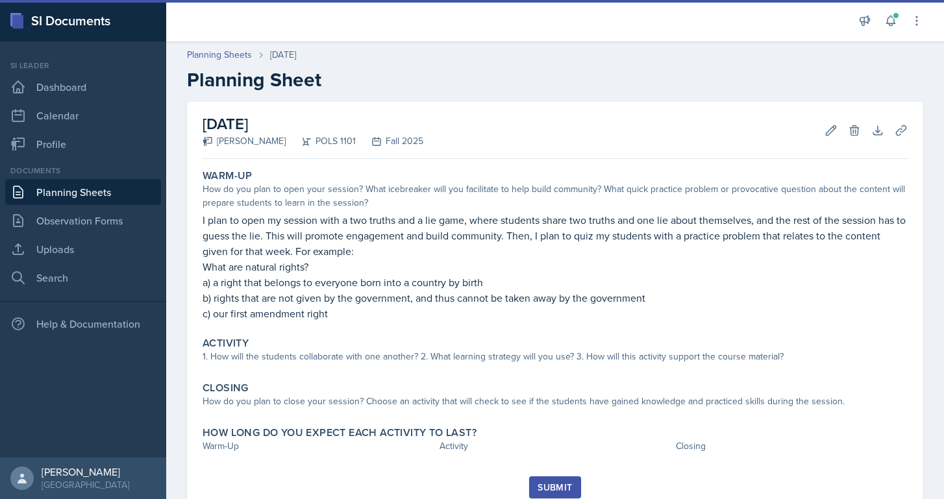
click at [105, 186] on link "Planning Sheets" at bounding box center [83, 192] width 156 height 26
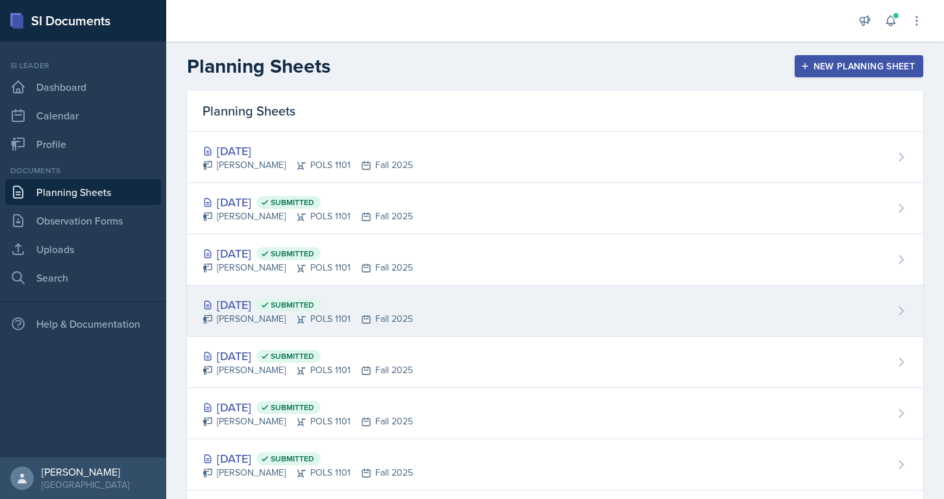
scroll to position [203, 0]
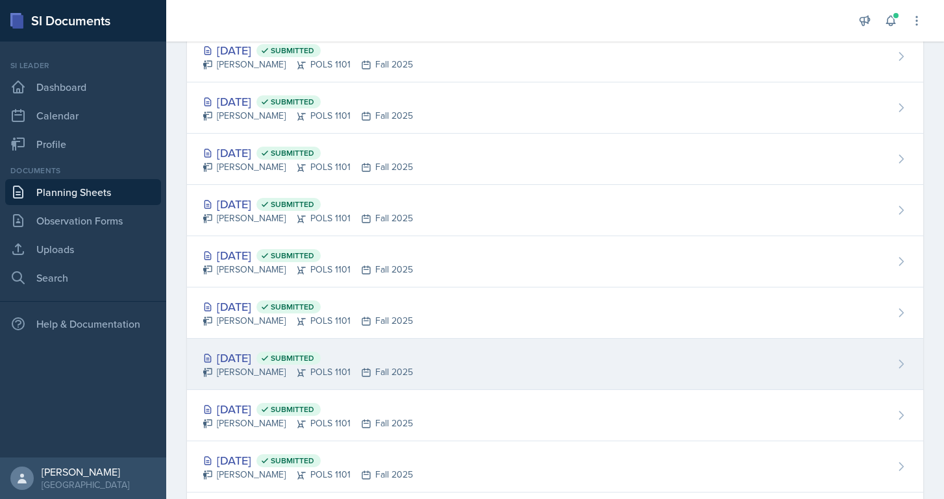
click at [250, 371] on div "[PERSON_NAME] POLS 1101 Fall 2025" at bounding box center [308, 372] width 210 height 14
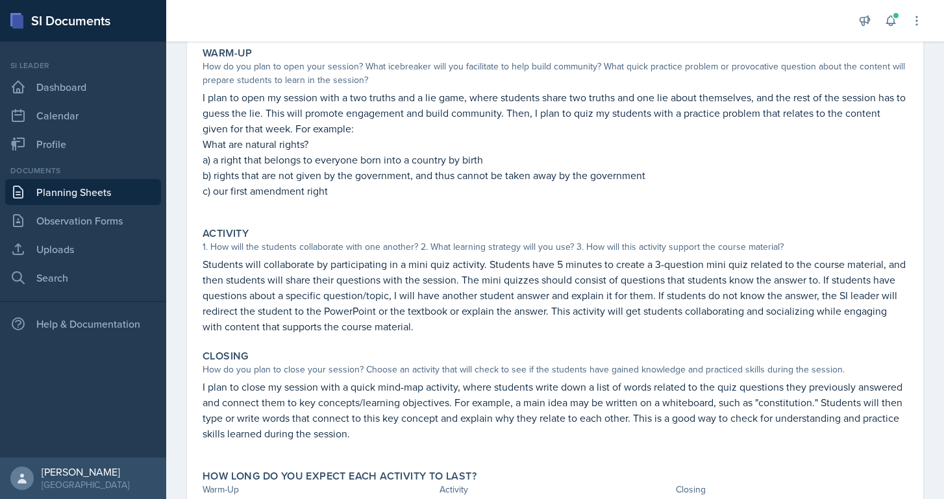
scroll to position [122, 0]
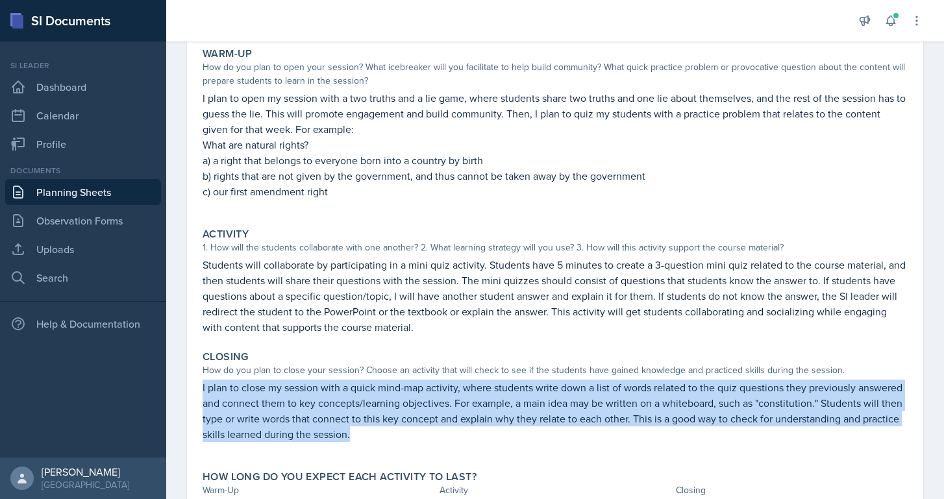
drag, startPoint x: 199, startPoint y: 386, endPoint x: 364, endPoint y: 439, distance: 173.2
click at [364, 439] on div "Closing How do you plan to close your session? Choose an activity that will che…" at bounding box center [554, 402] width 715 height 115
copy p "I plan to close my session with a quick mind-map activity, where students write…"
click at [77, 194] on link "Planning Sheets" at bounding box center [83, 192] width 156 height 26
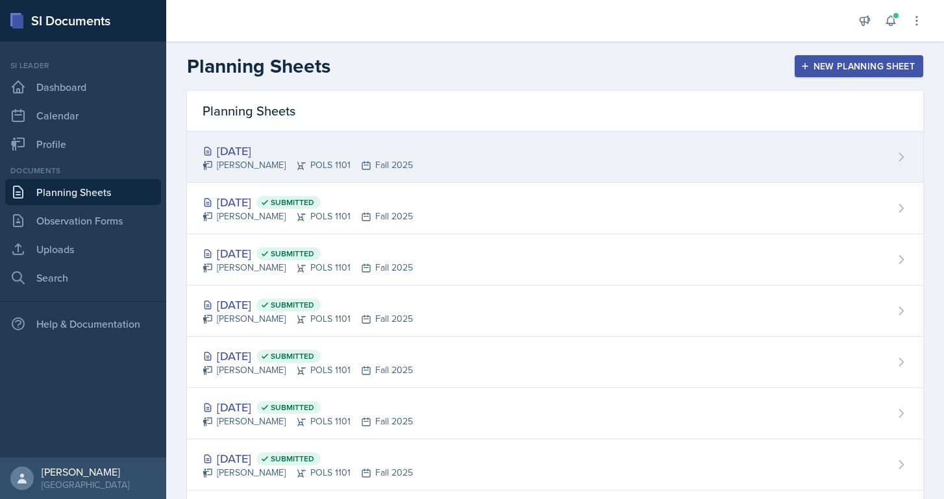
scroll to position [-1, 0]
click at [250, 142] on div "[DATE]" at bounding box center [308, 151] width 210 height 18
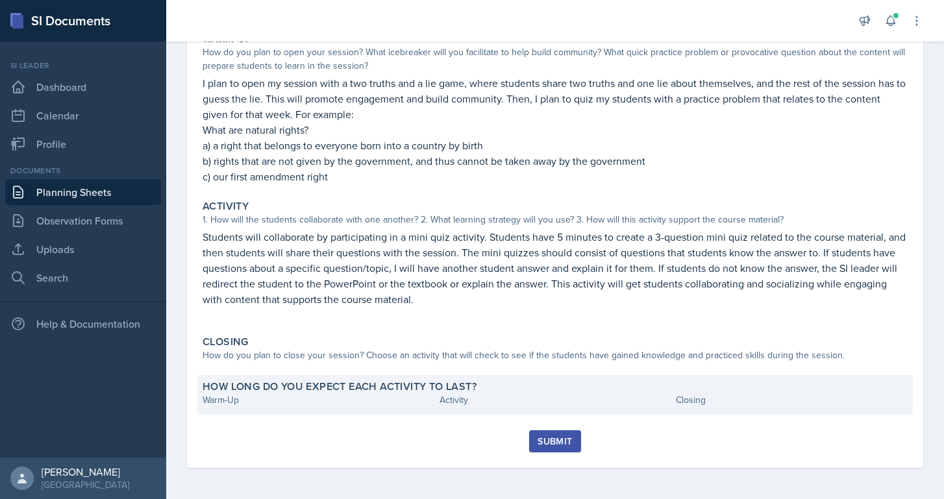
click at [286, 376] on div "How long do you expect each activity to last? Warm-Up Activity Closing" at bounding box center [554, 395] width 715 height 40
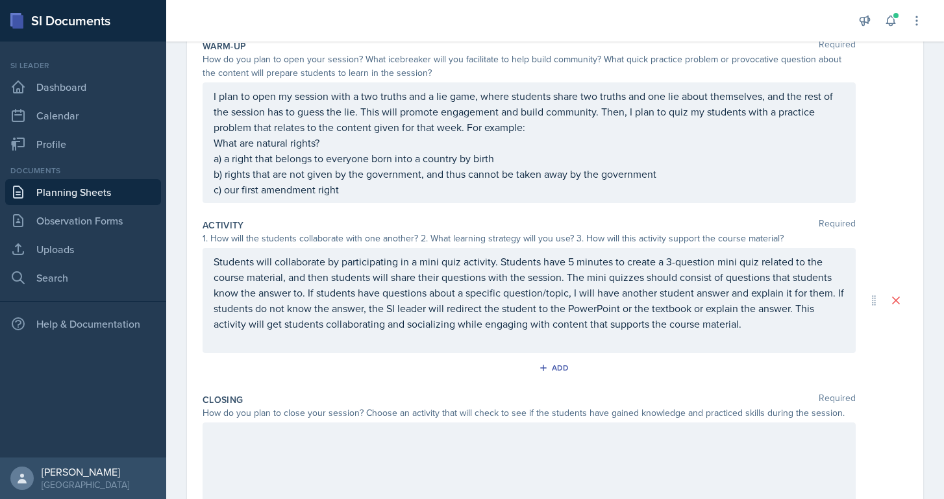
click at [278, 437] on div at bounding box center [529, 464] width 653 height 83
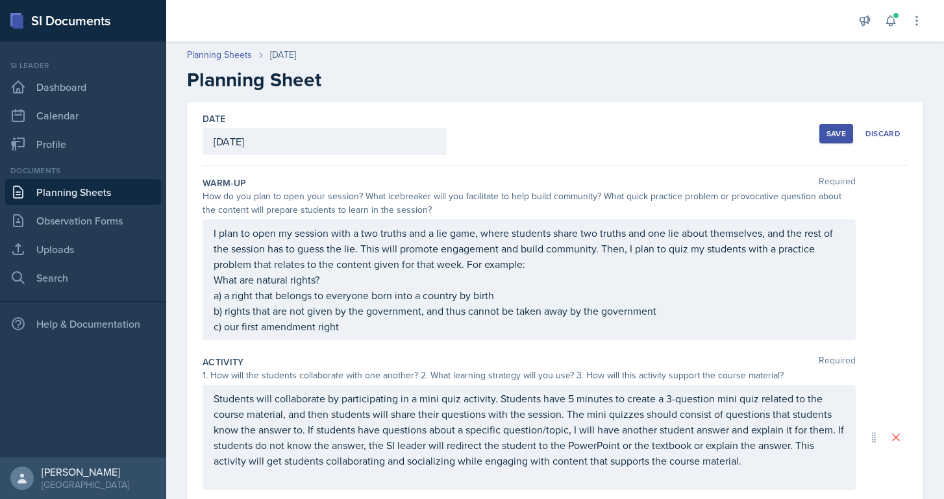
scroll to position [0, 0]
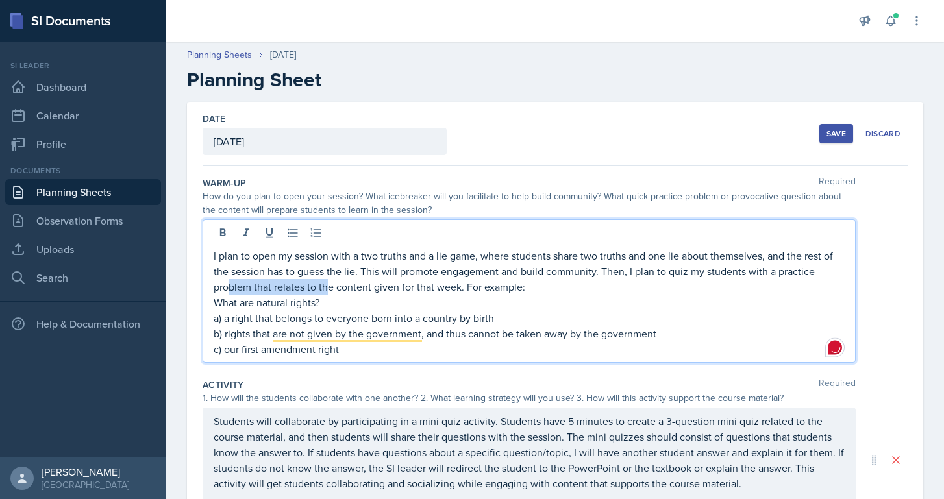
drag, startPoint x: 330, startPoint y: 282, endPoint x: 228, endPoint y: 284, distance: 101.3
click at [228, 284] on div "I plan to open my session with a two truths and a lie game, where students shar…" at bounding box center [529, 302] width 631 height 109
click at [337, 303] on p "What are natural rights?" at bounding box center [529, 303] width 631 height 16
drag, startPoint x: 329, startPoint y: 302, endPoint x: 240, endPoint y: 302, distance: 89.6
click at [240, 302] on p "What are natural rights?" at bounding box center [529, 303] width 631 height 16
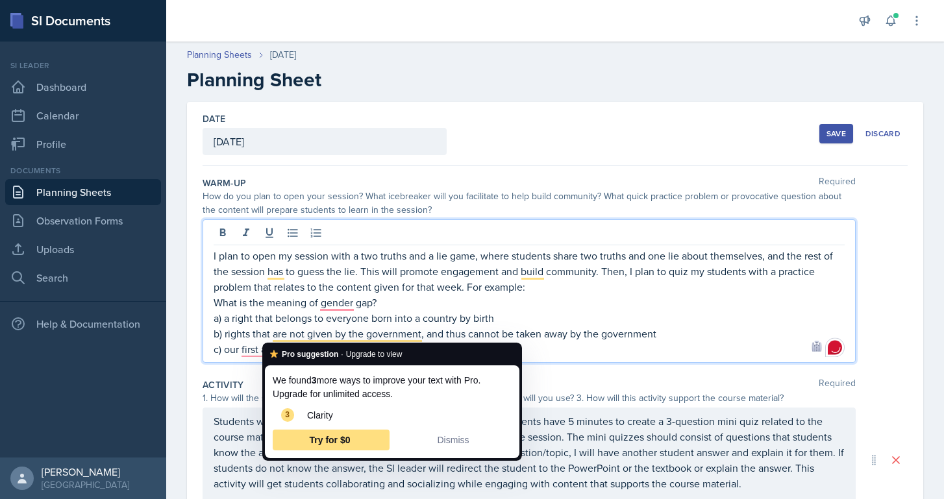
click at [650, 243] on div at bounding box center [529, 234] width 631 height 21
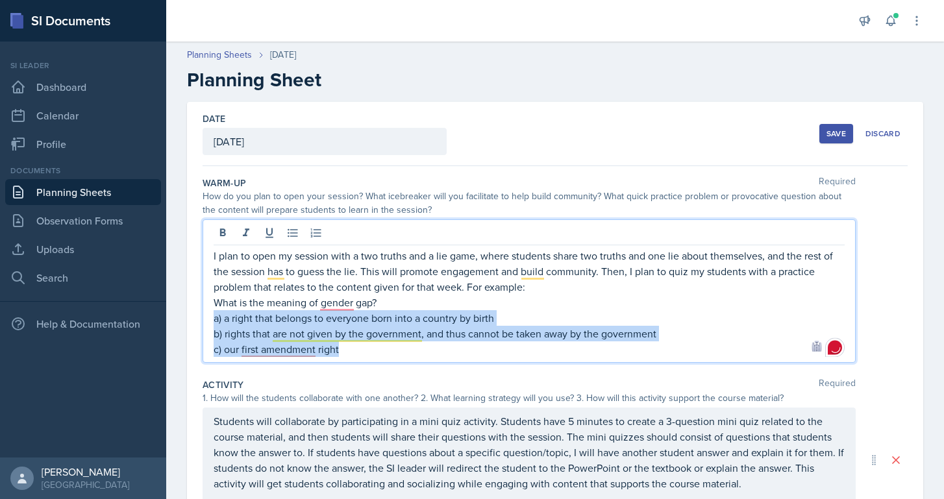
drag, startPoint x: 358, startPoint y: 353, endPoint x: 212, endPoint y: 319, distance: 149.3
click at [212, 319] on div "I plan to open my session with a two truths and a lie game, where students shar…" at bounding box center [529, 290] width 653 height 143
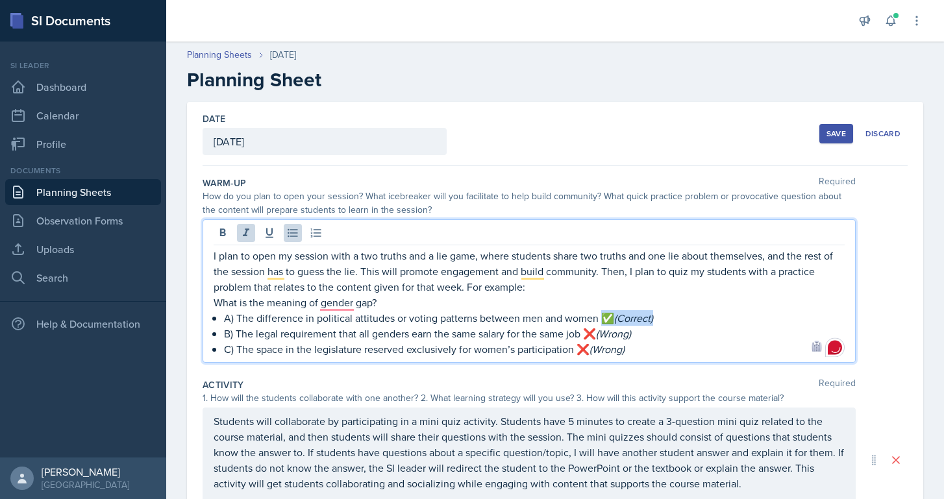
drag, startPoint x: 665, startPoint y: 316, endPoint x: 601, endPoint y: 314, distance: 64.3
click at [601, 314] on p "A) The difference in political attitudes or voting patterns between men and wom…" at bounding box center [534, 318] width 620 height 16
drag, startPoint x: 646, startPoint y: 330, endPoint x: 591, endPoint y: 330, distance: 55.2
click at [591, 330] on p "B) The legal requirement that all genders earn the same salary for the same job…" at bounding box center [534, 334] width 620 height 16
drag, startPoint x: 646, startPoint y: 348, endPoint x: 584, endPoint y: 348, distance: 61.7
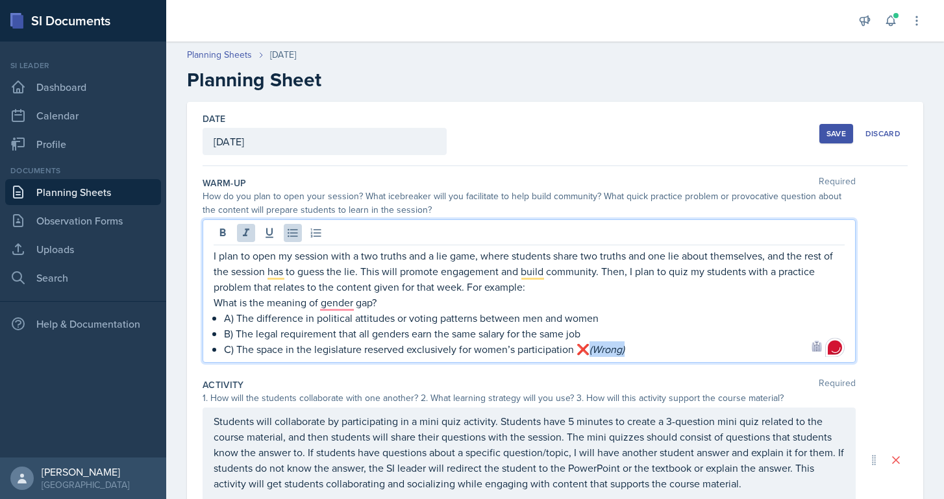
click at [584, 348] on p "C) The space in the legislature reserved exclusively for women’s participation …" at bounding box center [534, 349] width 620 height 16
click at [223, 315] on div "I plan to open my session with a two truths and a lie game, where students shar…" at bounding box center [529, 302] width 631 height 109
click at [225, 330] on p "B) The legal requirement that all genders earn the same salary for the same job" at bounding box center [534, 334] width 620 height 16
click at [225, 352] on p "C) The space in the legislature reserved exclusively for women’s participation" at bounding box center [534, 349] width 620 height 16
click at [582, 344] on p "C) The space in the legislature reserved exclusively for women’s participation" at bounding box center [529, 349] width 631 height 16
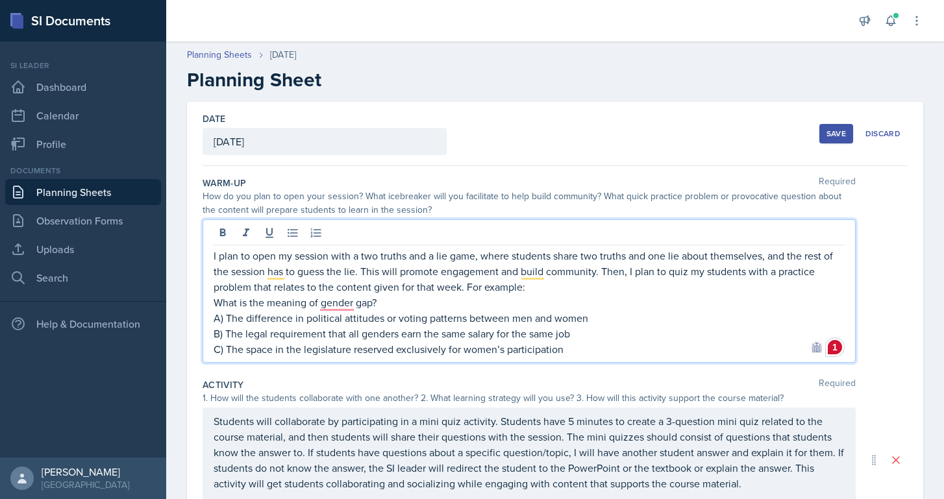
click at [346, 301] on p "What is the meaning of gender gap?" at bounding box center [529, 303] width 631 height 16
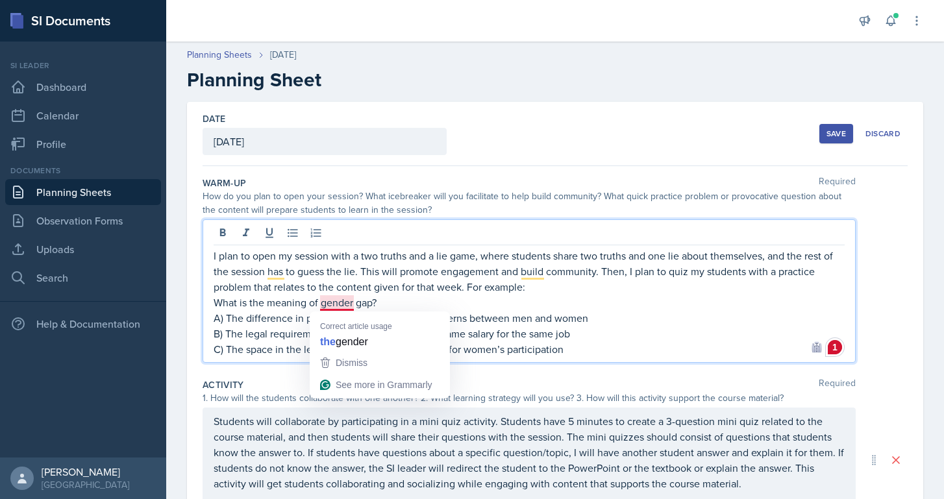
click at [408, 299] on p "What is the meaning of gender gap?" at bounding box center [529, 303] width 631 height 16
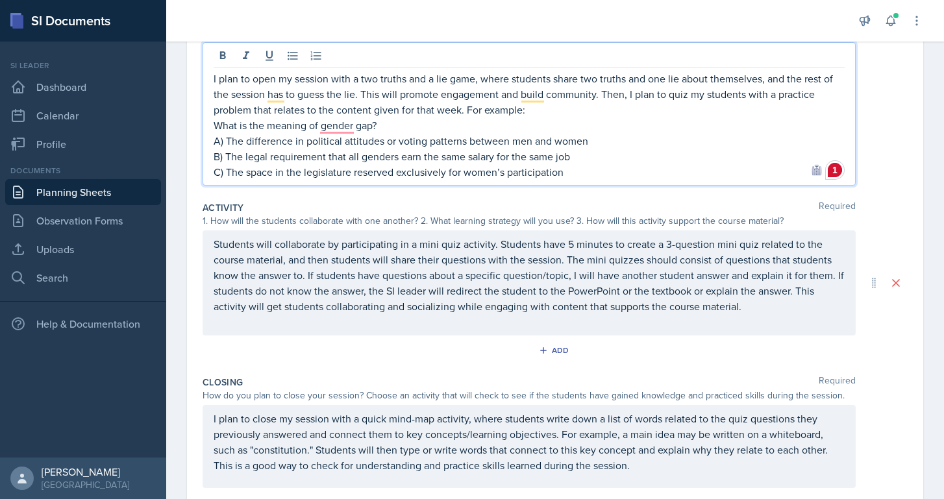
scroll to position [179, 0]
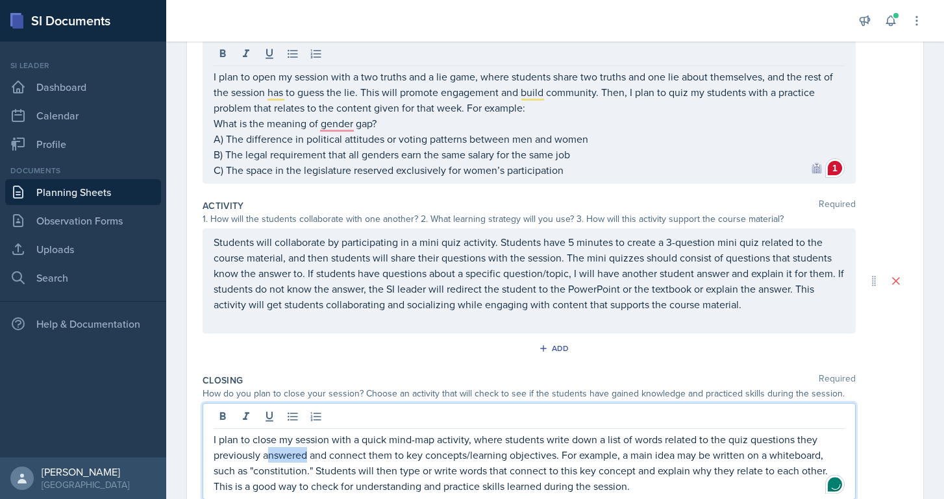
drag, startPoint x: 306, startPoint y: 448, endPoint x: 271, endPoint y: 450, distance: 35.1
click at [271, 450] on p "I plan to close my session with a quick mind-map activity, where students write…" at bounding box center [529, 463] width 631 height 62
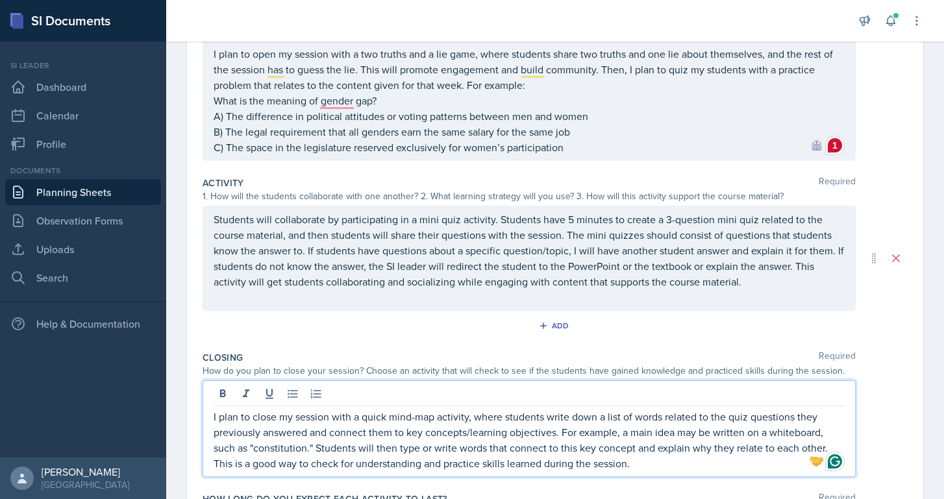
click at [300, 448] on p "I plan to close my session with a quick mind-map activity, where students write…" at bounding box center [529, 440] width 631 height 62
click at [286, 445] on p "I plan to close my session with a quick mind-map activity, where students write…" at bounding box center [529, 440] width 631 height 62
click at [375, 436] on p "I plan to close my session with a quick mind-map activity, where students write…" at bounding box center [529, 440] width 631 height 62
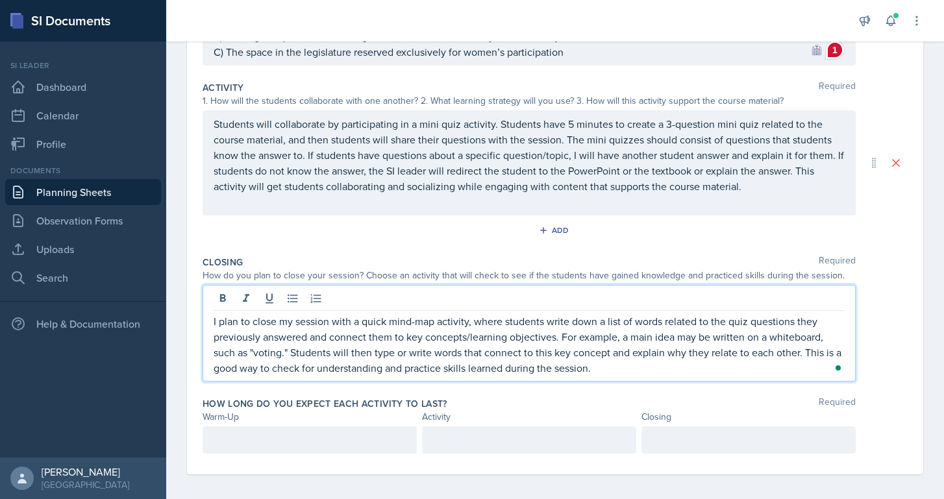
scroll to position [275, 0]
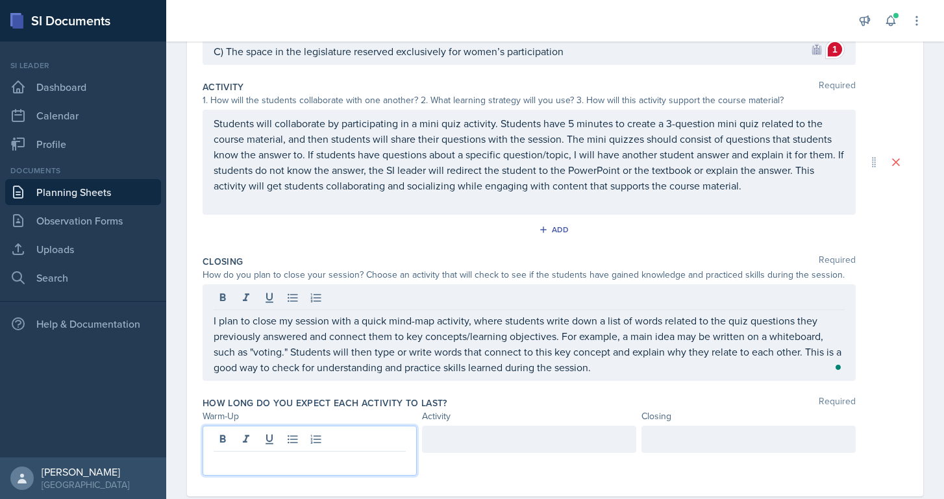
click at [369, 436] on div at bounding box center [310, 451] width 214 height 50
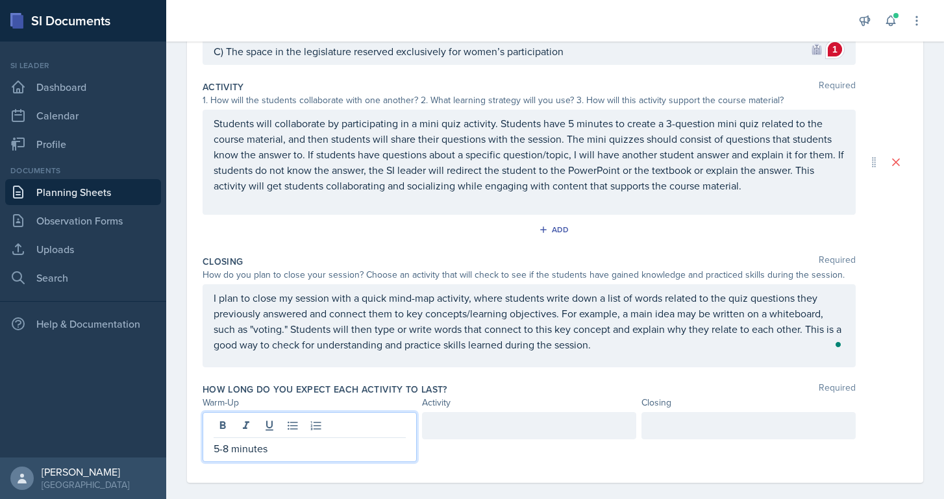
click at [497, 433] on div at bounding box center [529, 425] width 214 height 27
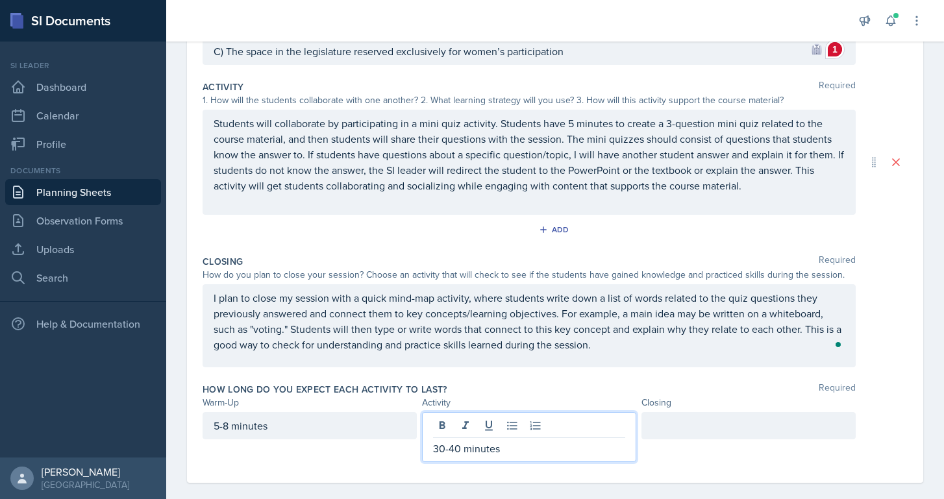
click at [682, 424] on div at bounding box center [748, 425] width 214 height 27
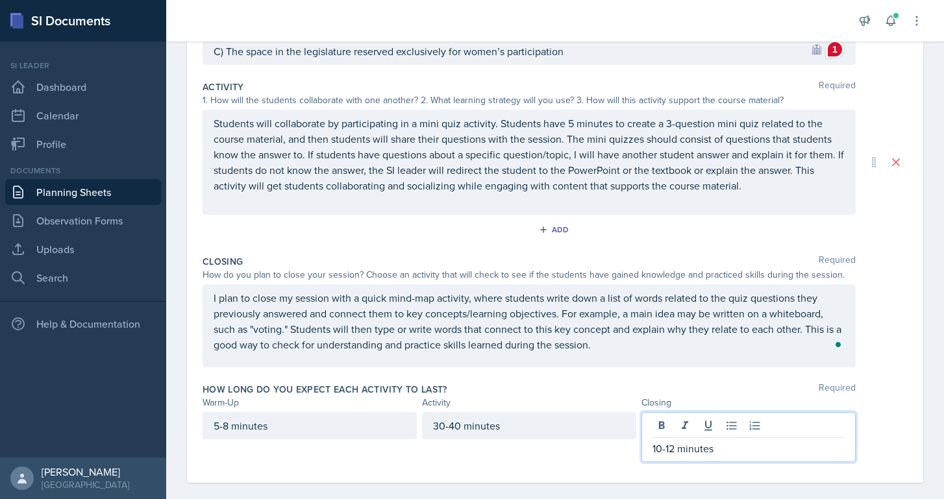
click at [628, 382] on div "How long do you expect each activity to last? Required Warm-Up Activity Closing…" at bounding box center [555, 425] width 705 height 95
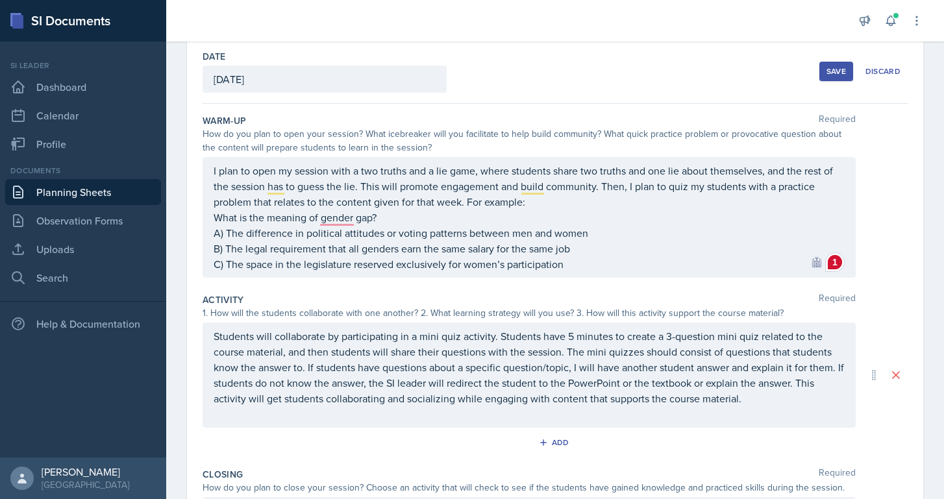
scroll to position [19, 0]
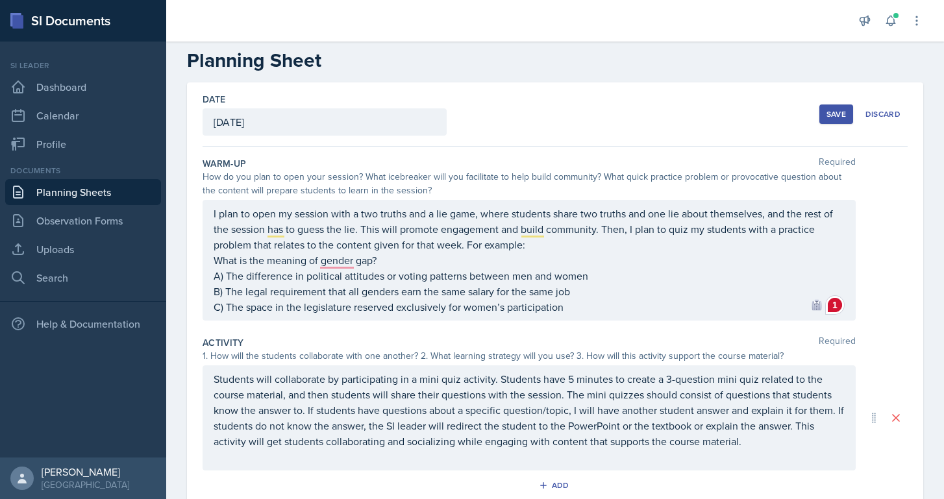
click at [824, 109] on button "Save" at bounding box center [836, 113] width 34 height 19
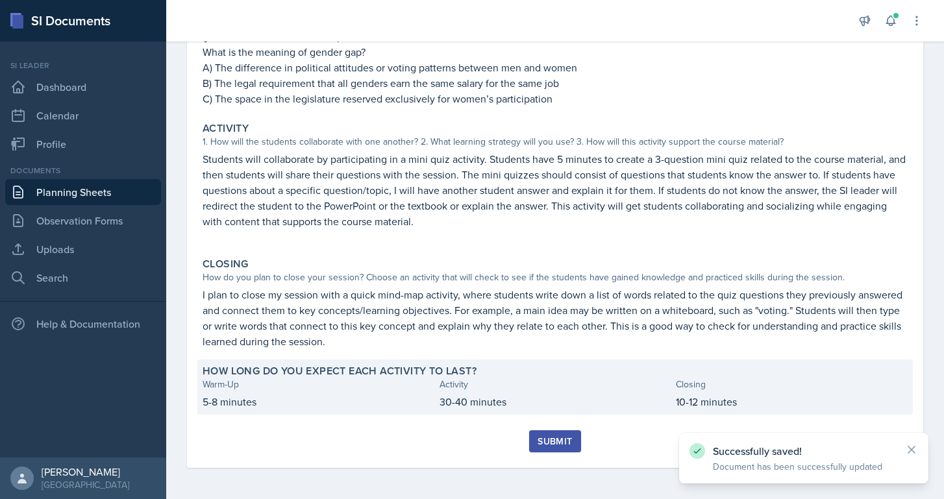
scroll to position [215, 0]
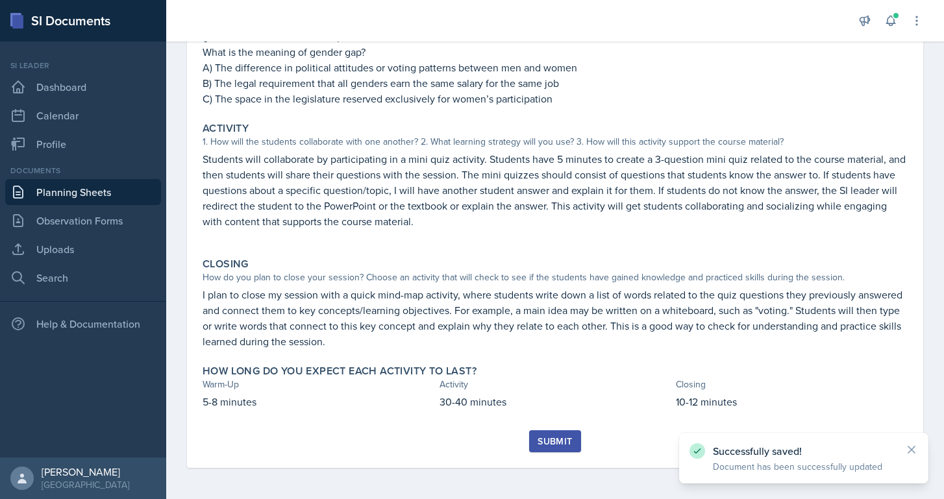
click at [548, 442] on div "Submit" at bounding box center [554, 441] width 34 height 10
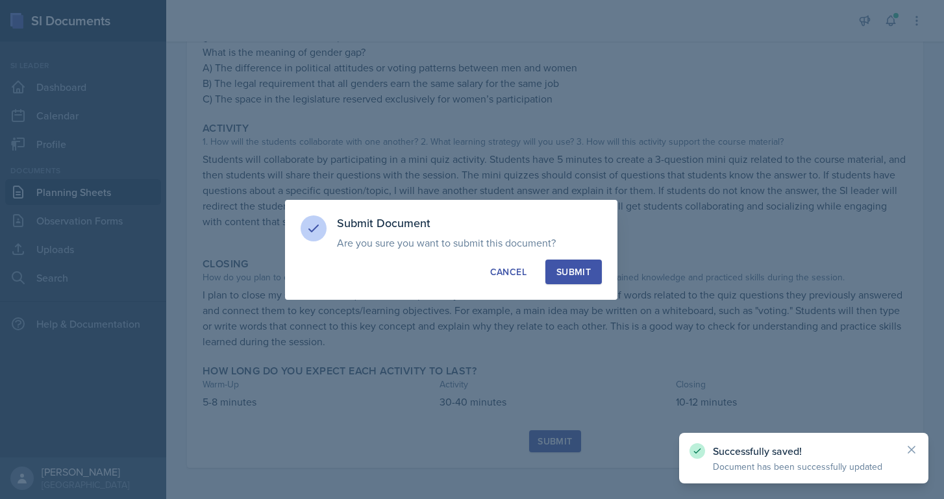
click at [578, 277] on div "Submit" at bounding box center [573, 271] width 34 height 13
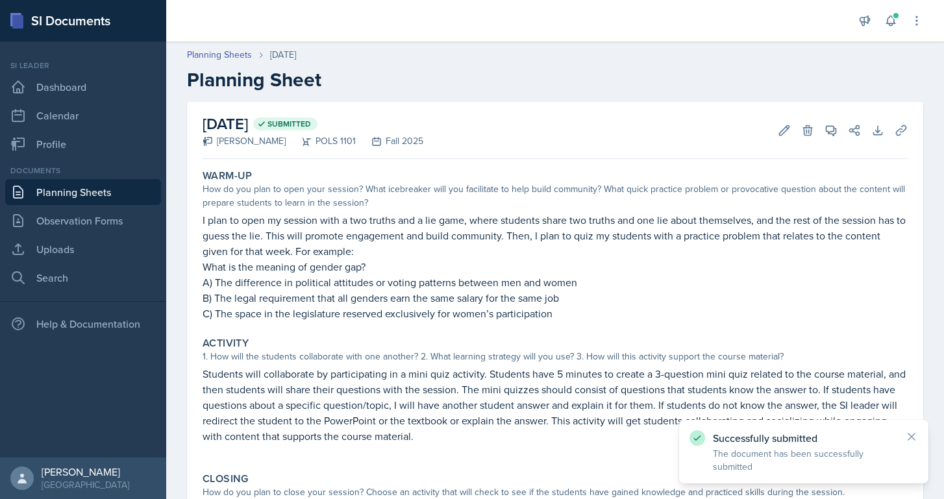
scroll to position [0, 0]
